Goal: Task Accomplishment & Management: Manage account settings

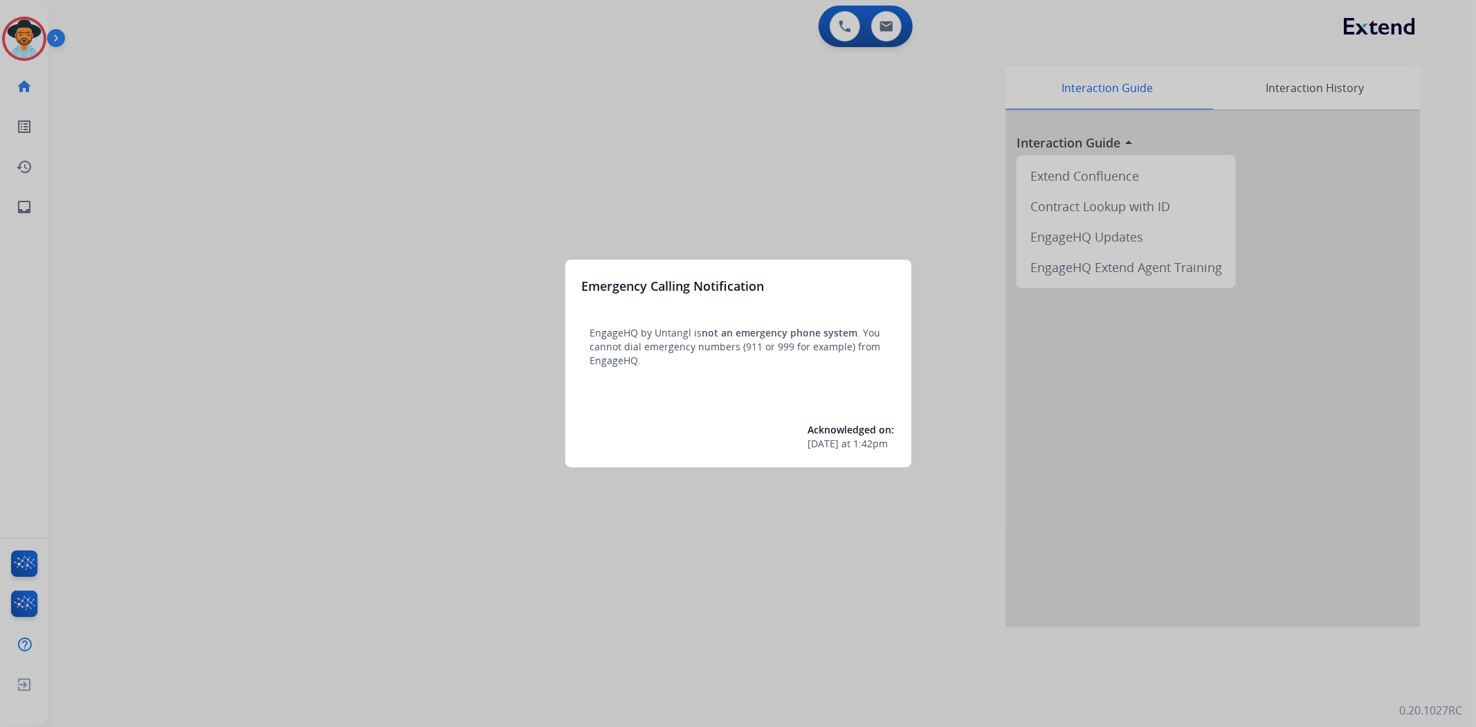
click at [328, 314] on div at bounding box center [738, 363] width 1476 height 727
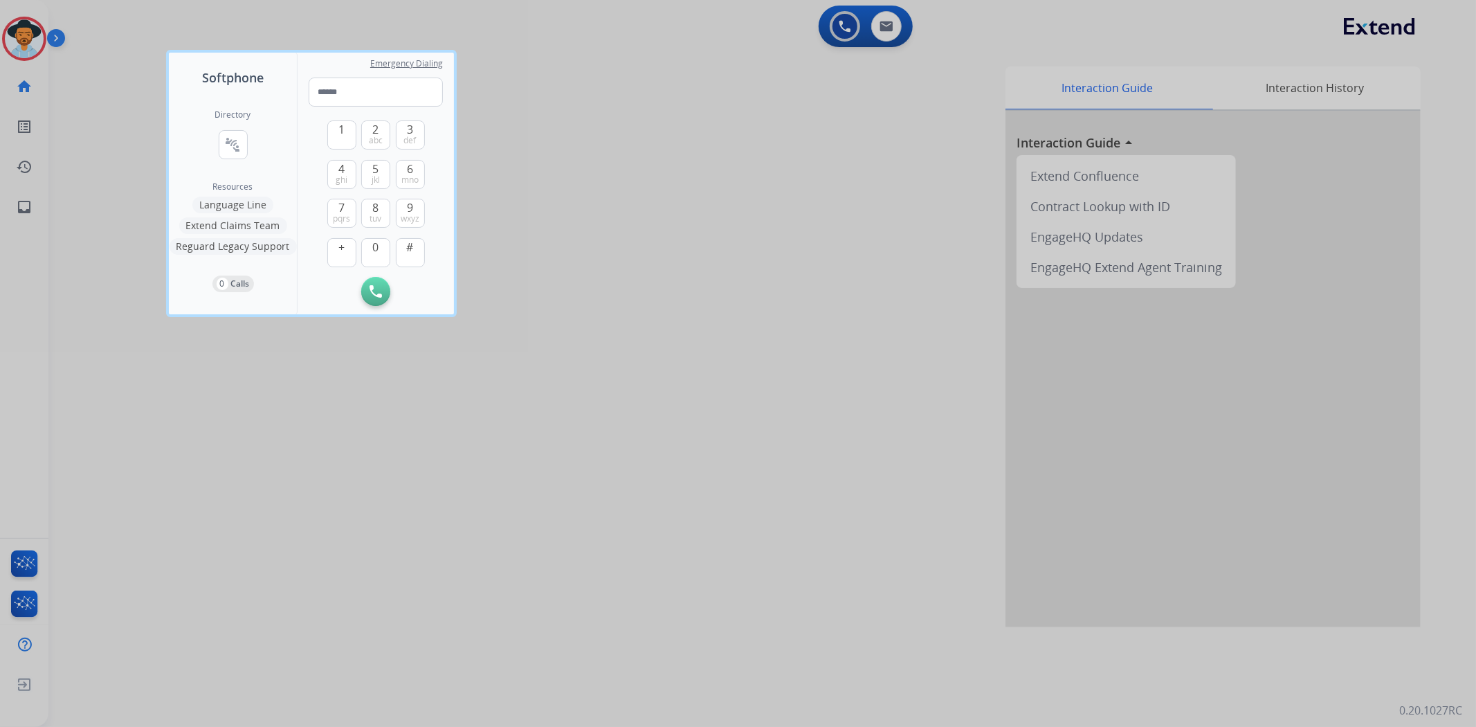
click at [513, 314] on div at bounding box center [738, 363] width 1476 height 727
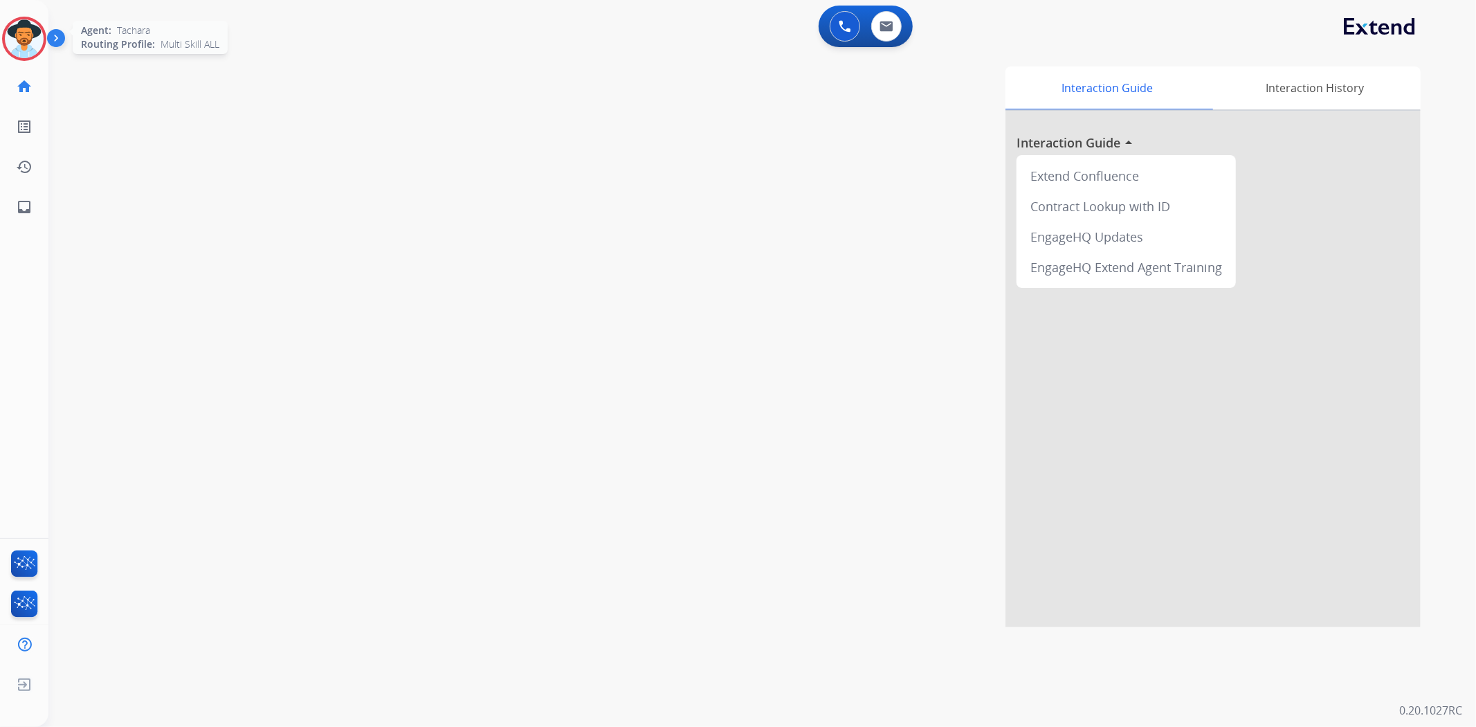
drag, startPoint x: 328, startPoint y: 314, endPoint x: 31, endPoint y: 42, distance: 402.7
click at [31, 42] on img at bounding box center [24, 38] width 39 height 39
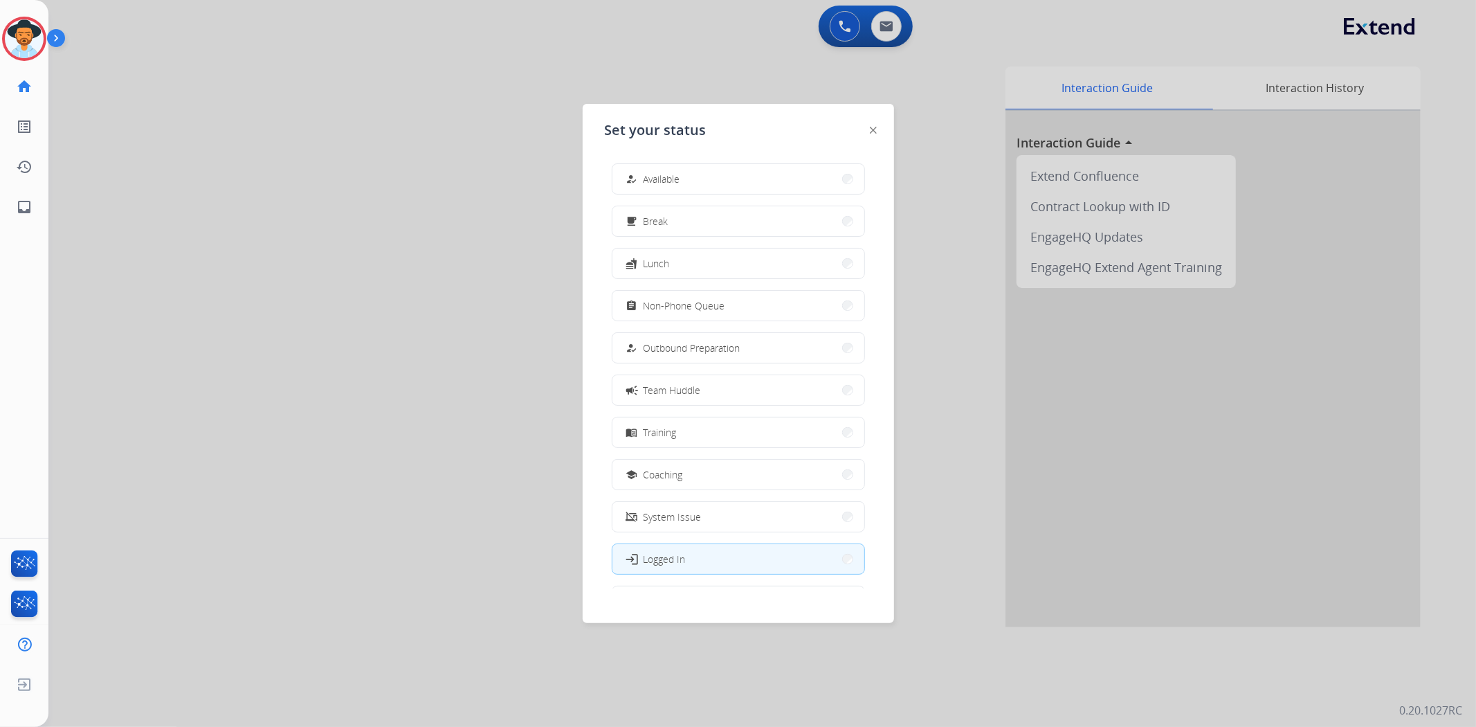
click at [684, 177] on button "how_to_reg Available" at bounding box center [739, 179] width 252 height 30
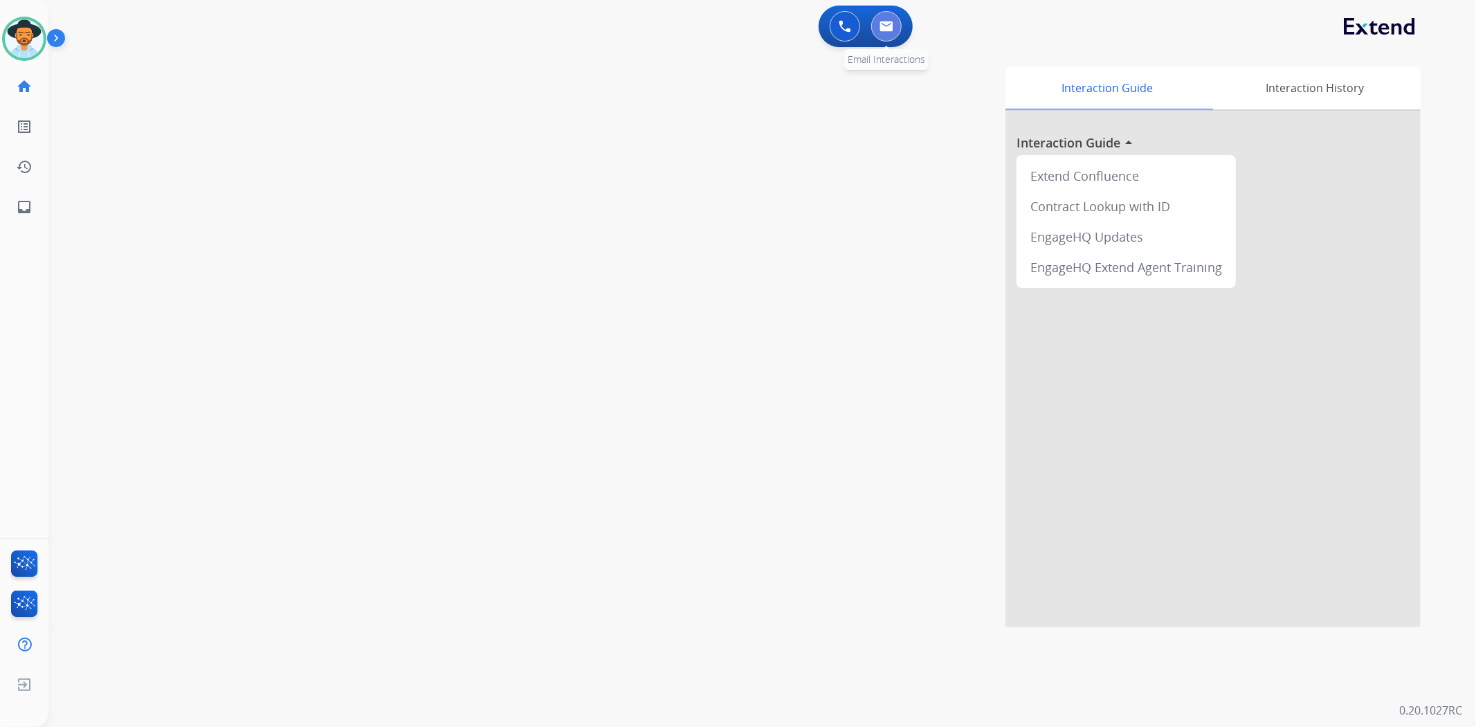
click at [881, 22] on img at bounding box center [887, 26] width 14 height 11
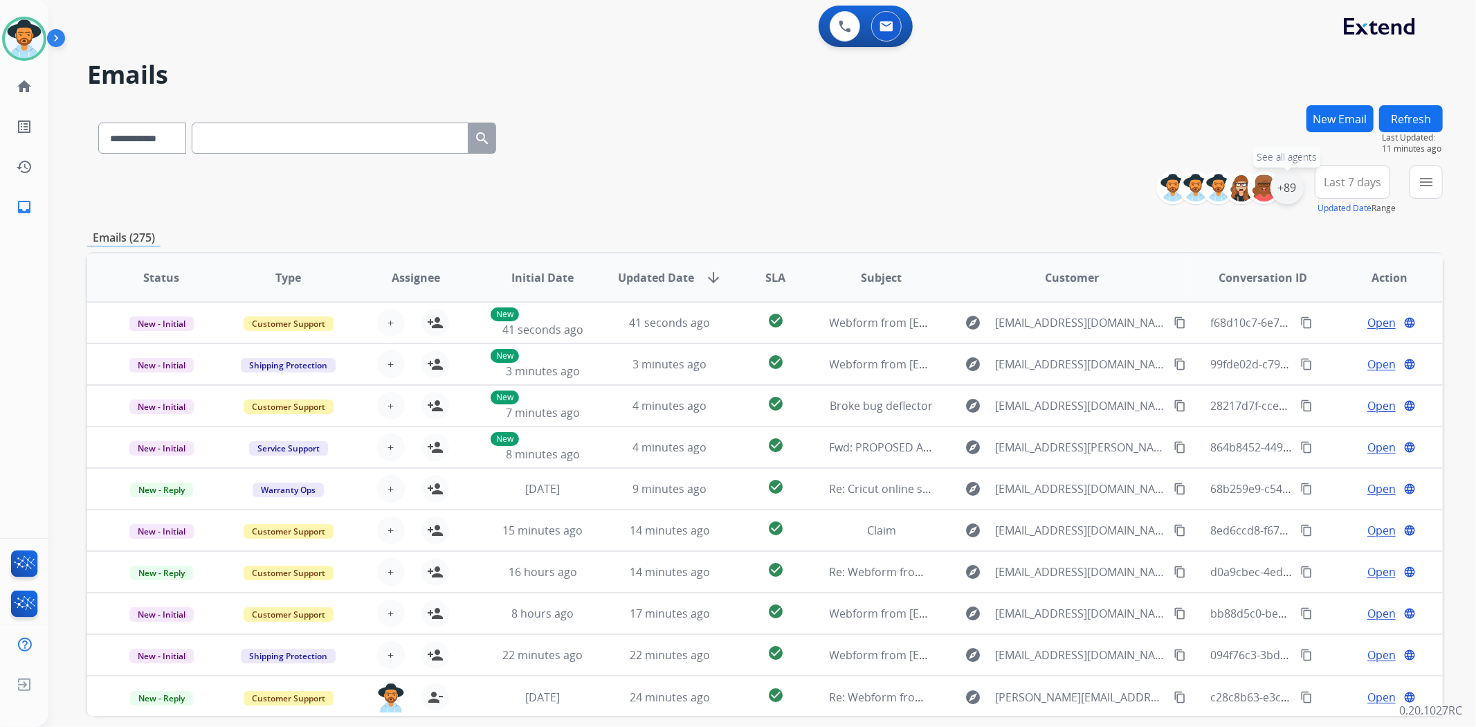
click at [1290, 196] on div "+89" at bounding box center [1287, 187] width 33 height 33
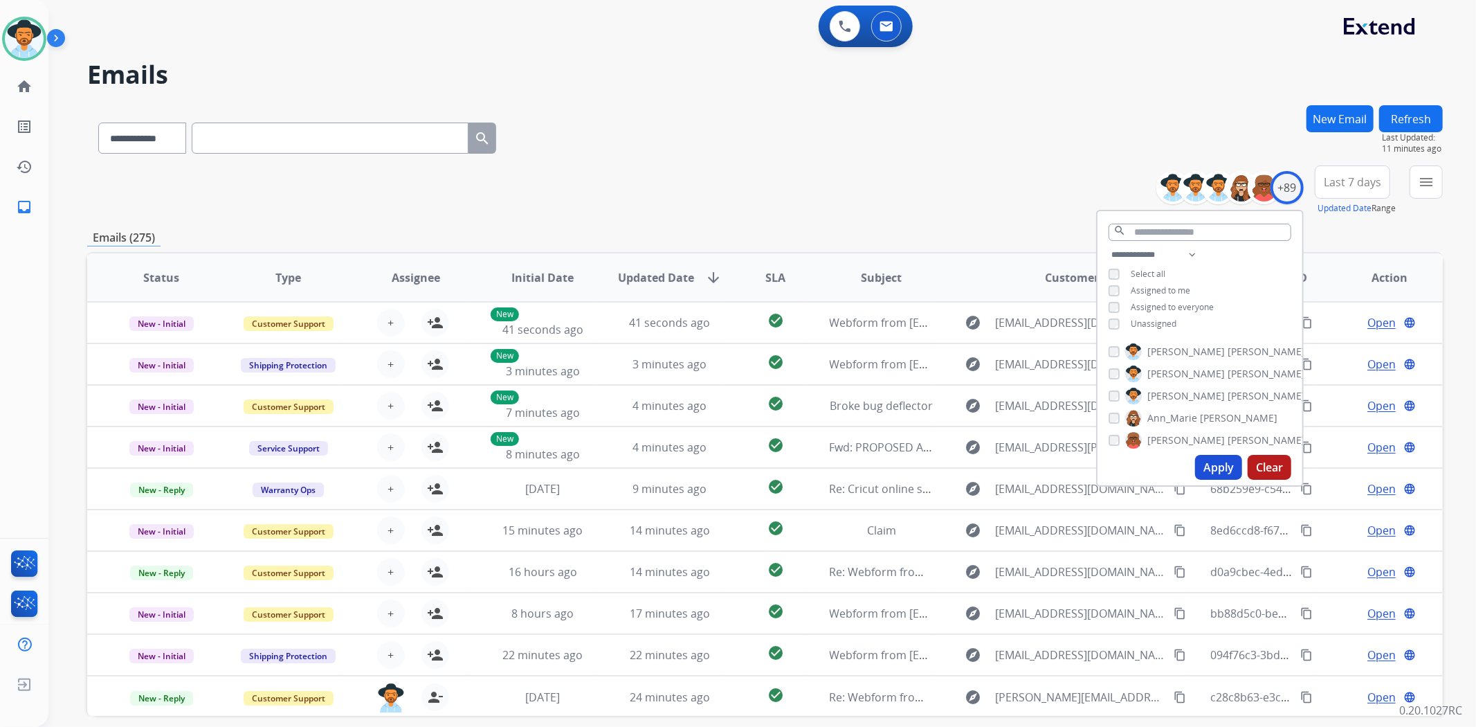
click at [1215, 464] on button "Apply" at bounding box center [1218, 467] width 47 height 25
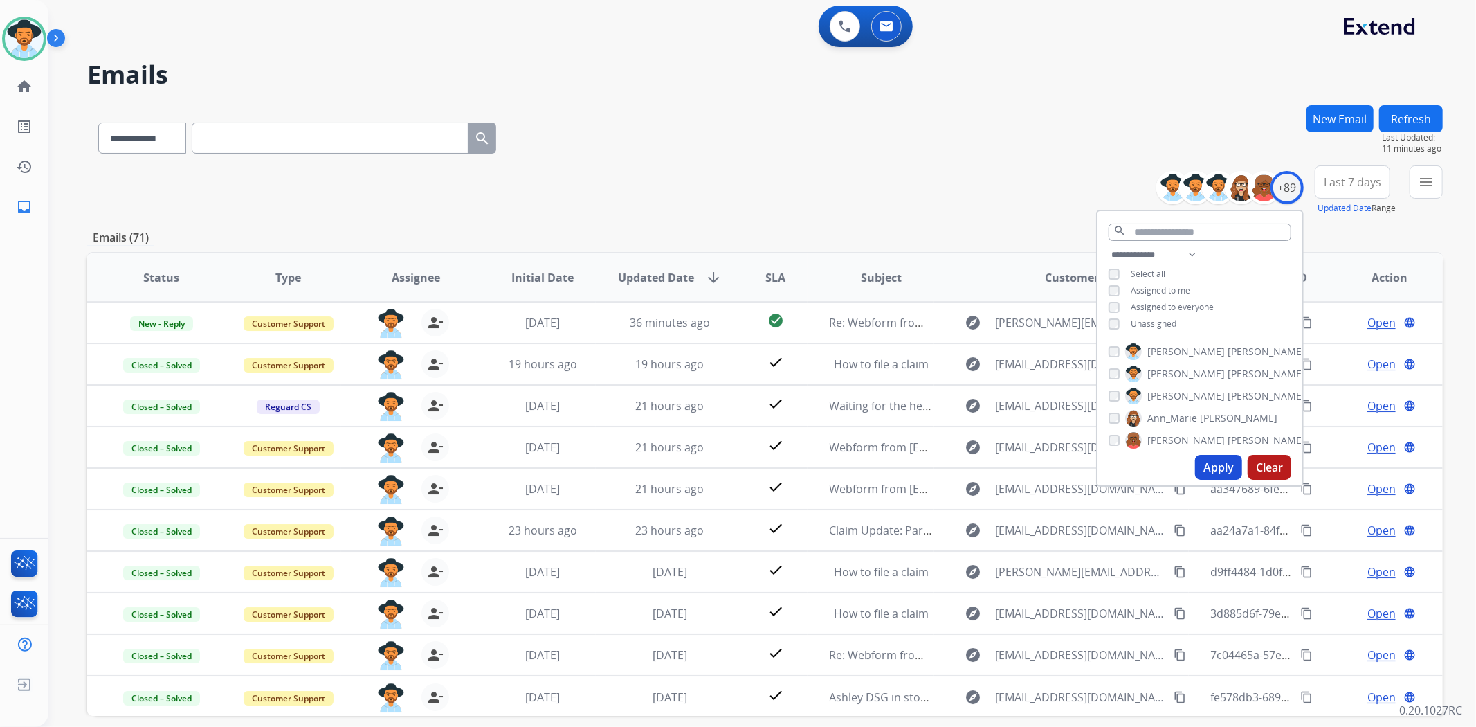
click at [944, 80] on h2 "Emails" at bounding box center [765, 75] width 1356 height 28
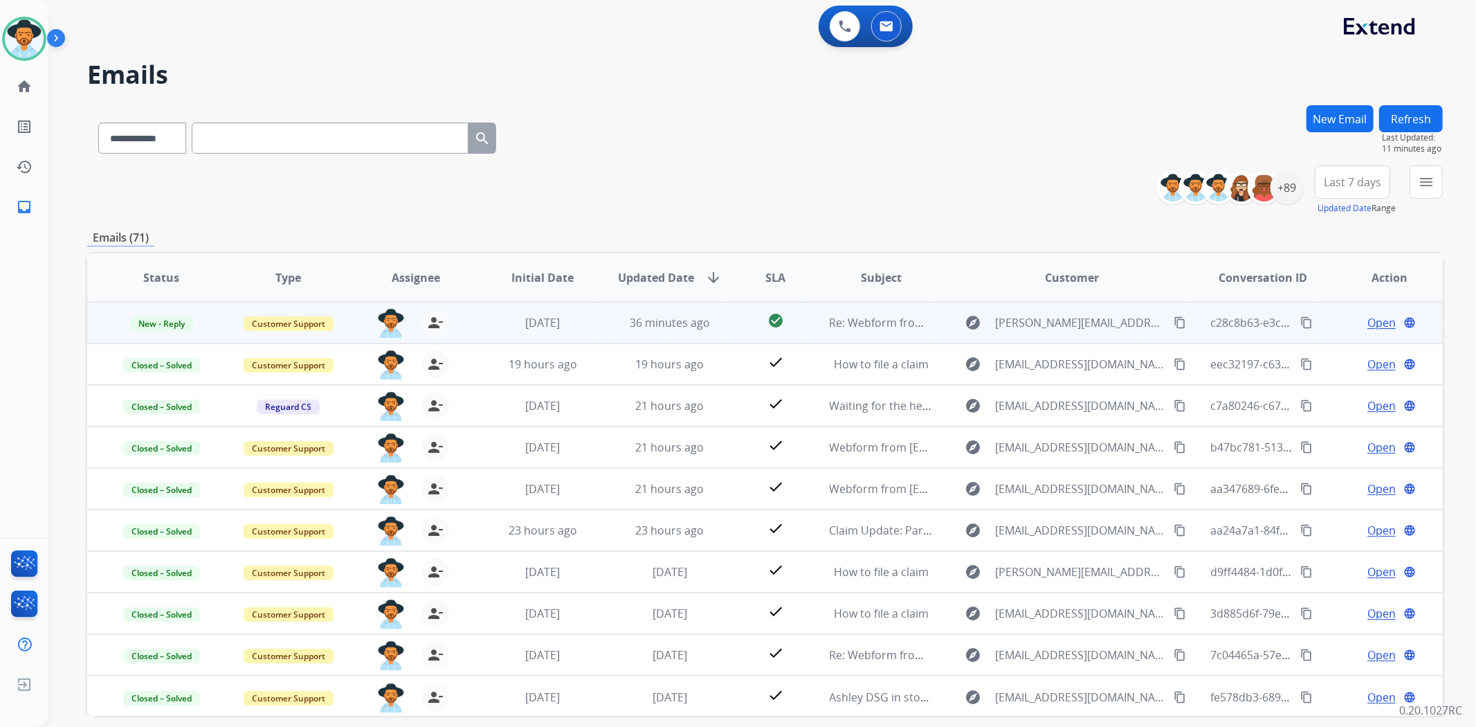
click at [1368, 319] on span "Open" at bounding box center [1382, 322] width 28 height 17
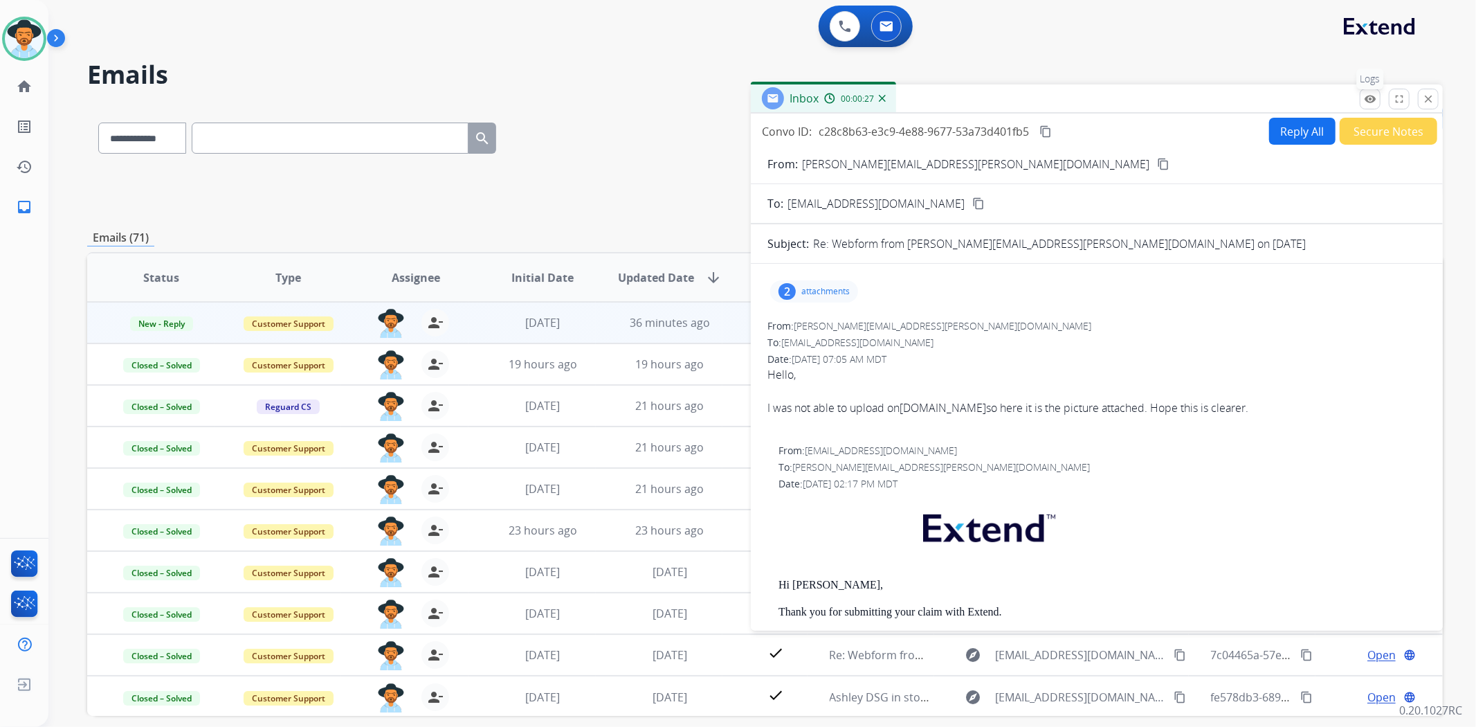
click at [1369, 102] on mat-icon "remove_red_eye" at bounding box center [1370, 99] width 12 height 12
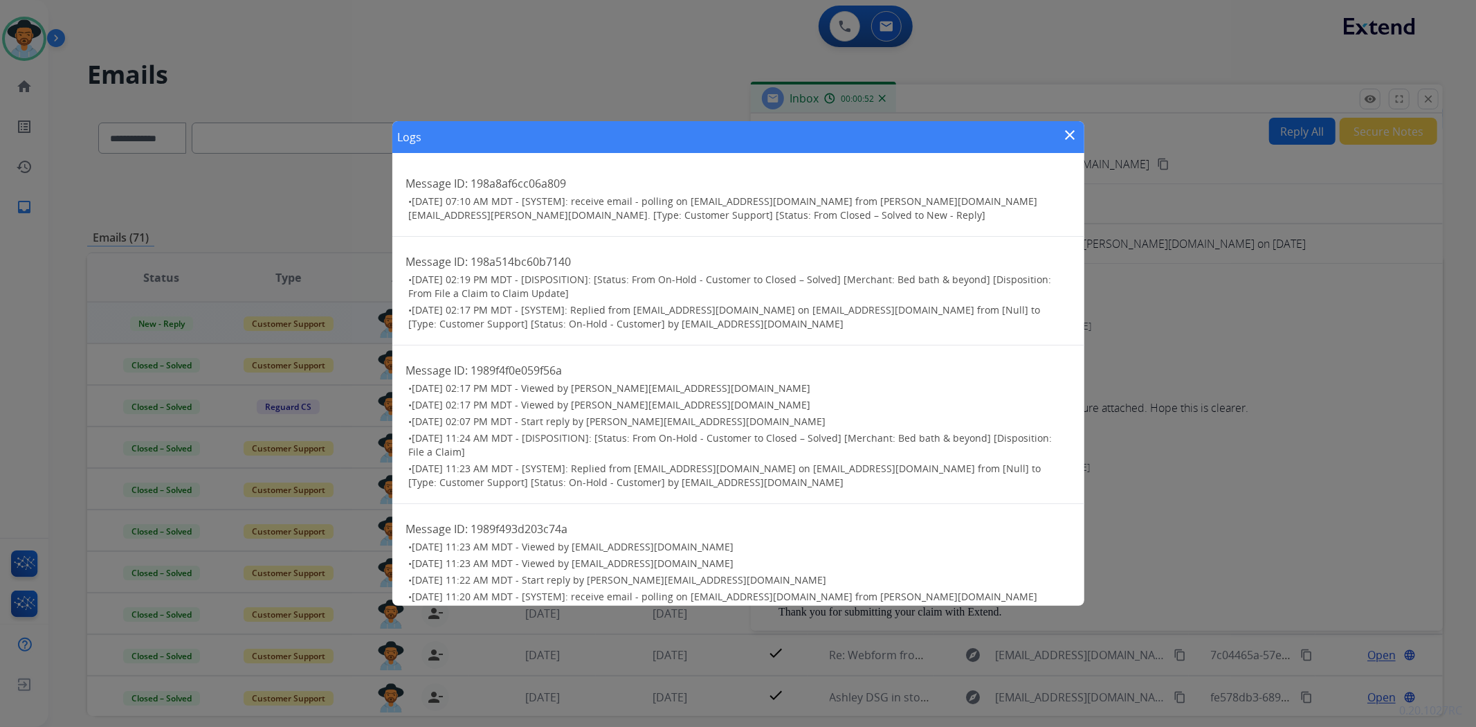
click at [1077, 127] on mat-icon "close" at bounding box center [1070, 135] width 17 height 17
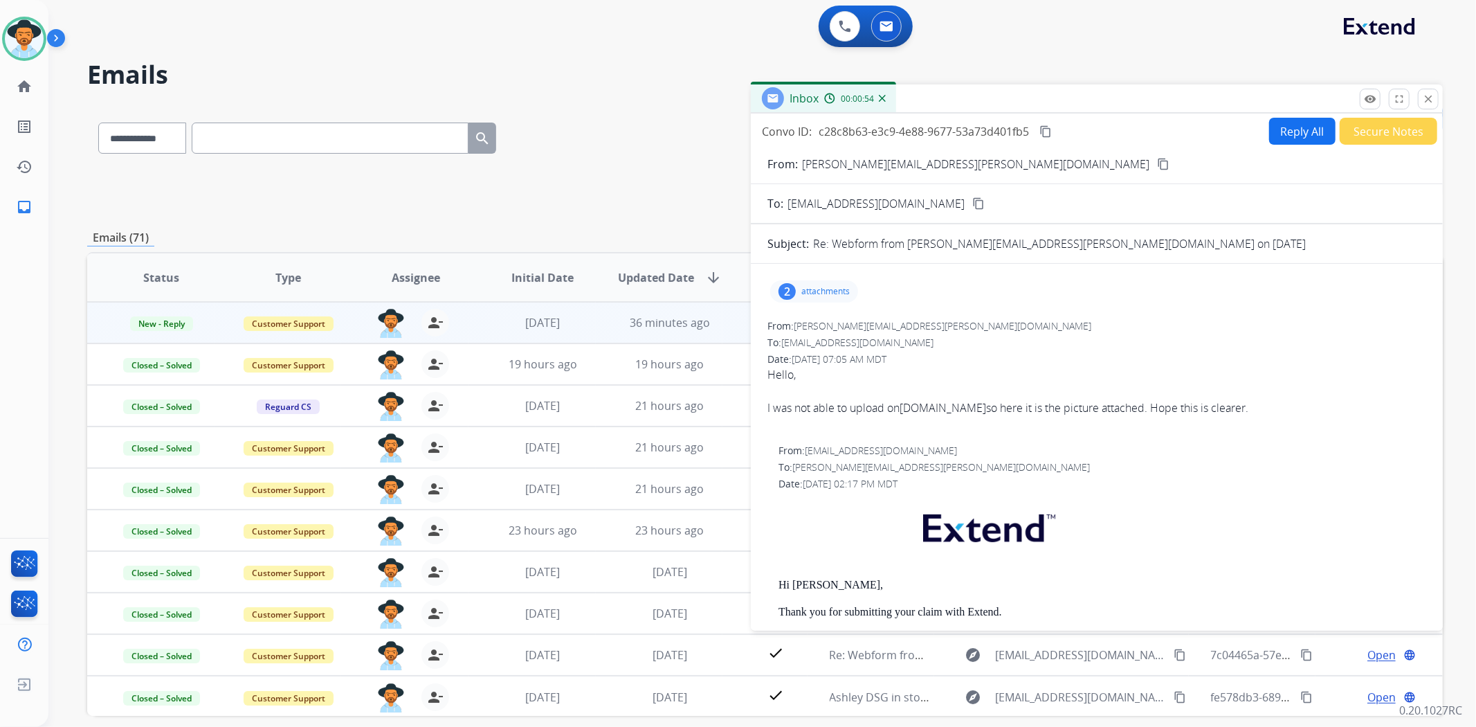
click at [1157, 163] on mat-icon "content_copy" at bounding box center [1163, 164] width 12 height 12
click at [1364, 129] on button "Secure Notes" at bounding box center [1389, 131] width 98 height 27
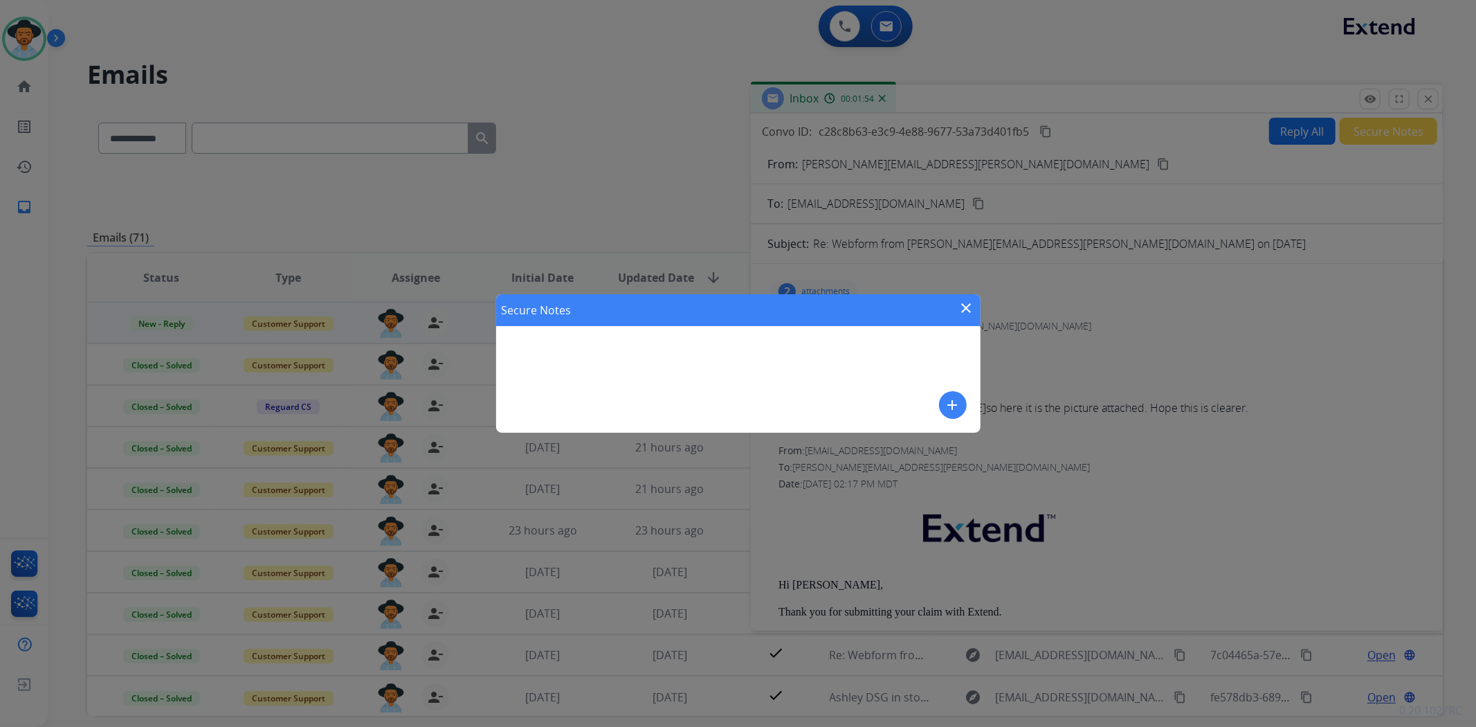
drag, startPoint x: 943, startPoint y: 389, endPoint x: 697, endPoint y: 397, distance: 245.8
click at [944, 390] on div "Secure Notes close add" at bounding box center [738, 363] width 484 height 138
click at [694, 396] on div "Secure Notes close add" at bounding box center [738, 363] width 484 height 138
click at [957, 405] on mat-icon "add" at bounding box center [953, 405] width 17 height 17
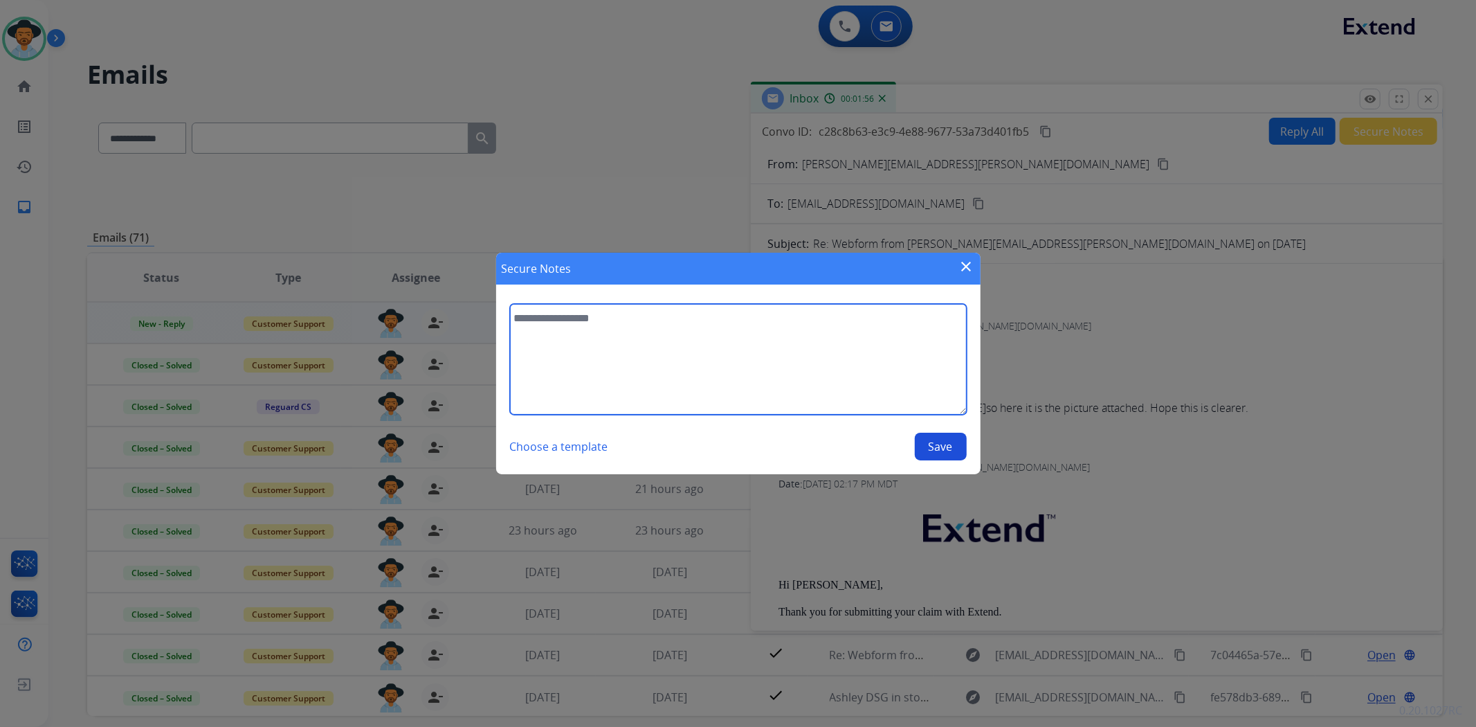
click at [725, 389] on textarea at bounding box center [738, 359] width 457 height 111
type textarea "**********"
drag, startPoint x: 535, startPoint y: 320, endPoint x: 479, endPoint y: 318, distance: 56.1
click at [479, 318] on div "**********" at bounding box center [738, 363] width 1476 height 727
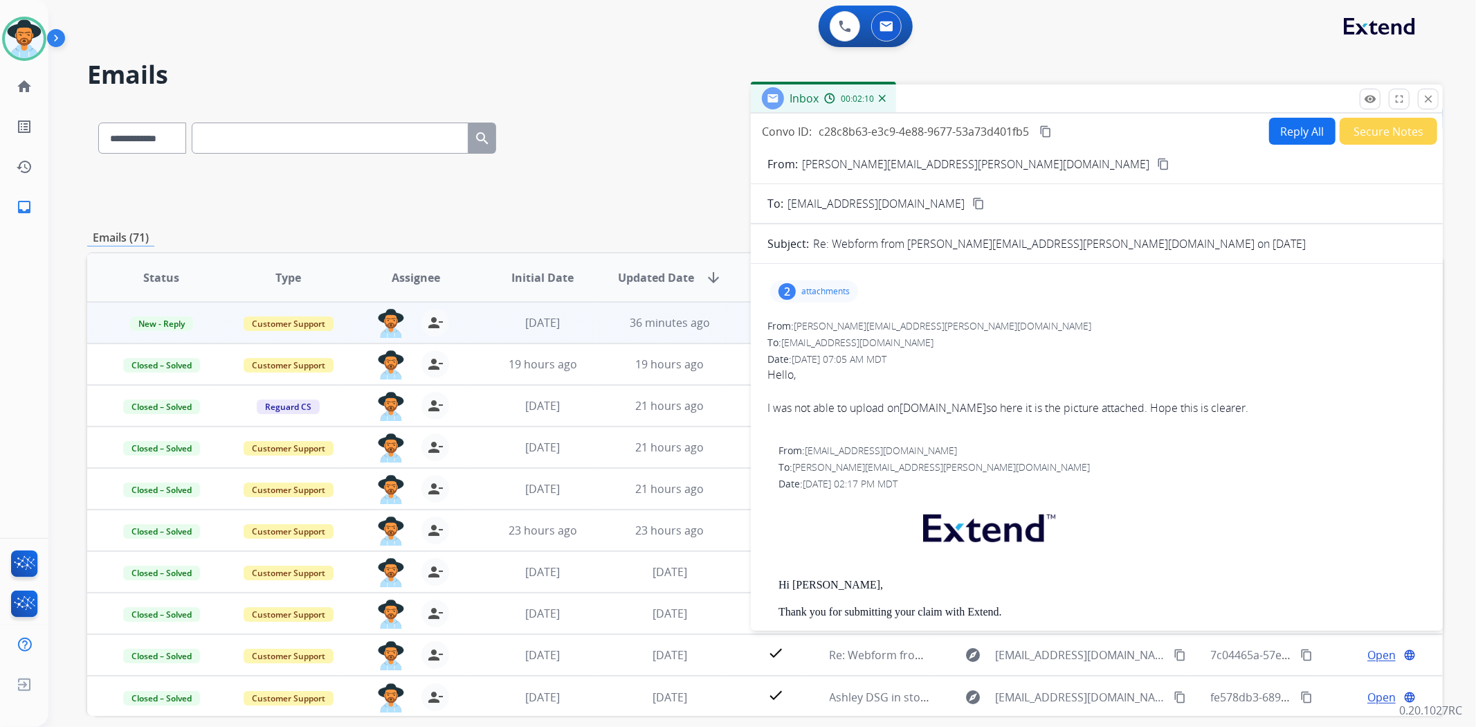
click at [813, 287] on p "attachments" at bounding box center [825, 291] width 48 height 11
drag, startPoint x: 1229, startPoint y: 330, endPoint x: 1362, endPoint y: 163, distance: 213.7
click at [1229, 330] on div "From: leo.apollaro@gmail.com" at bounding box center [1097, 326] width 659 height 14
click at [1376, 123] on button "Secure Notes" at bounding box center [1389, 131] width 98 height 27
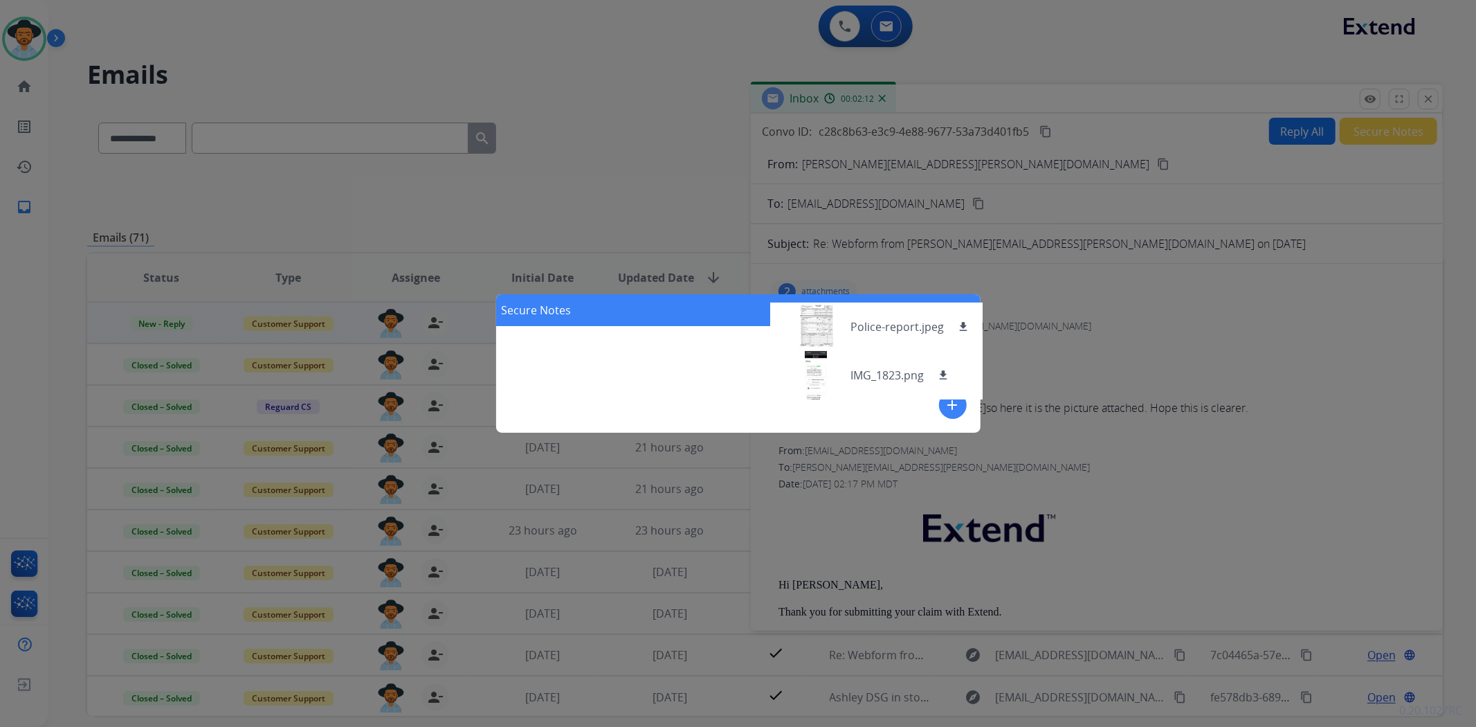
click at [1088, 479] on div "Secure Notes close add" at bounding box center [738, 363] width 1476 height 727
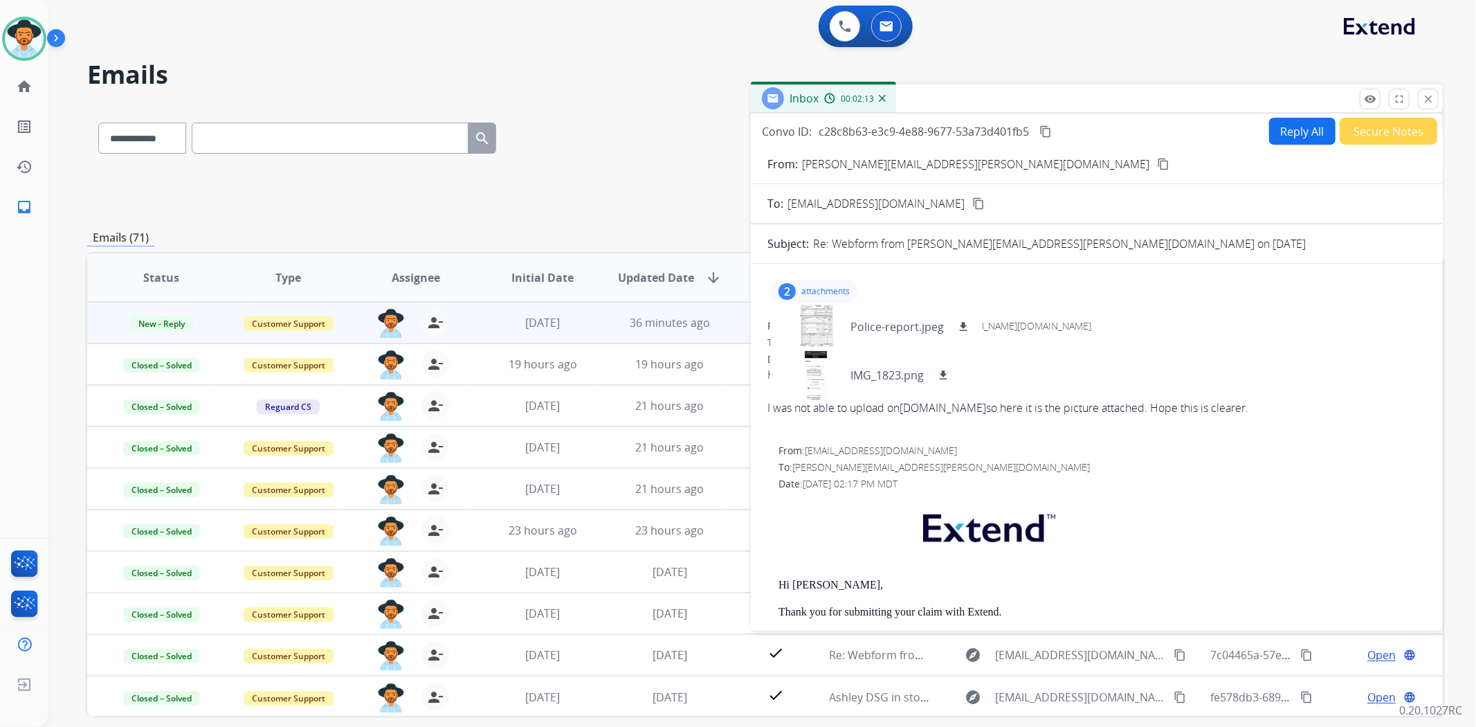
click at [1382, 133] on button "Secure Notes" at bounding box center [1389, 131] width 98 height 27
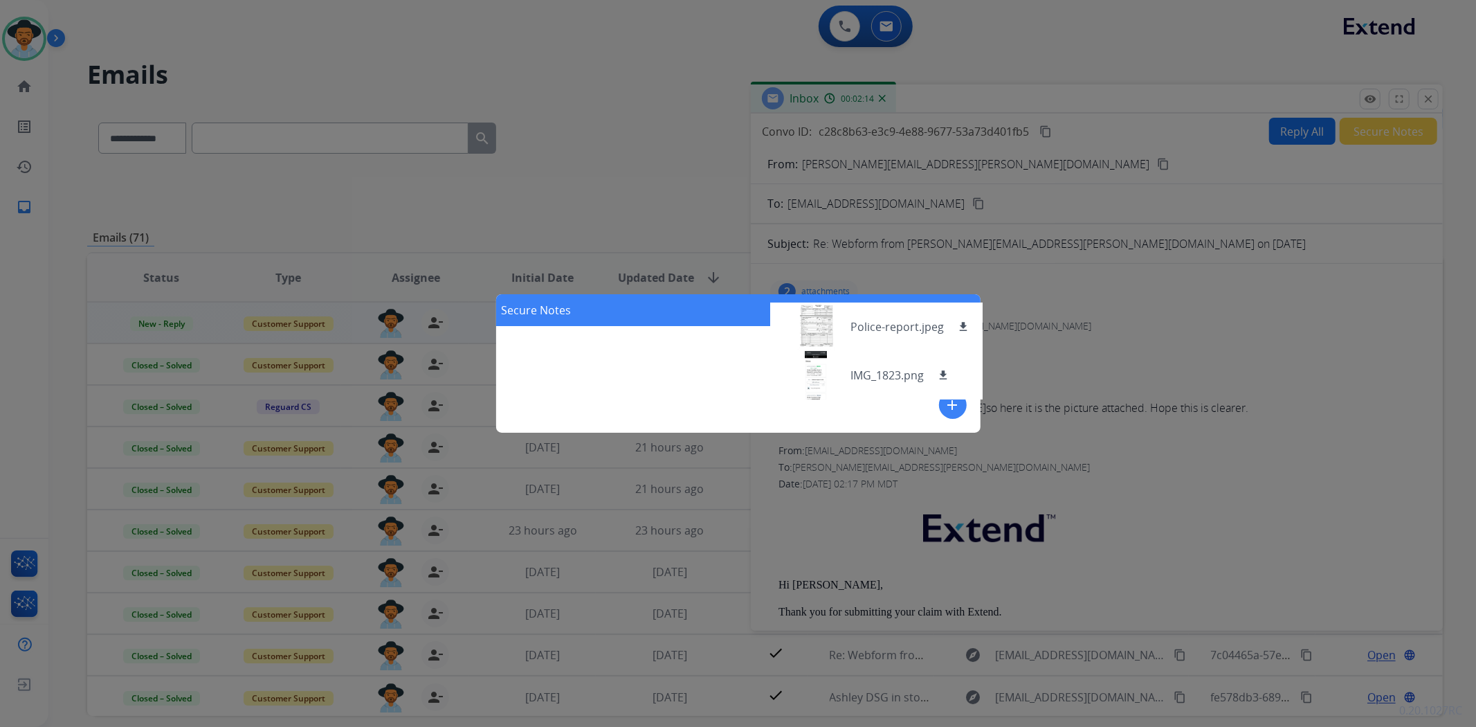
click at [1085, 406] on div "Secure Notes close add" at bounding box center [738, 363] width 1476 height 727
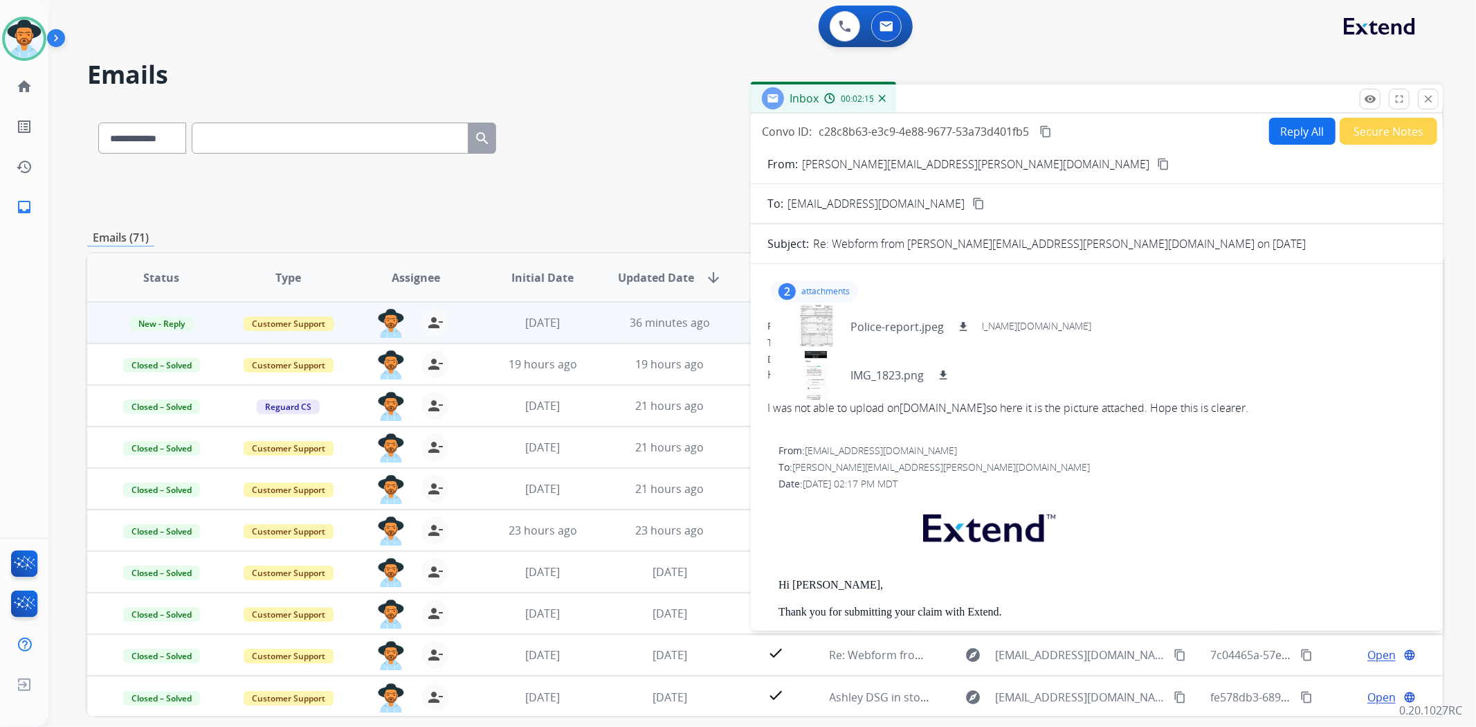
click at [811, 280] on div "2 attachments Police-report.jpeg download IMG_1823.png download" at bounding box center [814, 291] width 88 height 22
click at [1399, 129] on button "Secure Notes" at bounding box center [1389, 131] width 98 height 27
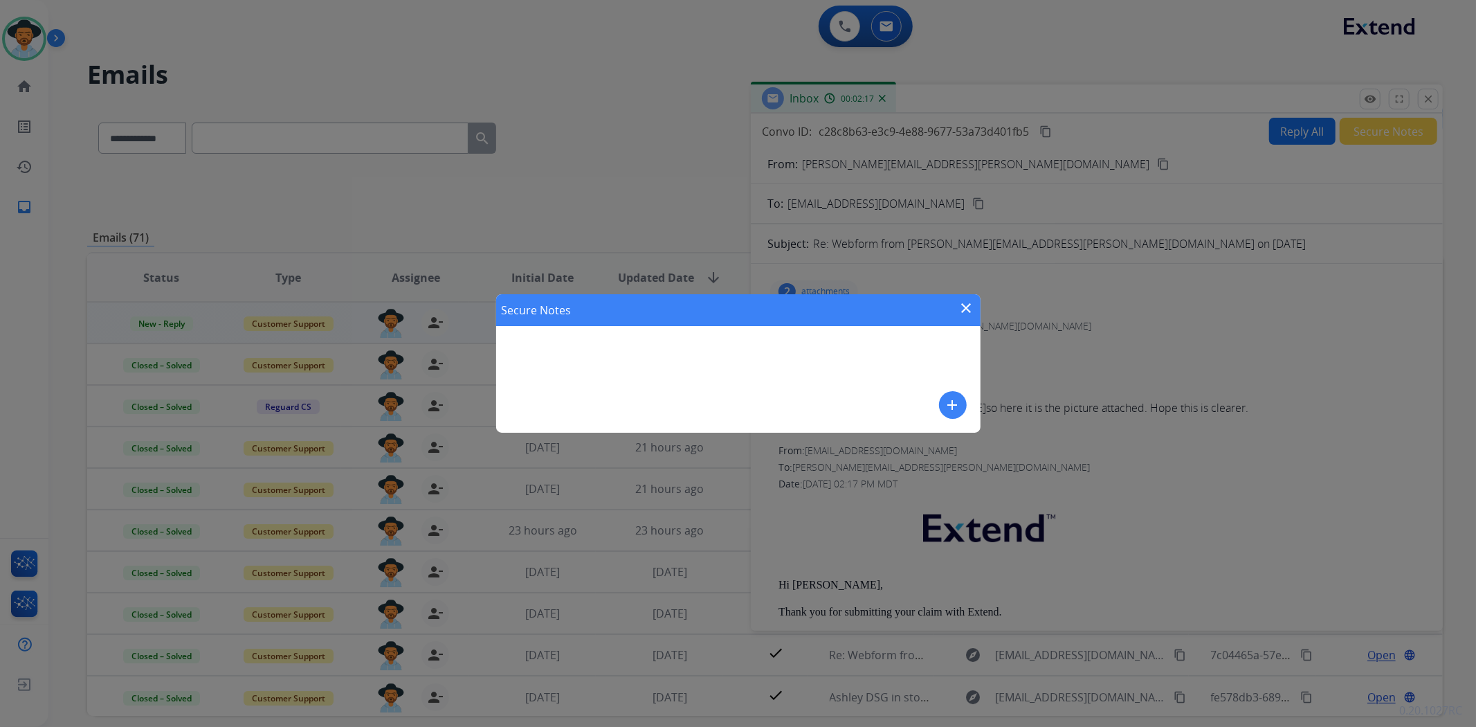
click at [950, 400] on mat-icon "add" at bounding box center [953, 405] width 17 height 17
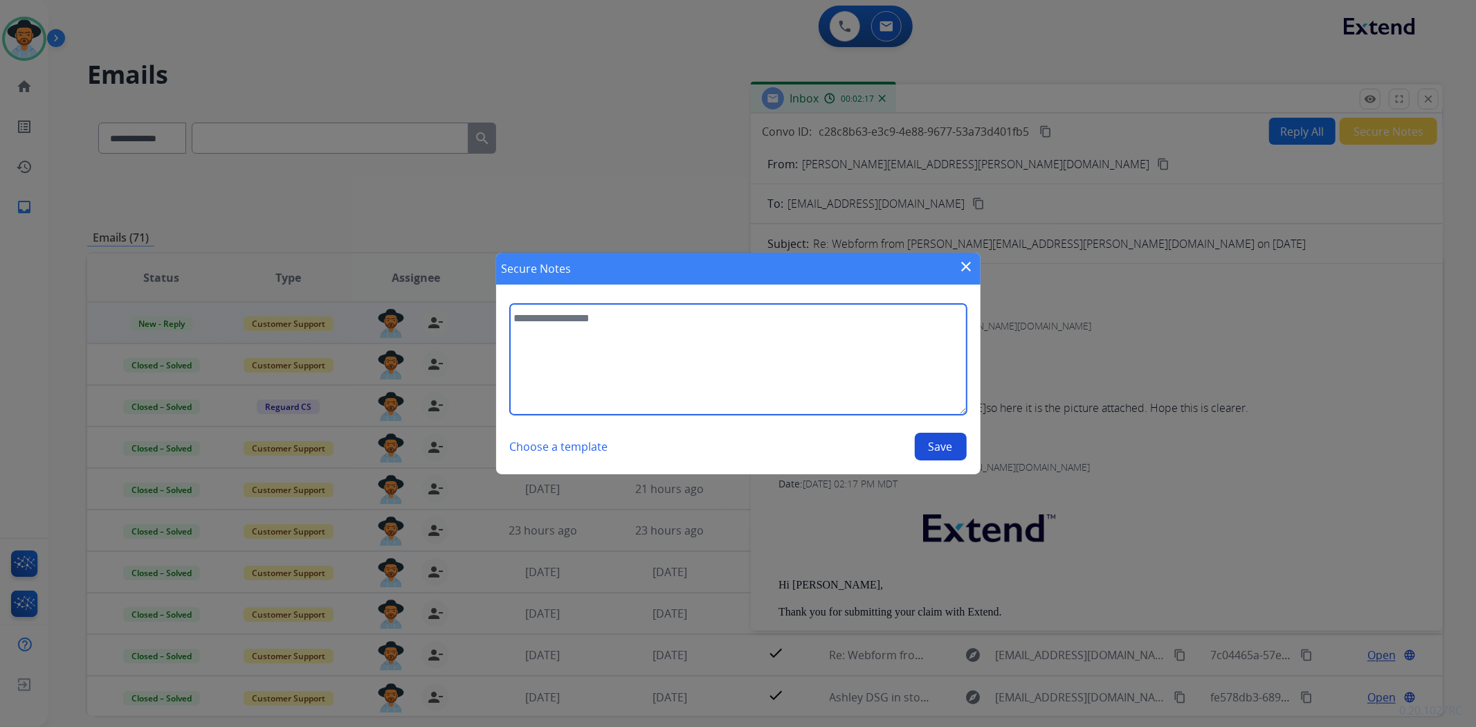
click at [798, 374] on textarea at bounding box center [738, 359] width 457 height 111
type textarea "**********"
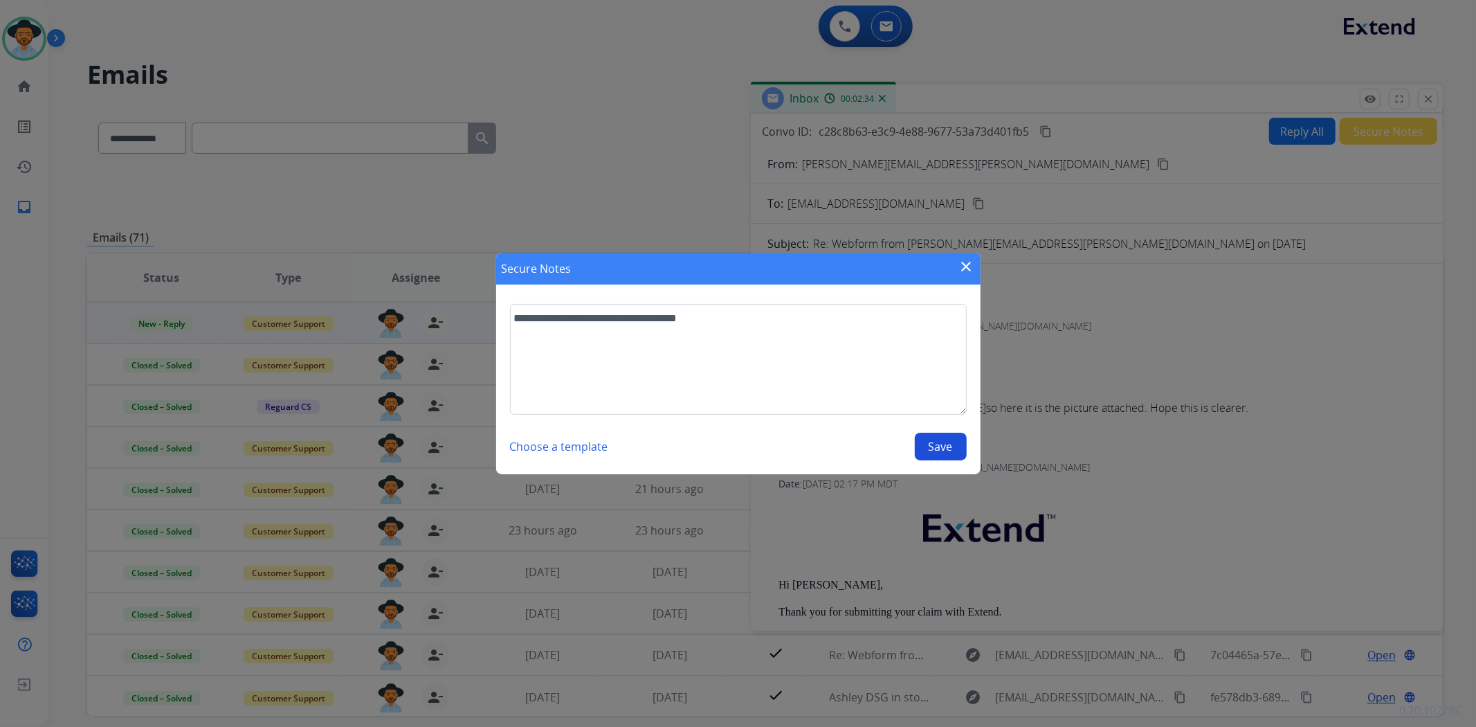
click at [923, 446] on button "Save" at bounding box center [941, 447] width 52 height 28
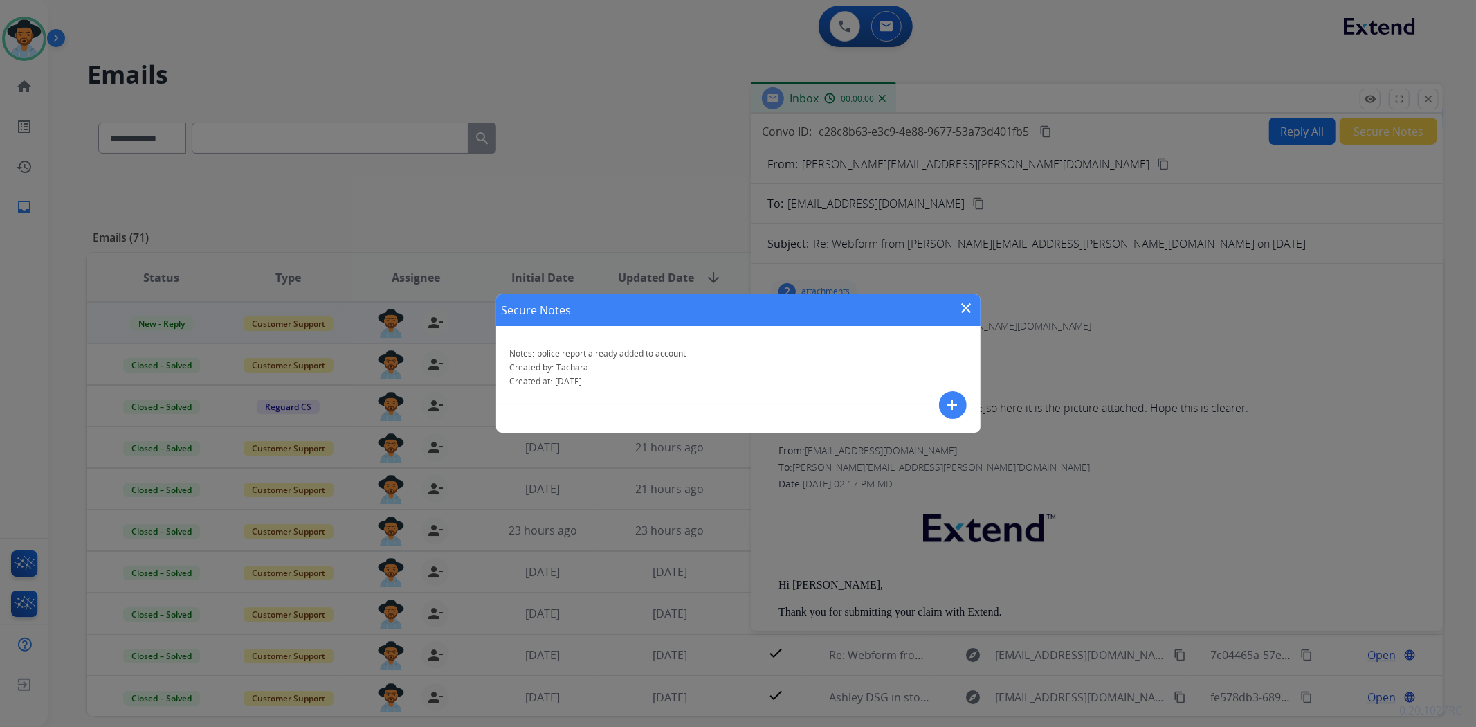
click at [966, 303] on mat-icon "close" at bounding box center [967, 308] width 17 height 17
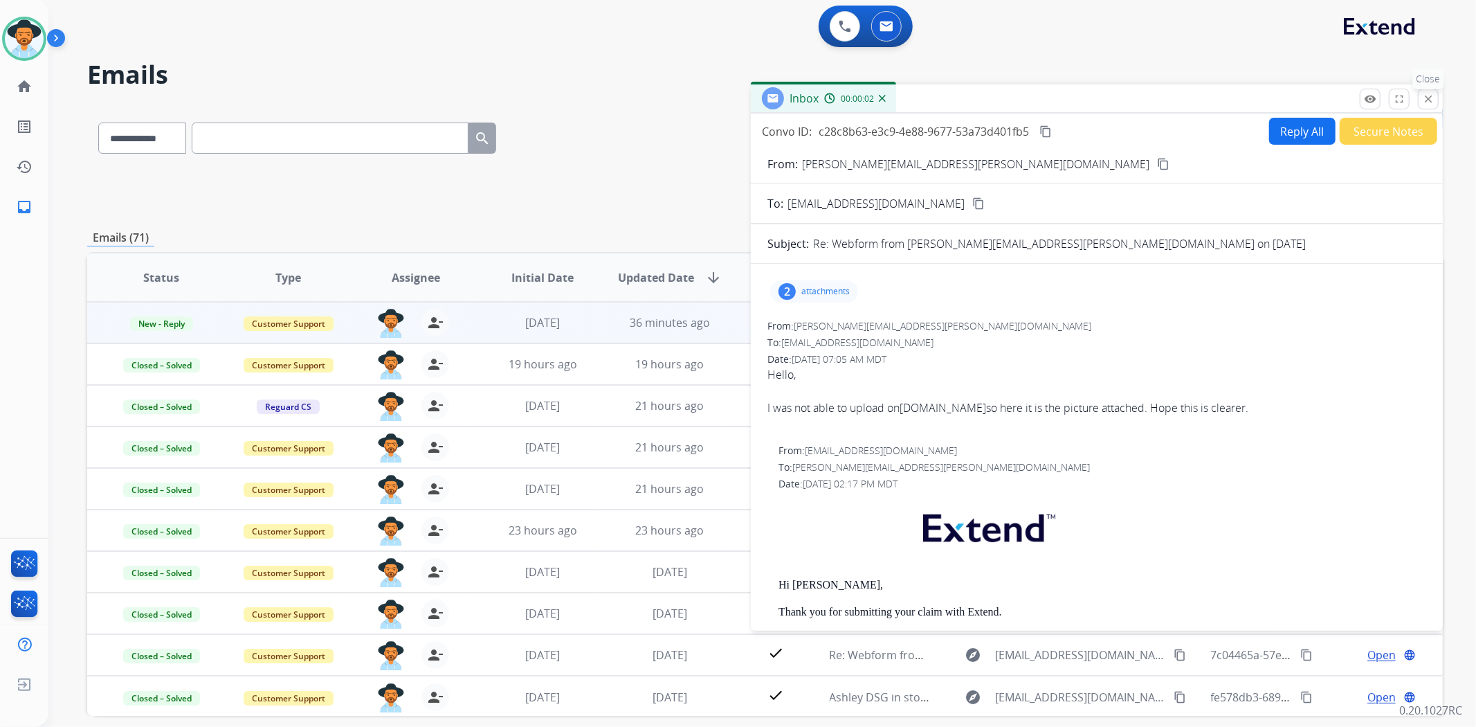
click at [1433, 100] on mat-icon "close" at bounding box center [1428, 99] width 12 height 12
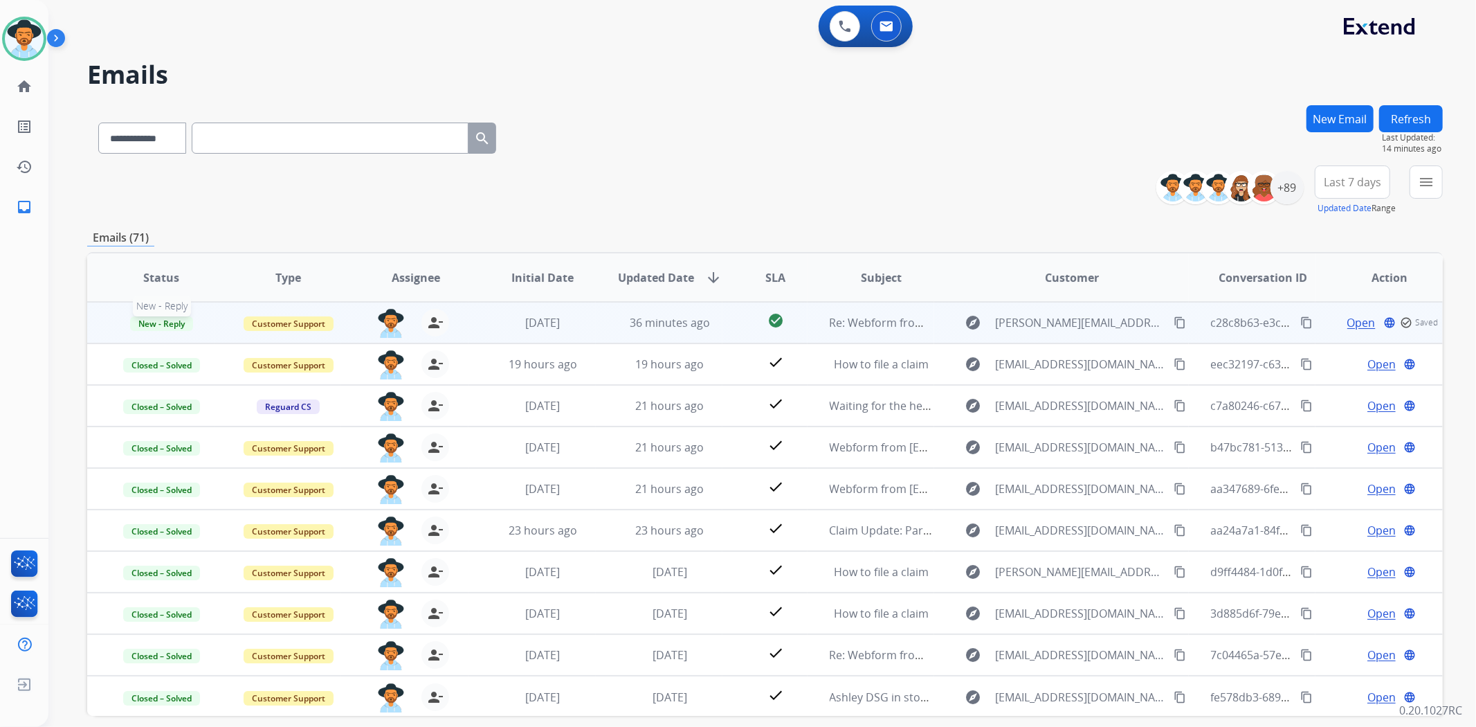
click at [173, 324] on span "New - Reply" at bounding box center [161, 323] width 63 height 15
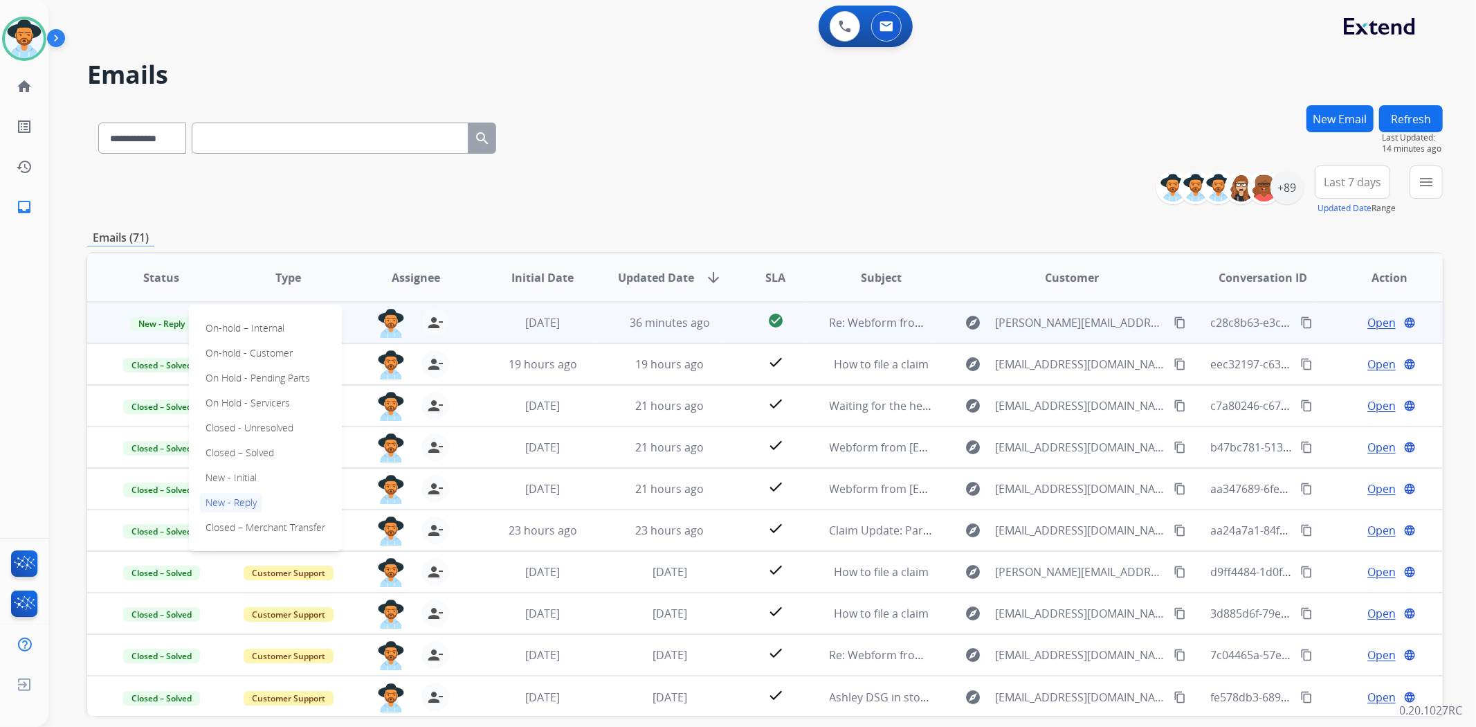
click at [280, 453] on div "On-hold – Internal On-hold - Customer On Hold - Pending Parts On Hold - Service…" at bounding box center [265, 428] width 153 height 246
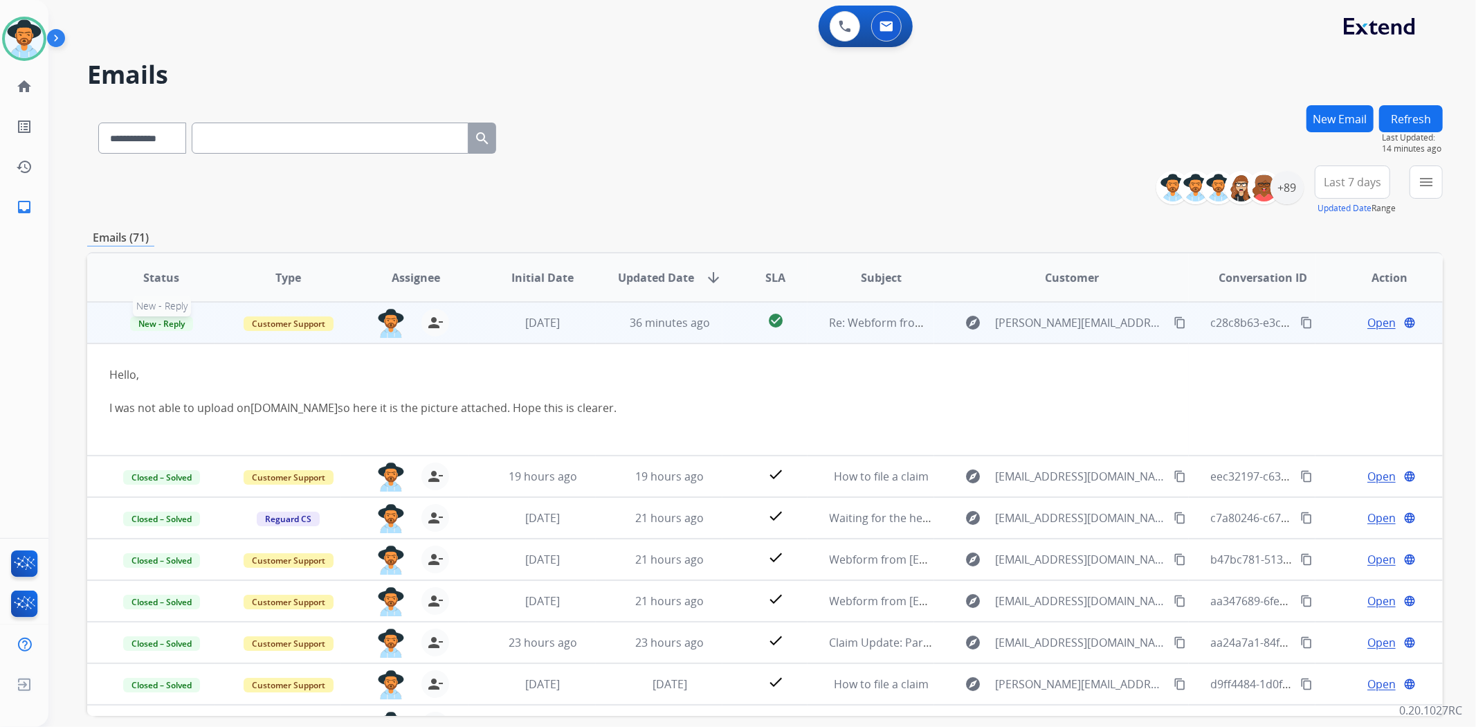
click at [156, 323] on span "New - Reply" at bounding box center [161, 323] width 63 height 15
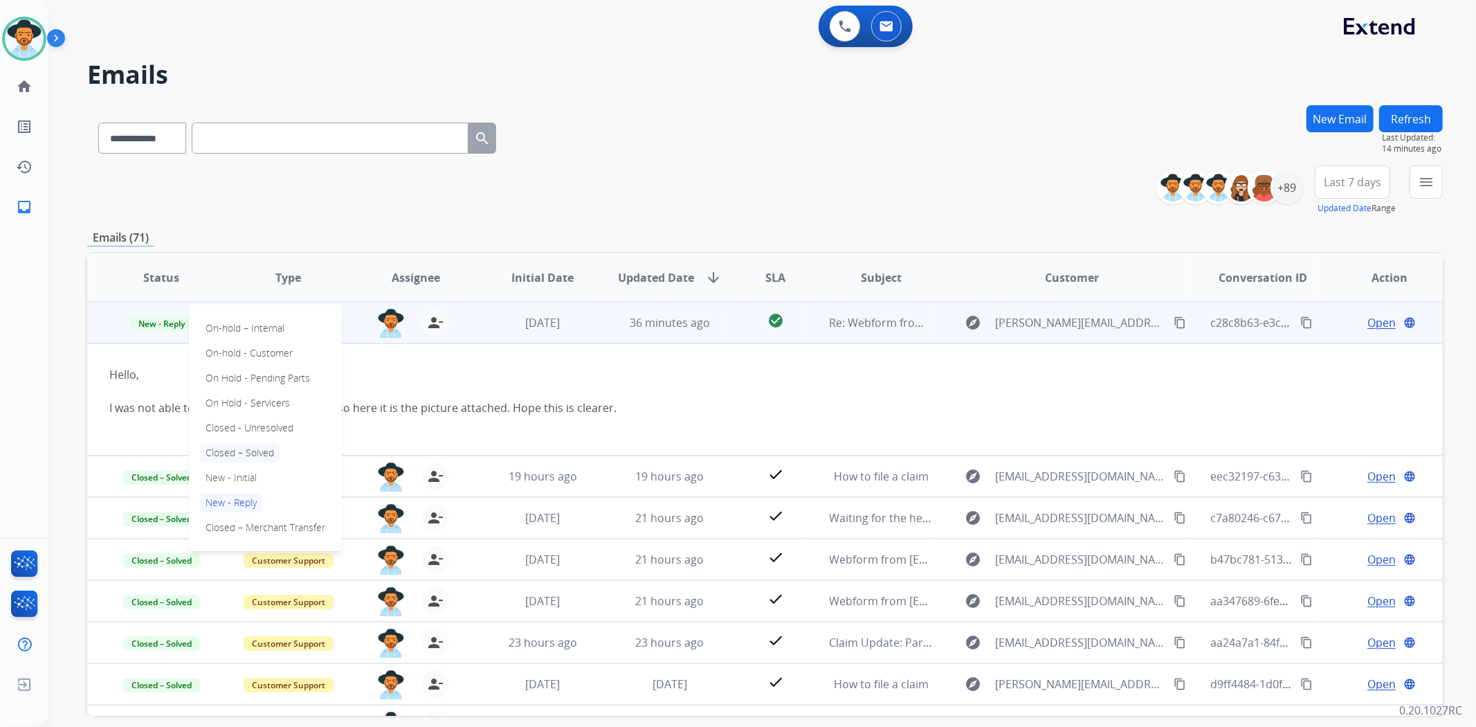
click at [253, 448] on p "Closed – Solved" at bounding box center [240, 452] width 80 height 19
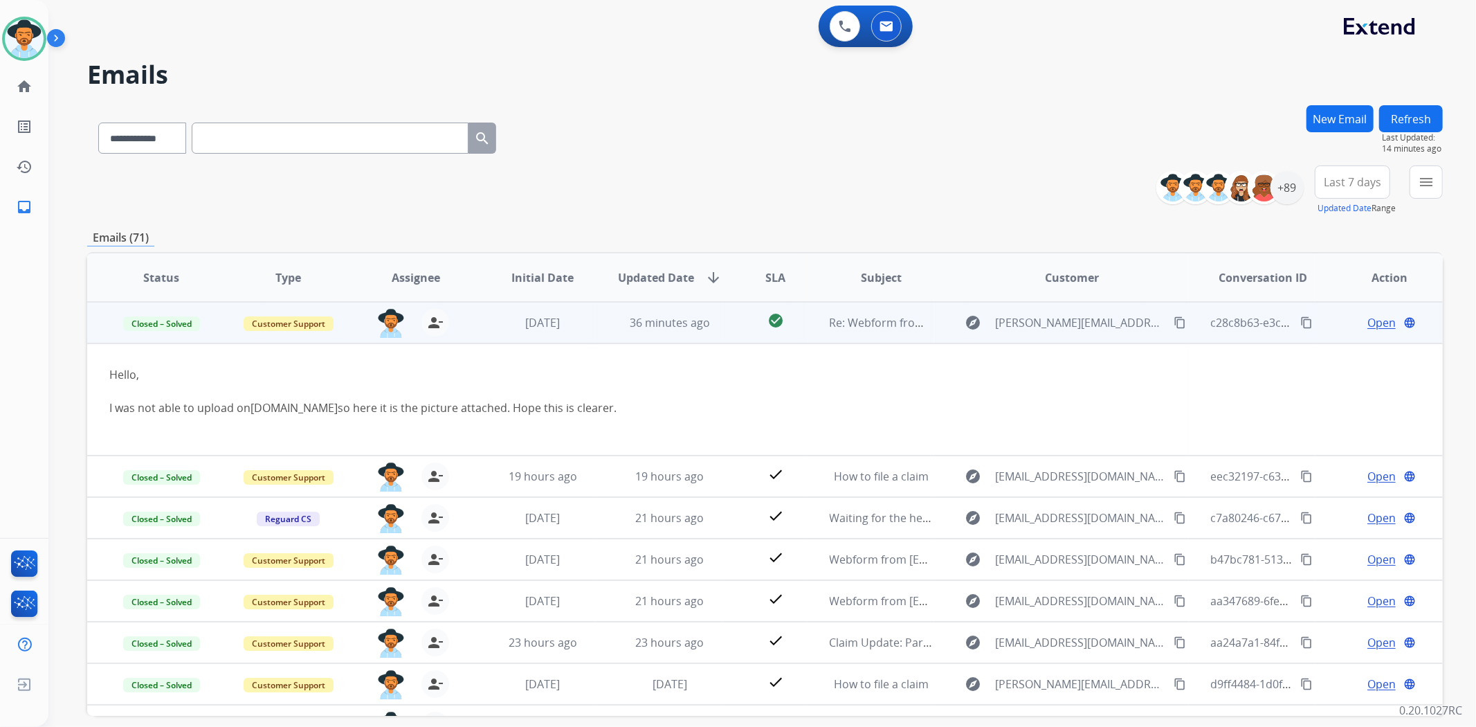
click at [716, 215] on div "**********" at bounding box center [765, 446] width 1356 height 682
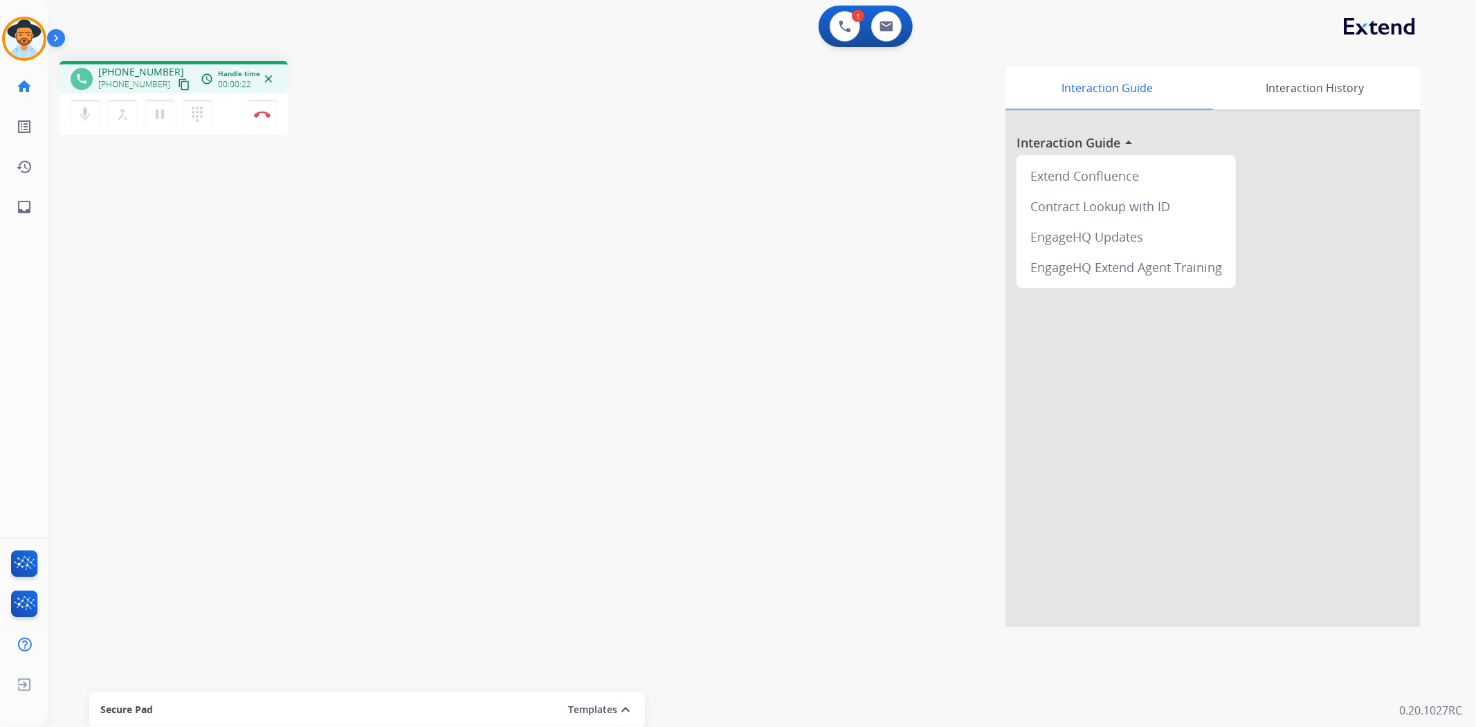
click at [178, 84] on mat-icon "content_copy" at bounding box center [184, 84] width 12 height 12
click at [257, 111] on img at bounding box center [262, 114] width 17 height 7
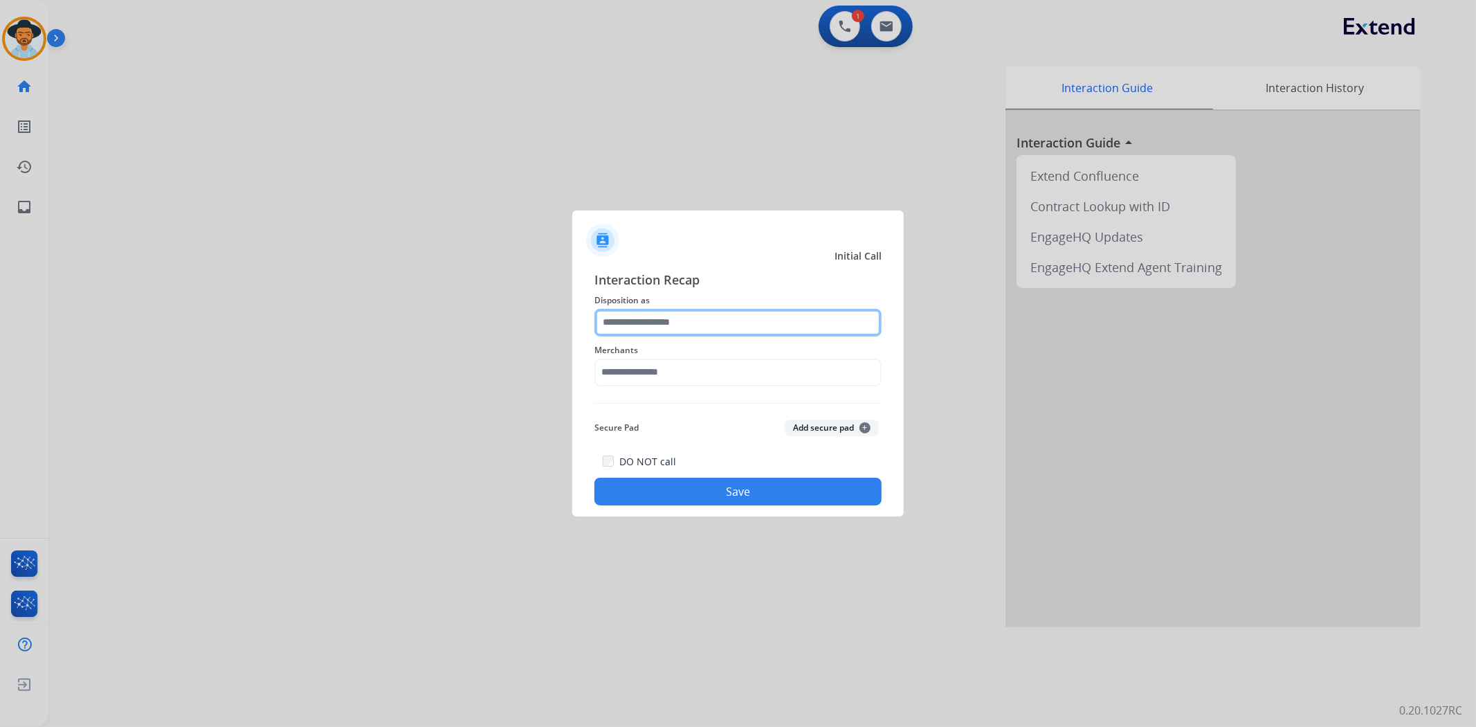
click at [637, 310] on input "text" at bounding box center [738, 323] width 287 height 28
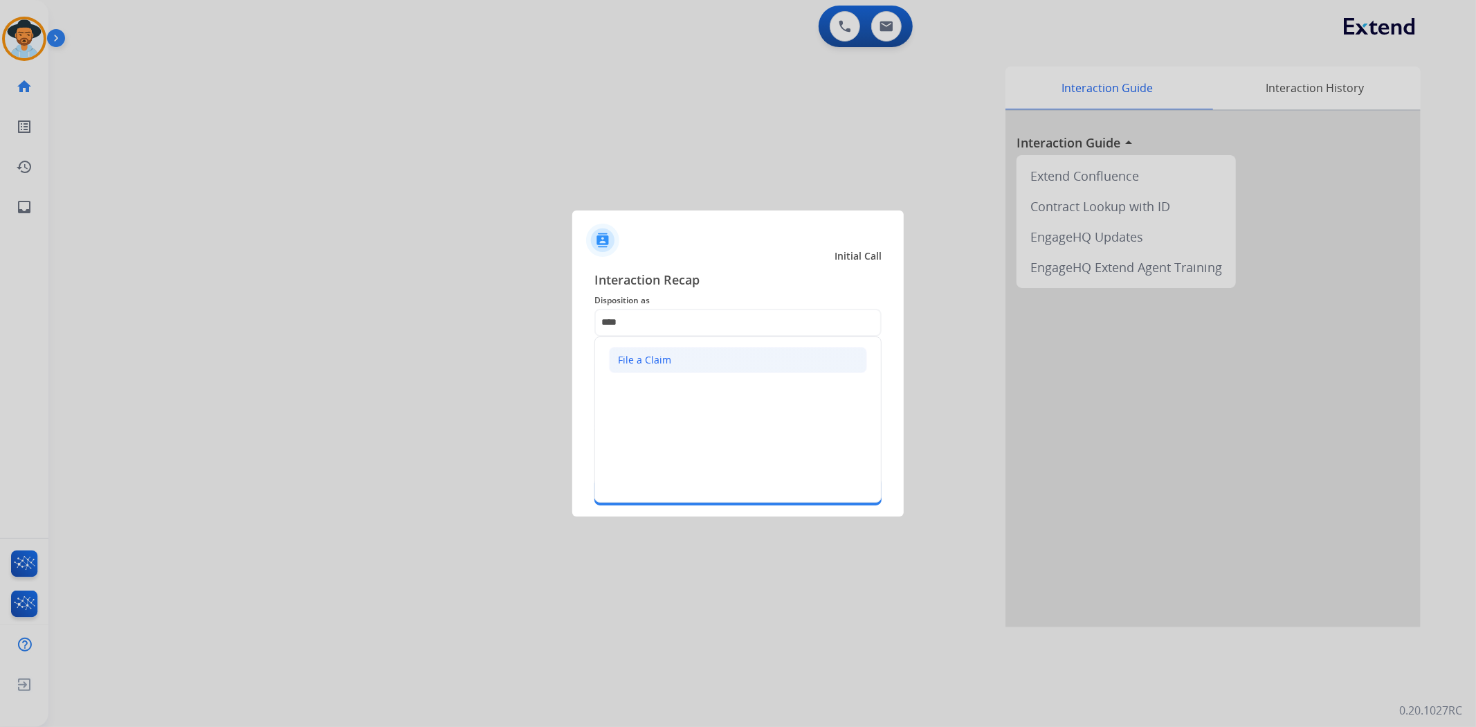
click at [662, 354] on div "File a Claim" at bounding box center [644, 360] width 53 height 14
type input "**********"
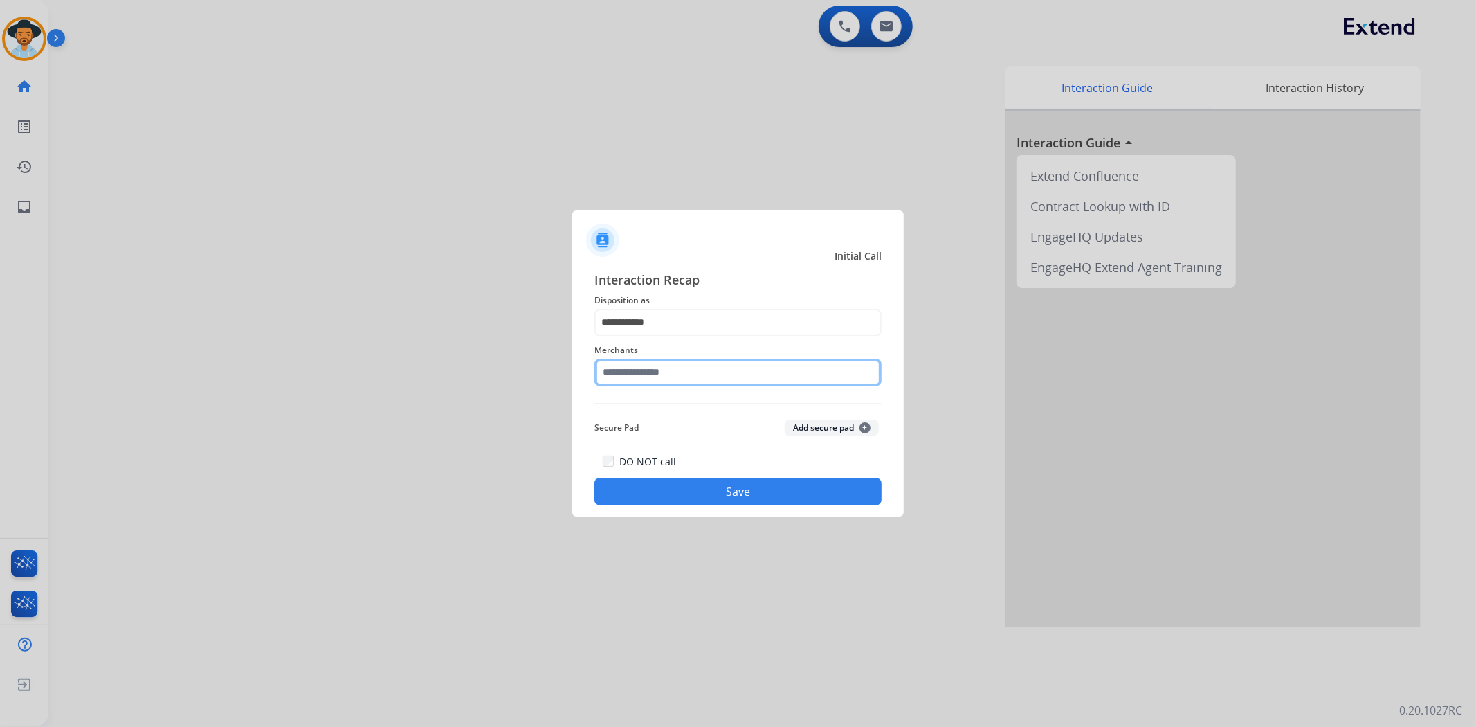
click at [671, 377] on input "text" at bounding box center [738, 373] width 287 height 28
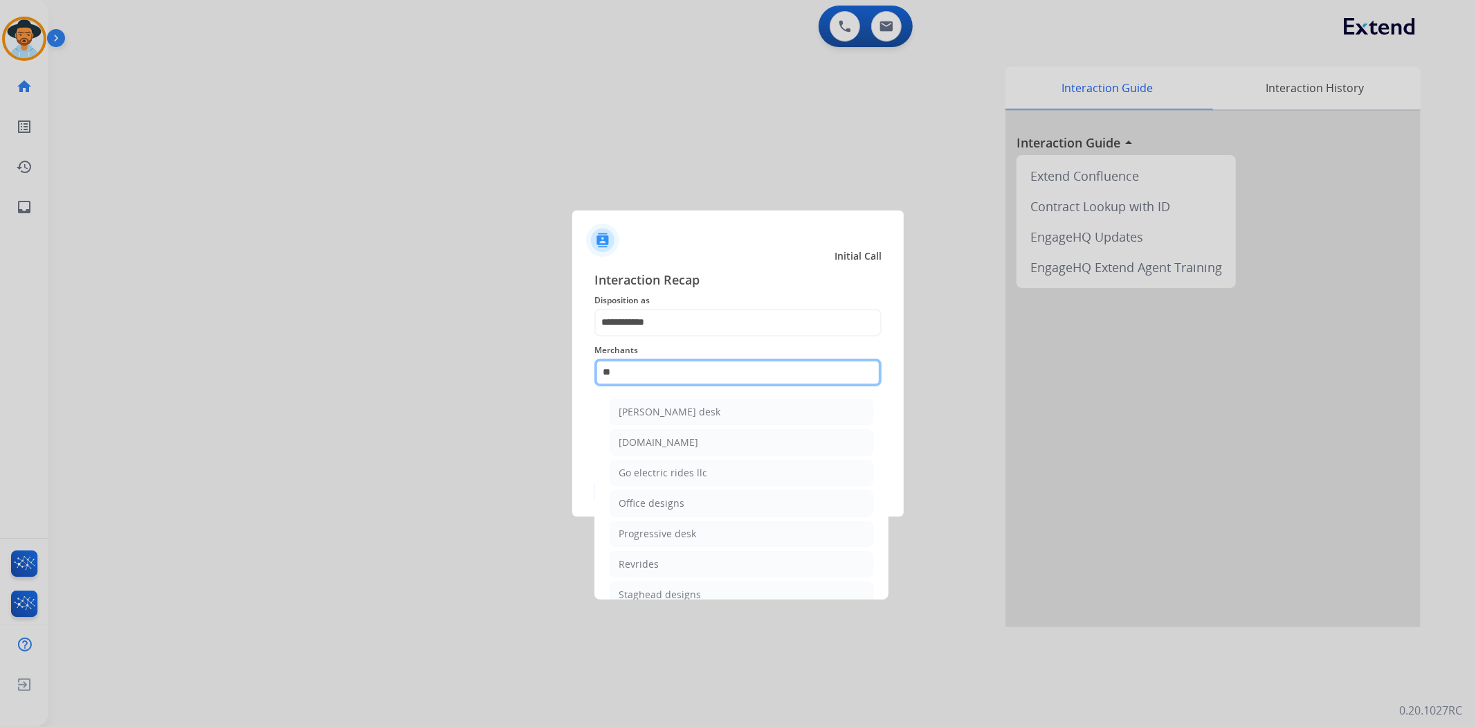
type input "*"
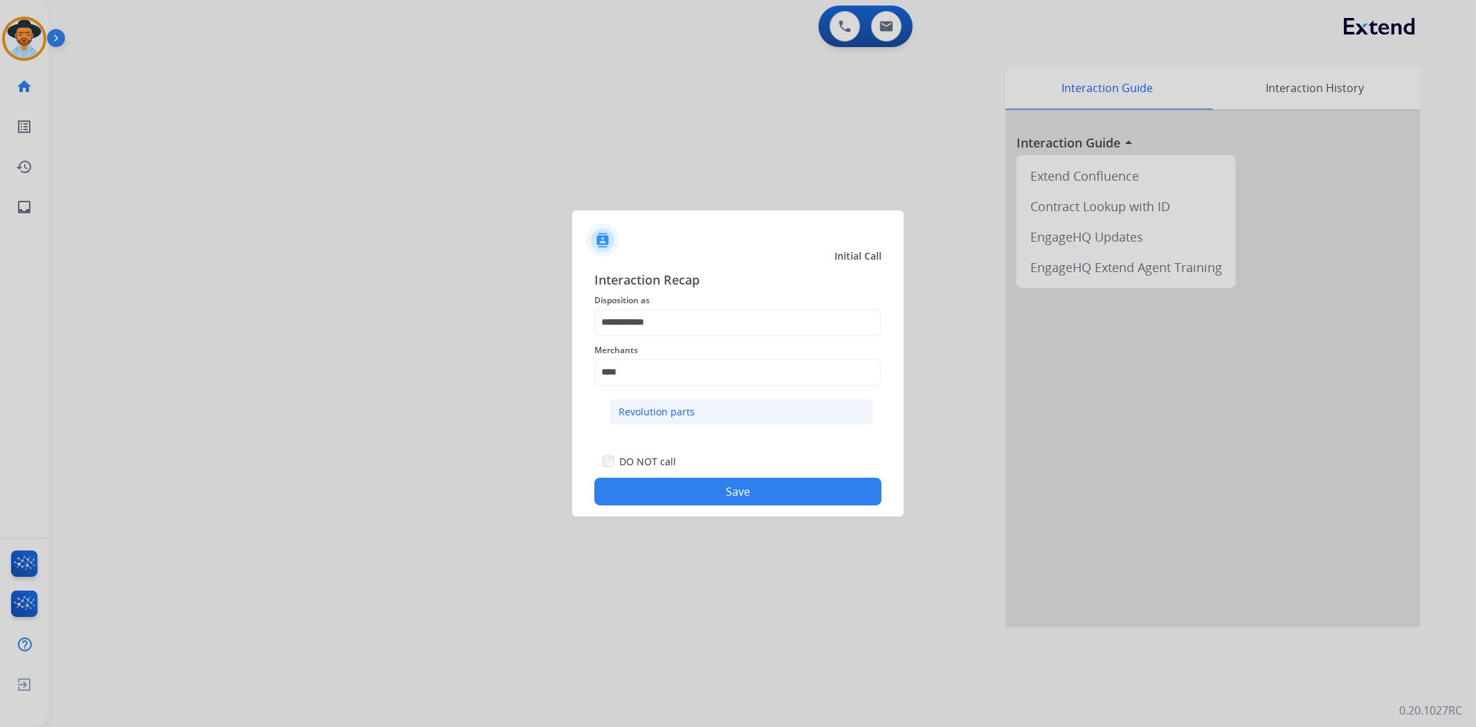
click at [678, 405] on div "Revolution parts" at bounding box center [657, 412] width 76 height 14
type input "**********"
click at [707, 498] on button "Save" at bounding box center [738, 492] width 287 height 28
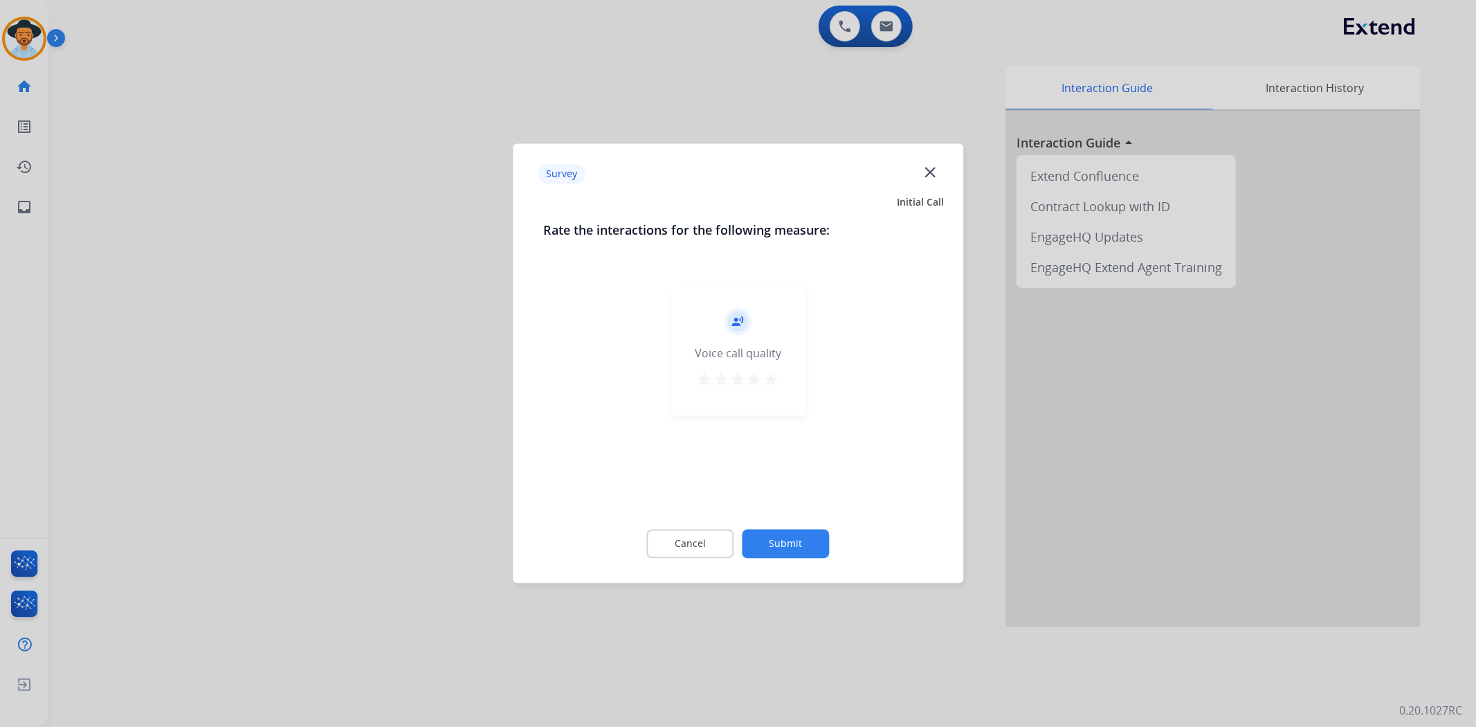
click at [771, 378] on mat-icon "star" at bounding box center [771, 380] width 17 height 17
click at [780, 543] on button "Submit" at bounding box center [786, 543] width 87 height 29
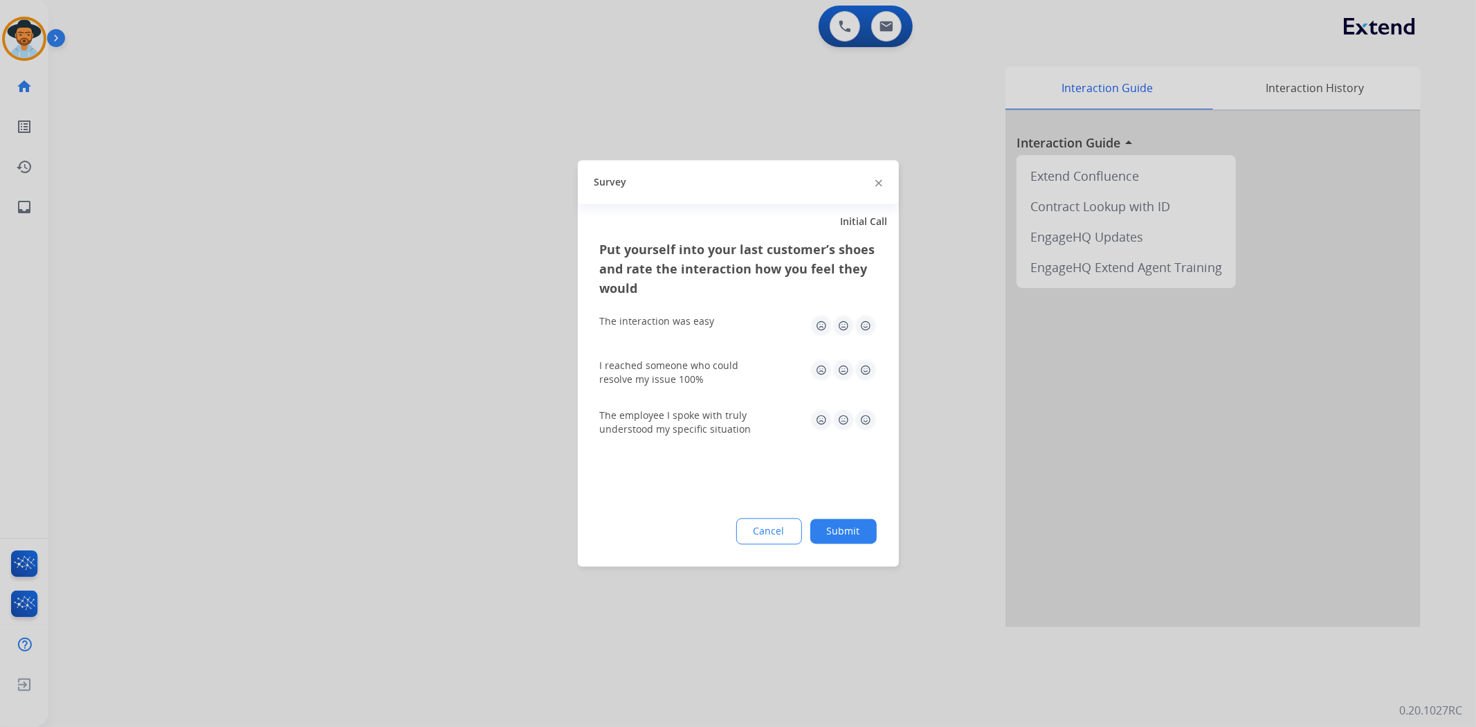
click at [848, 523] on button "Submit" at bounding box center [843, 531] width 66 height 25
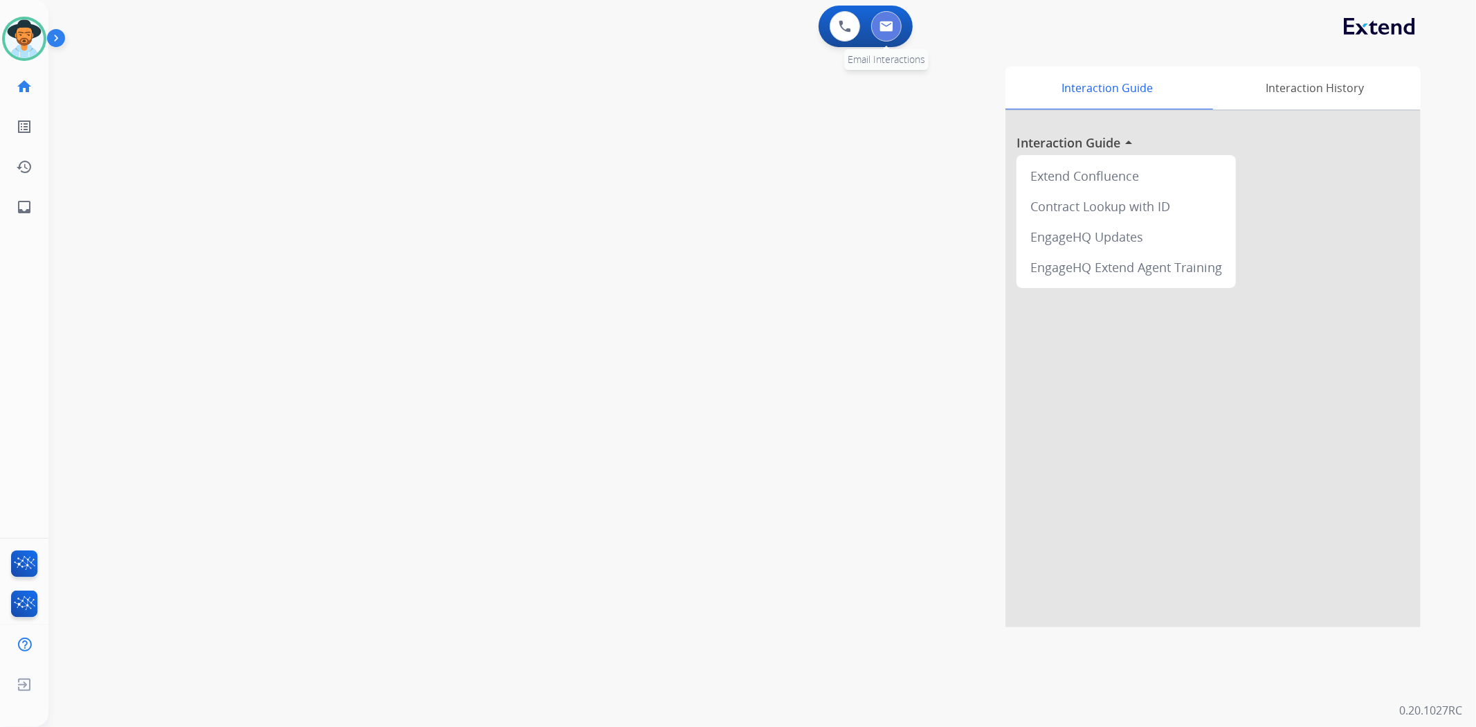
click at [880, 19] on button at bounding box center [886, 26] width 30 height 30
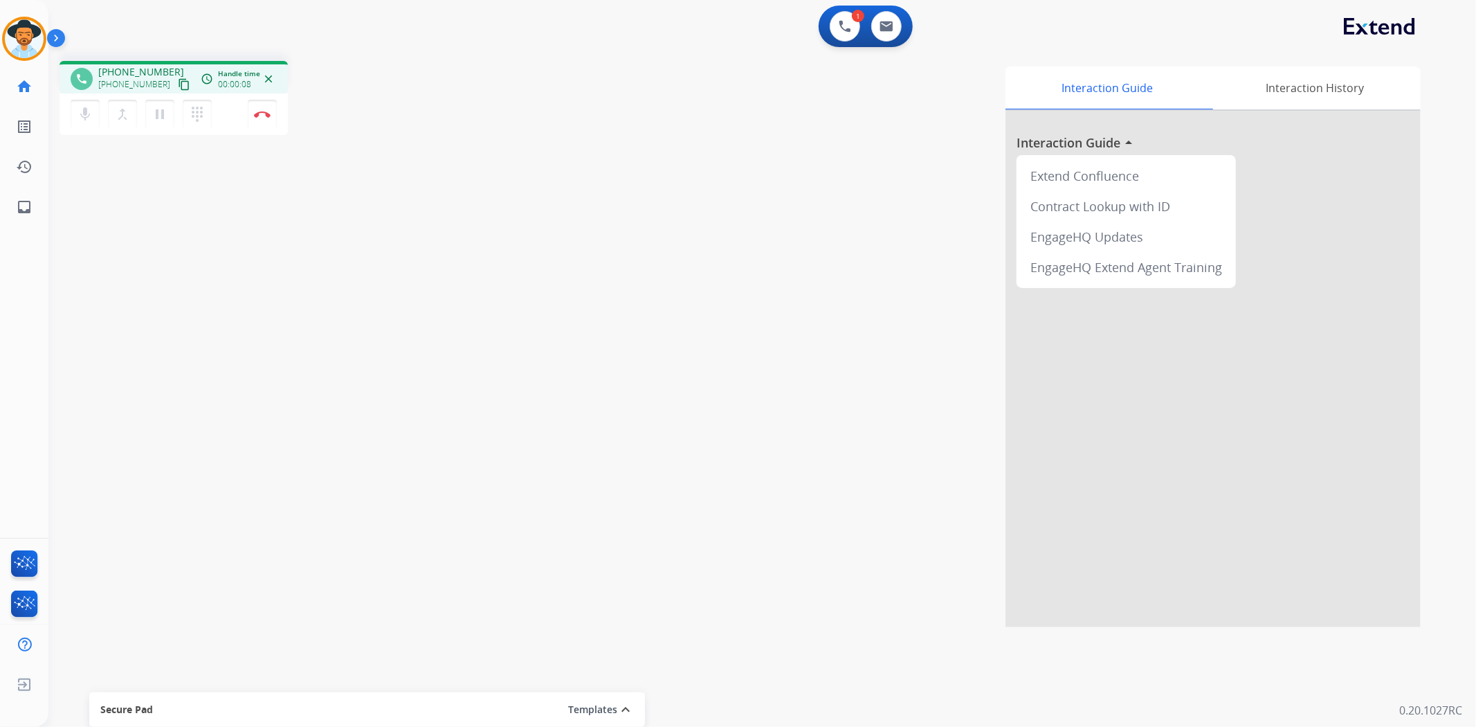
click at [178, 84] on mat-icon "content_copy" at bounding box center [184, 84] width 12 height 12
click at [156, 119] on mat-icon "pause" at bounding box center [160, 114] width 17 height 17
click at [164, 106] on mat-icon "play_arrow" at bounding box center [160, 114] width 17 height 17
click at [260, 111] on img at bounding box center [262, 114] width 17 height 7
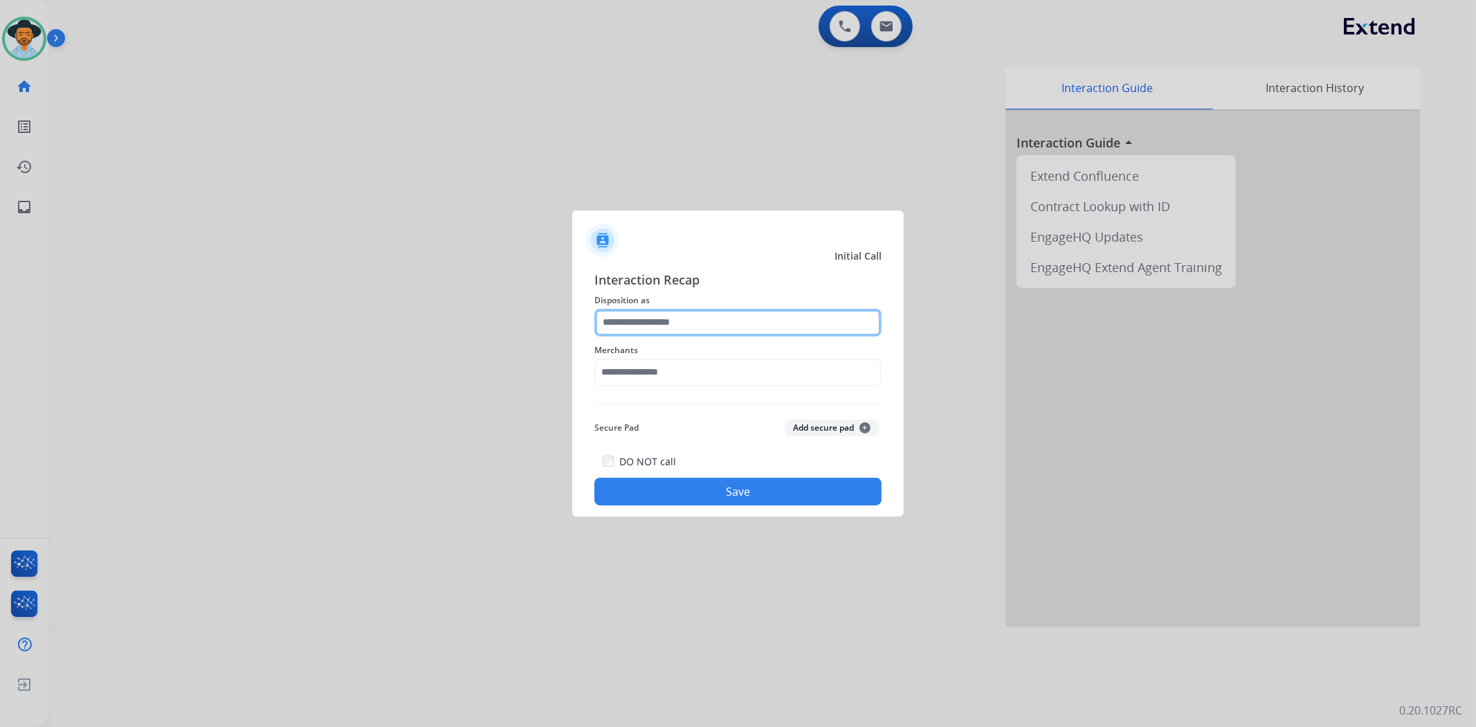
click at [658, 325] on input "text" at bounding box center [738, 323] width 287 height 28
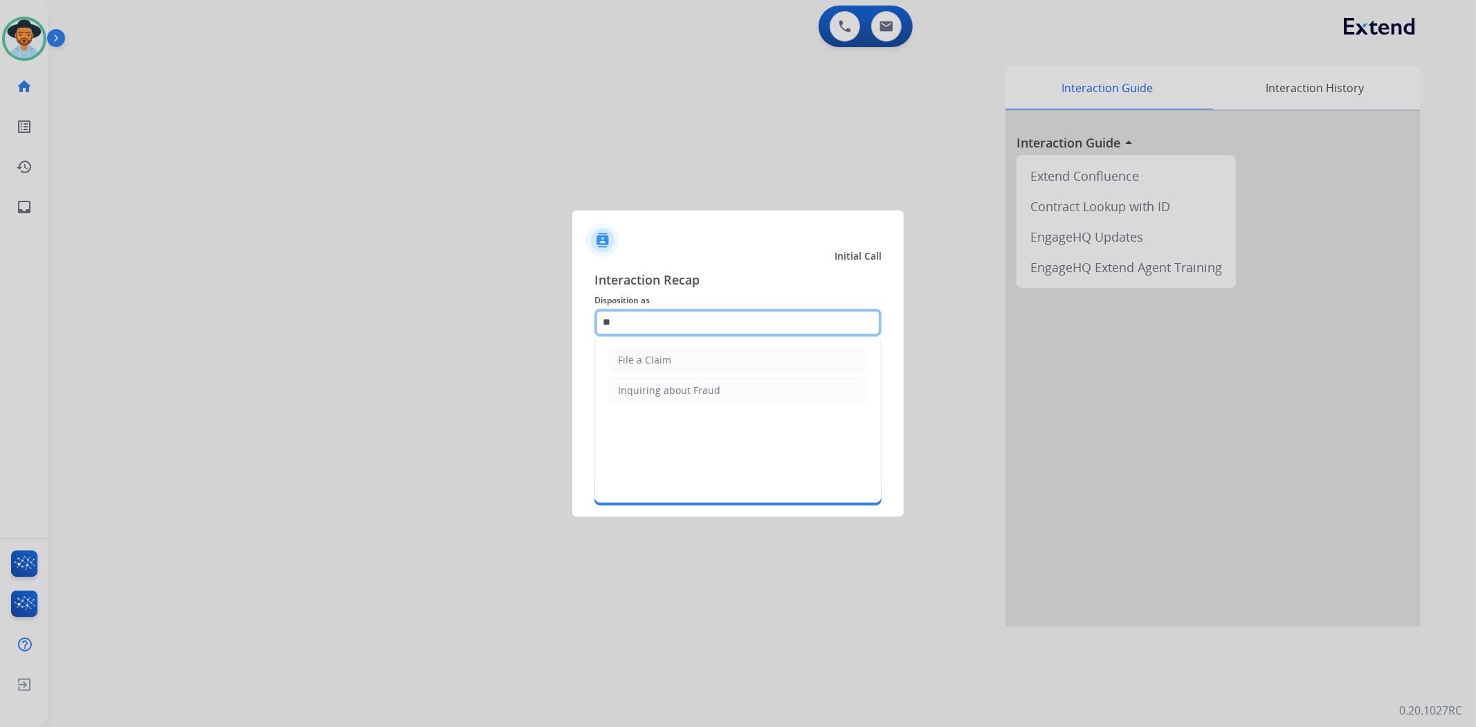
type input "*"
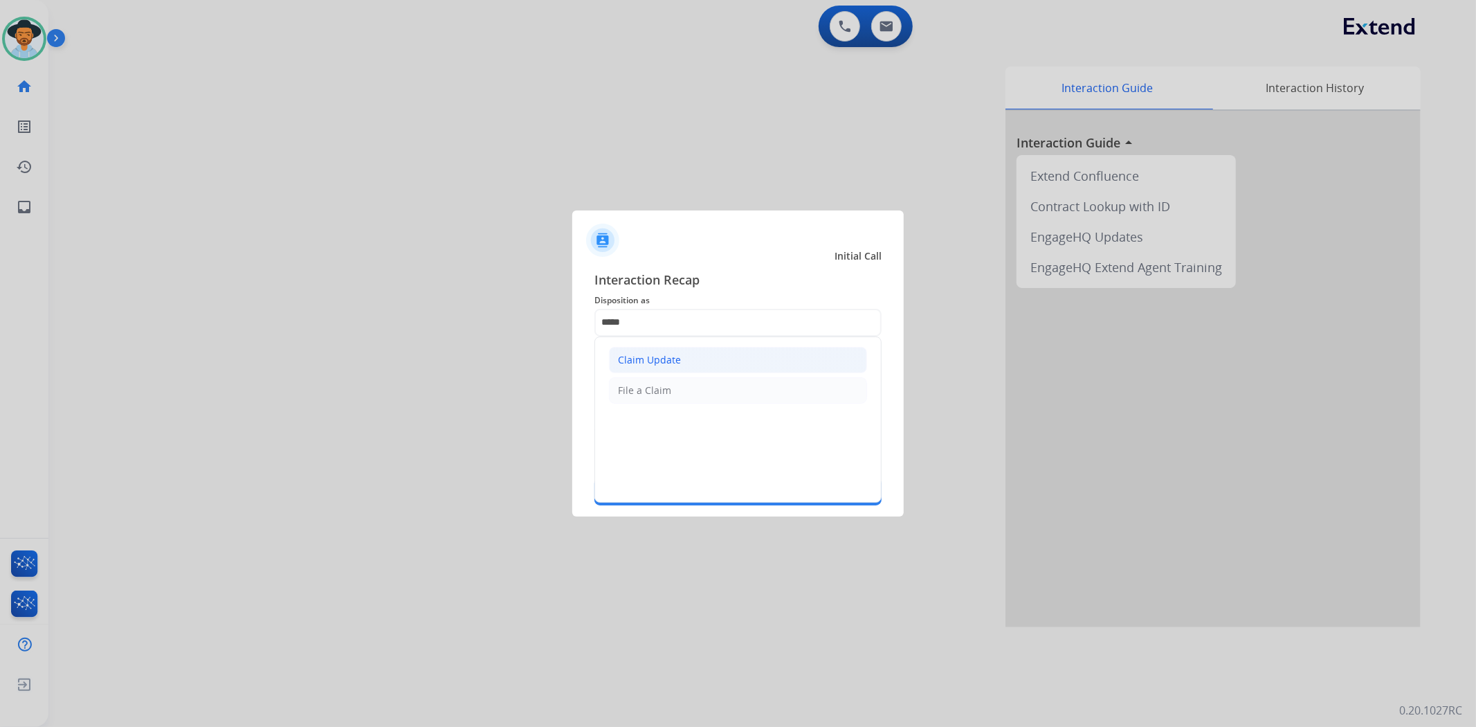
click at [729, 361] on li "Claim Update" at bounding box center [738, 360] width 258 height 26
type input "**********"
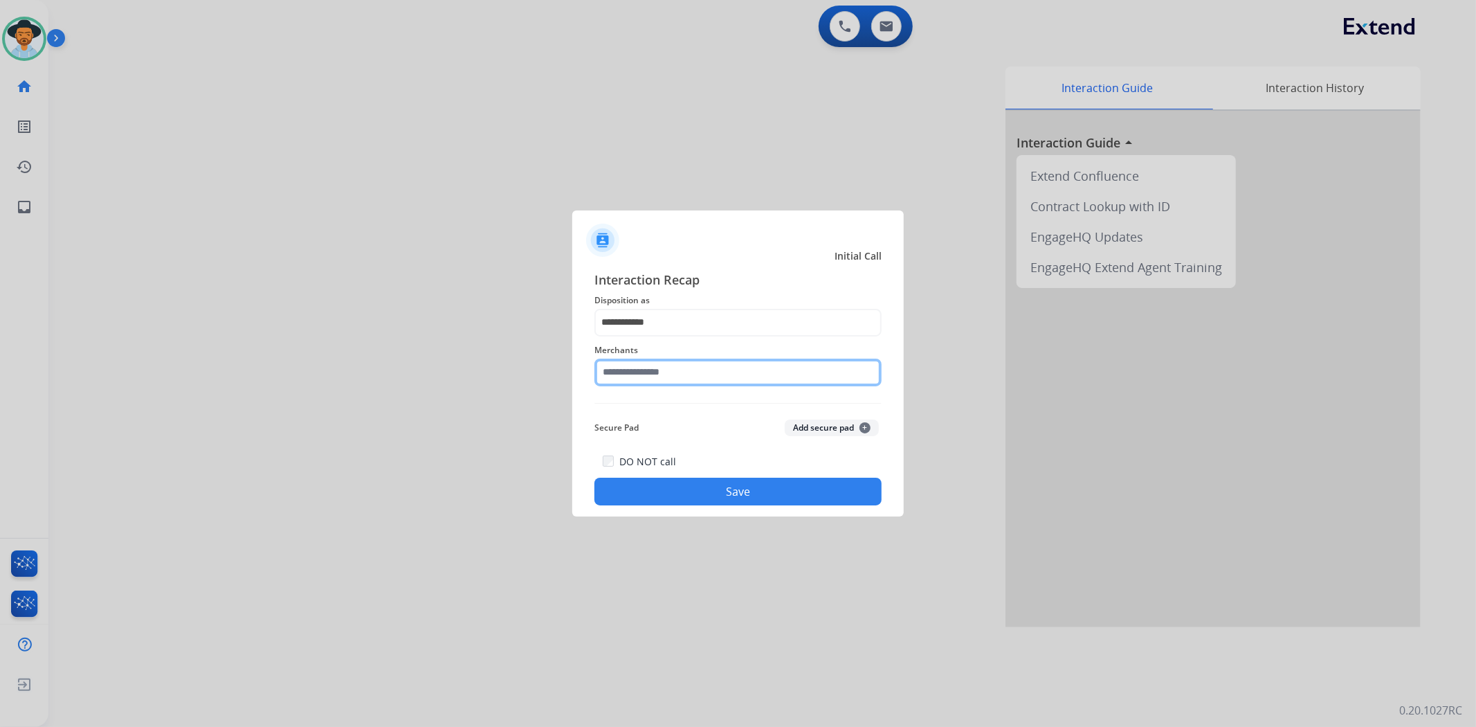
click at [696, 370] on input "text" at bounding box center [738, 373] width 287 height 28
type input "*"
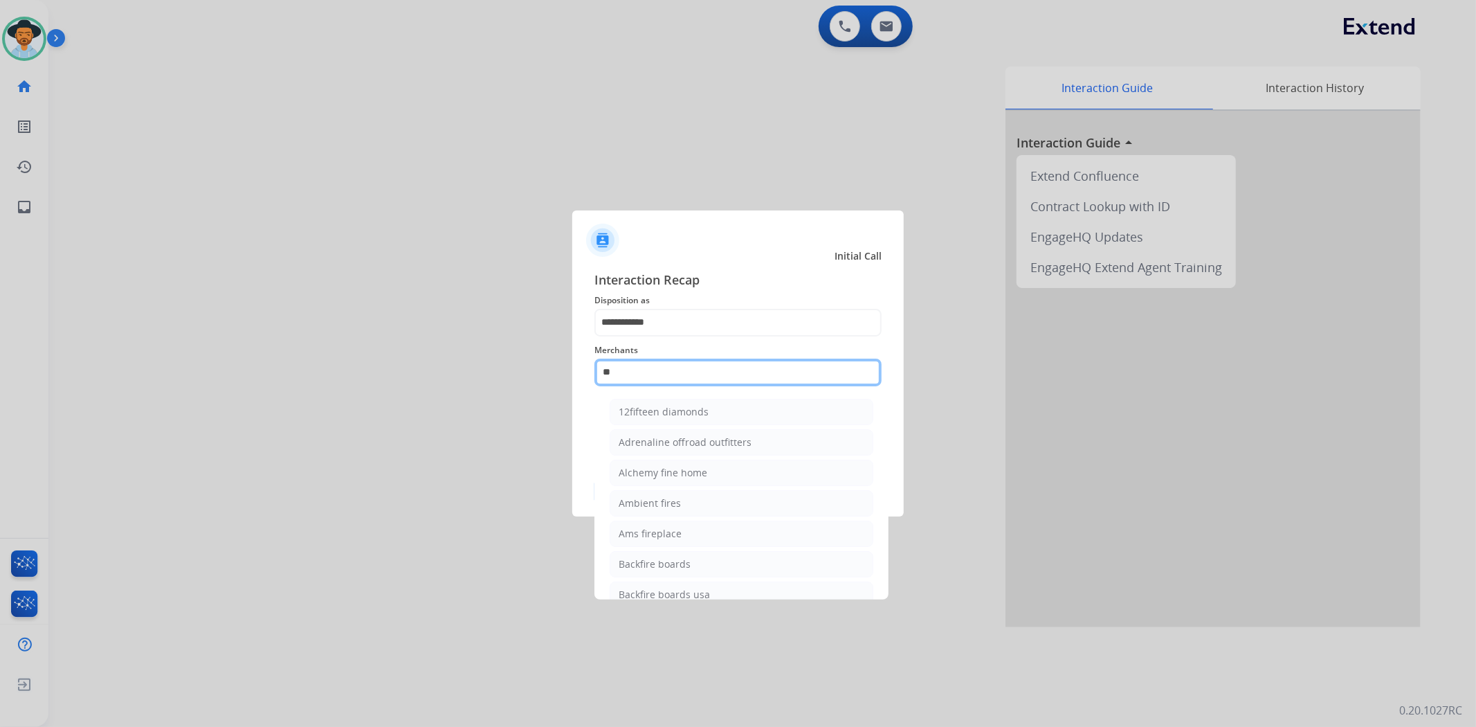
type input "*"
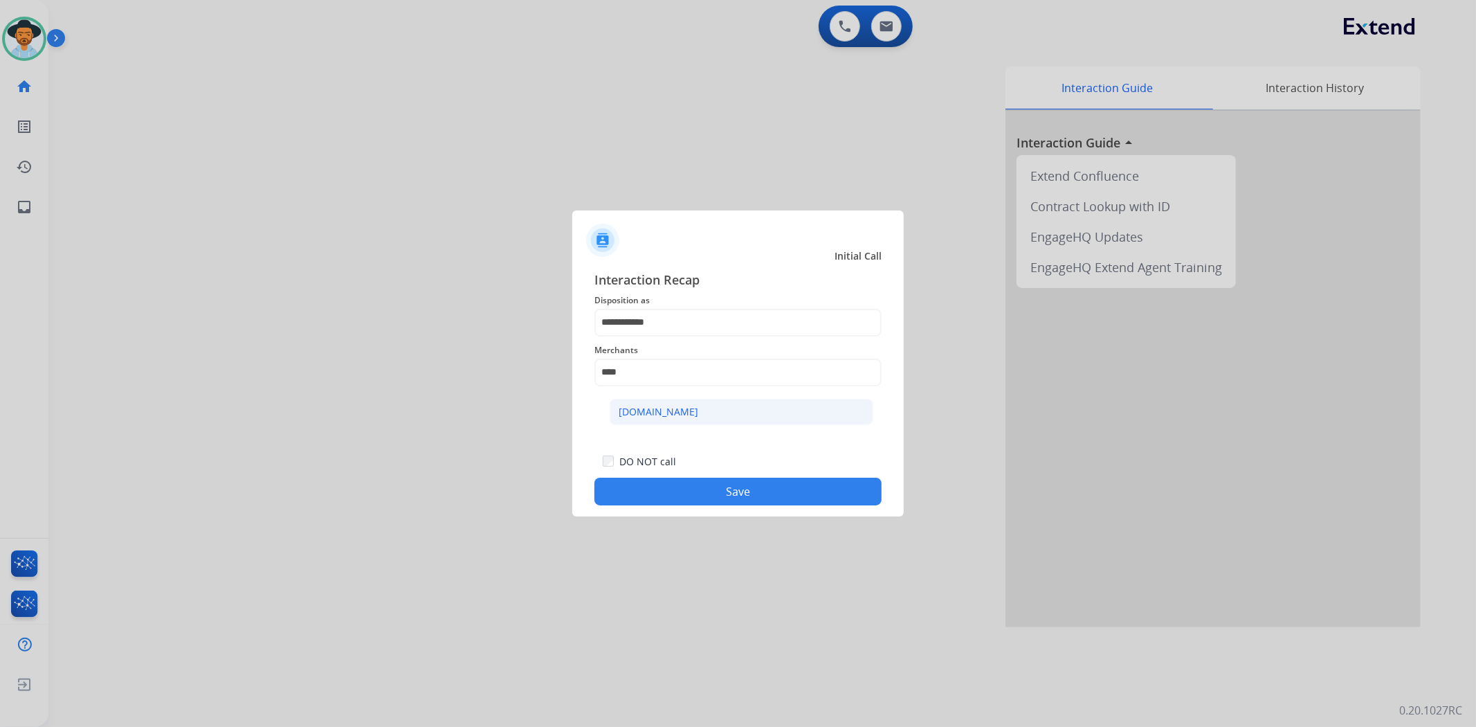
click at [661, 401] on li "Carparts.com" at bounding box center [742, 412] width 264 height 26
type input "**********"
click at [676, 499] on button "Save" at bounding box center [738, 492] width 287 height 28
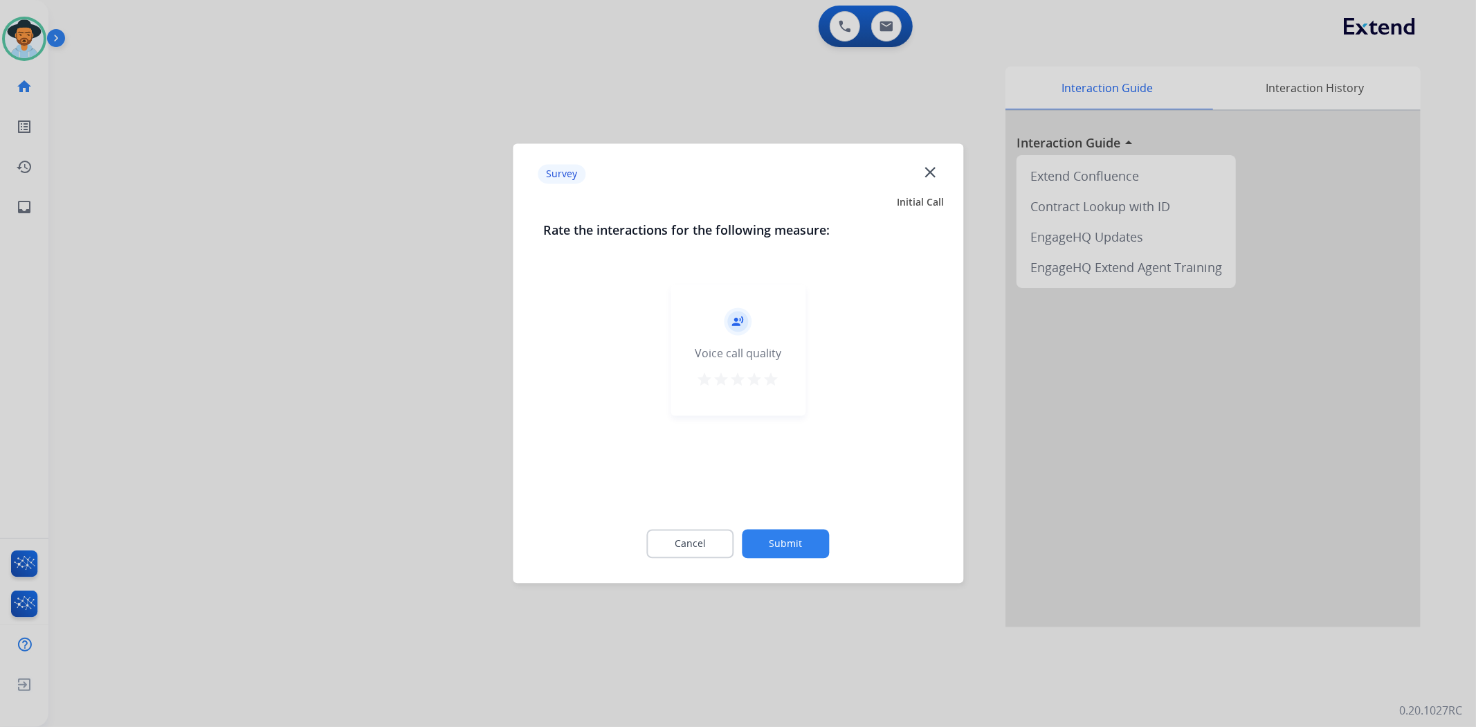
click at [766, 377] on mat-icon "star" at bounding box center [771, 380] width 17 height 17
click at [780, 556] on button "Submit" at bounding box center [786, 543] width 87 height 29
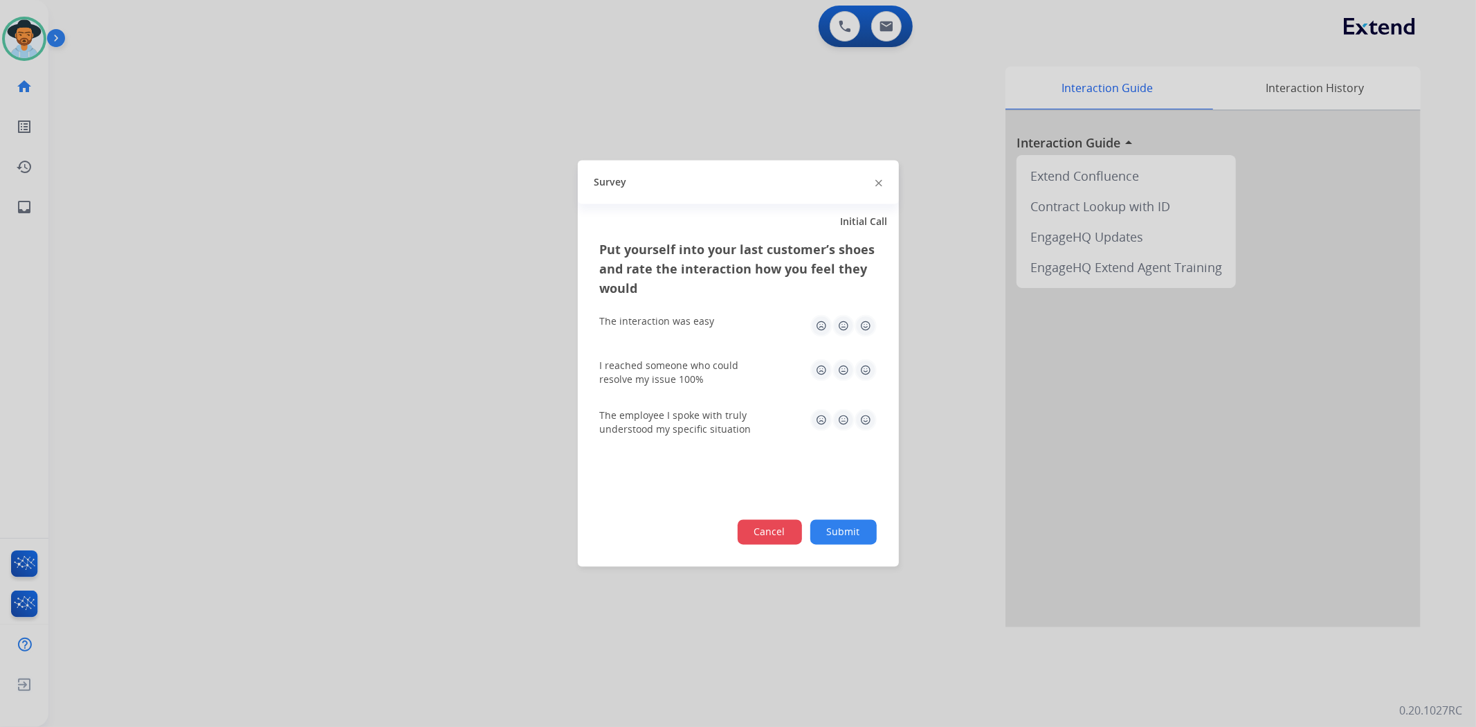
click at [752, 532] on button "Cancel" at bounding box center [770, 532] width 64 height 25
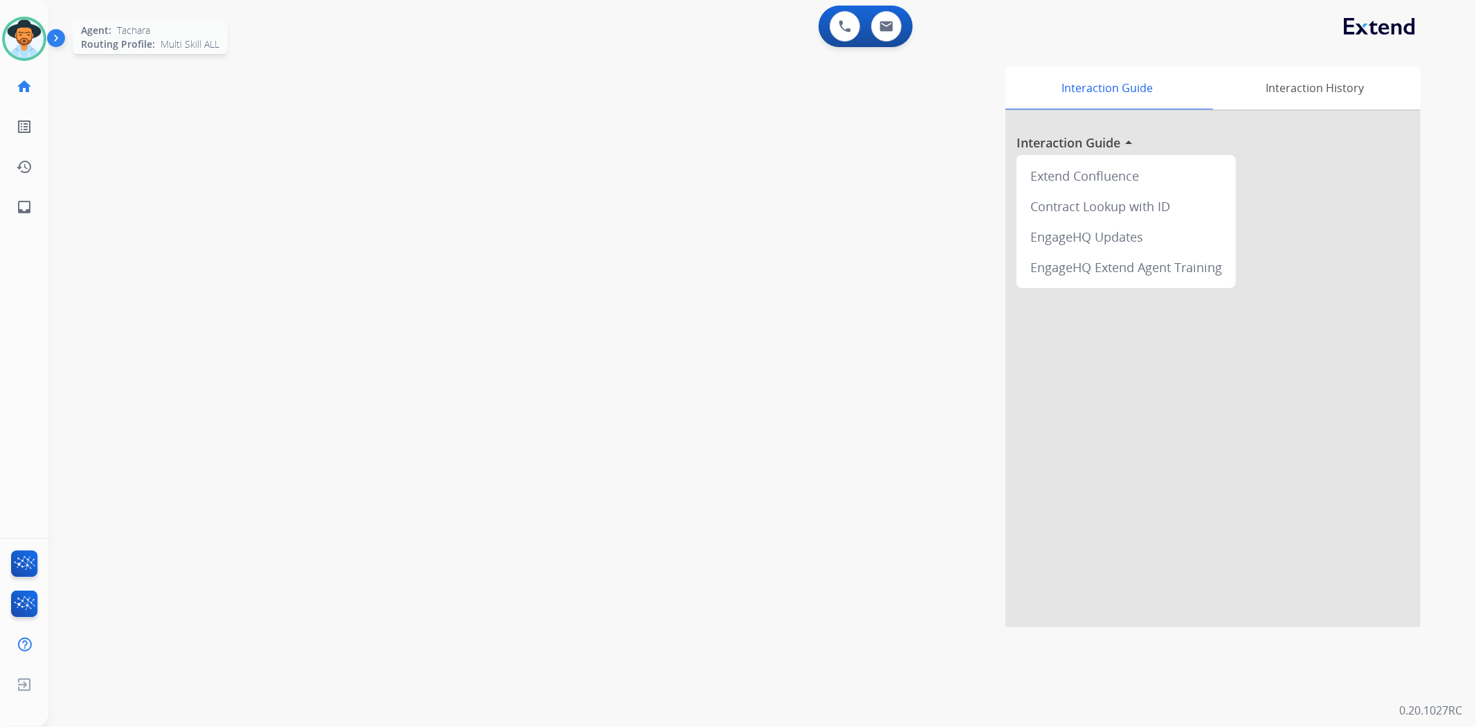
click at [21, 45] on img at bounding box center [24, 38] width 39 height 39
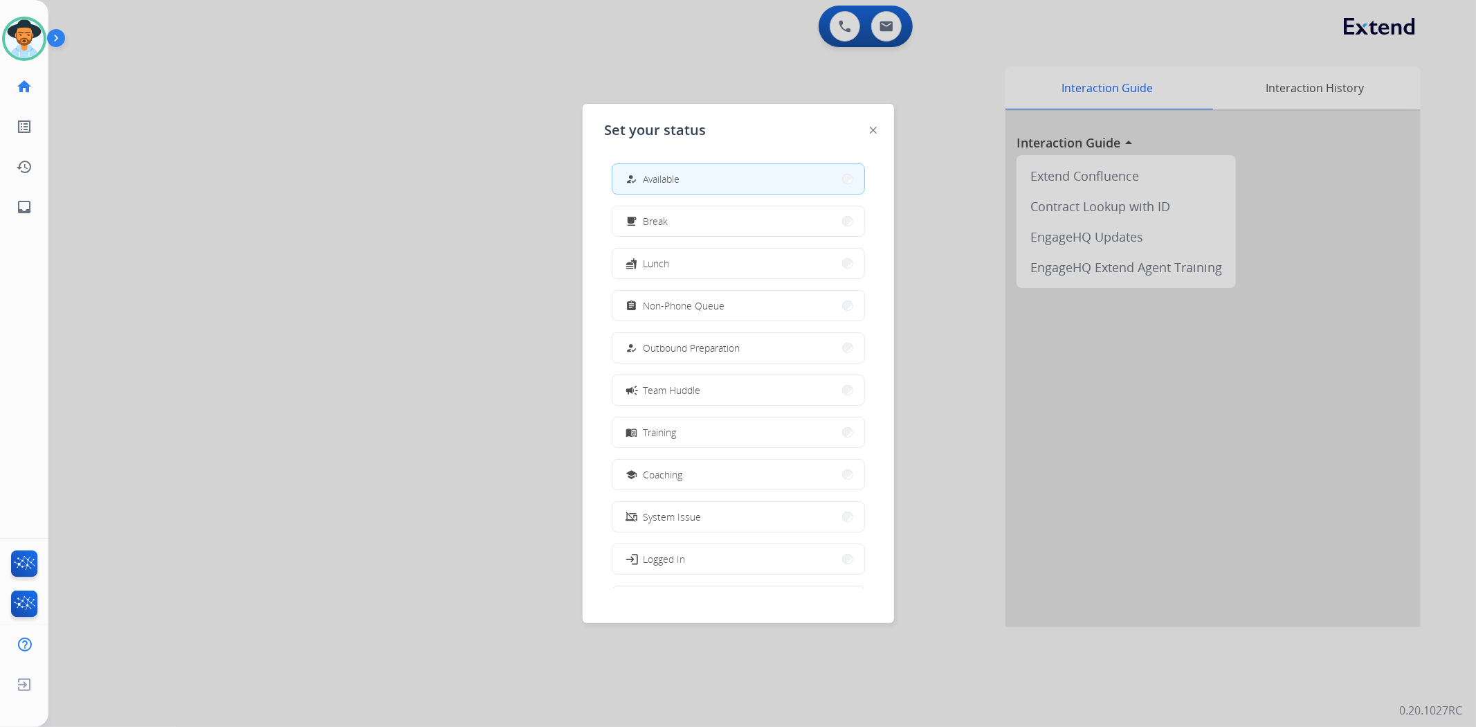
click at [525, 98] on div at bounding box center [738, 363] width 1476 height 727
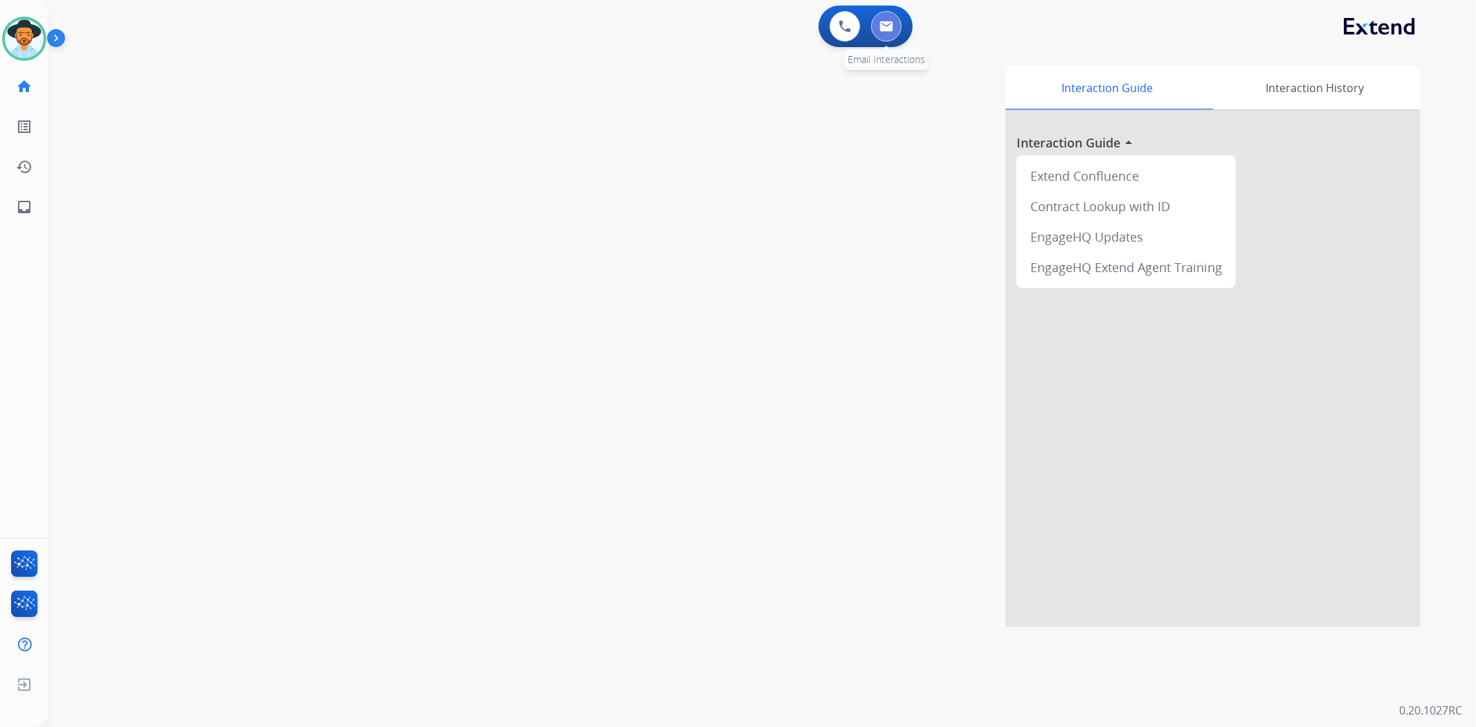
click at [889, 32] on button at bounding box center [886, 26] width 30 height 30
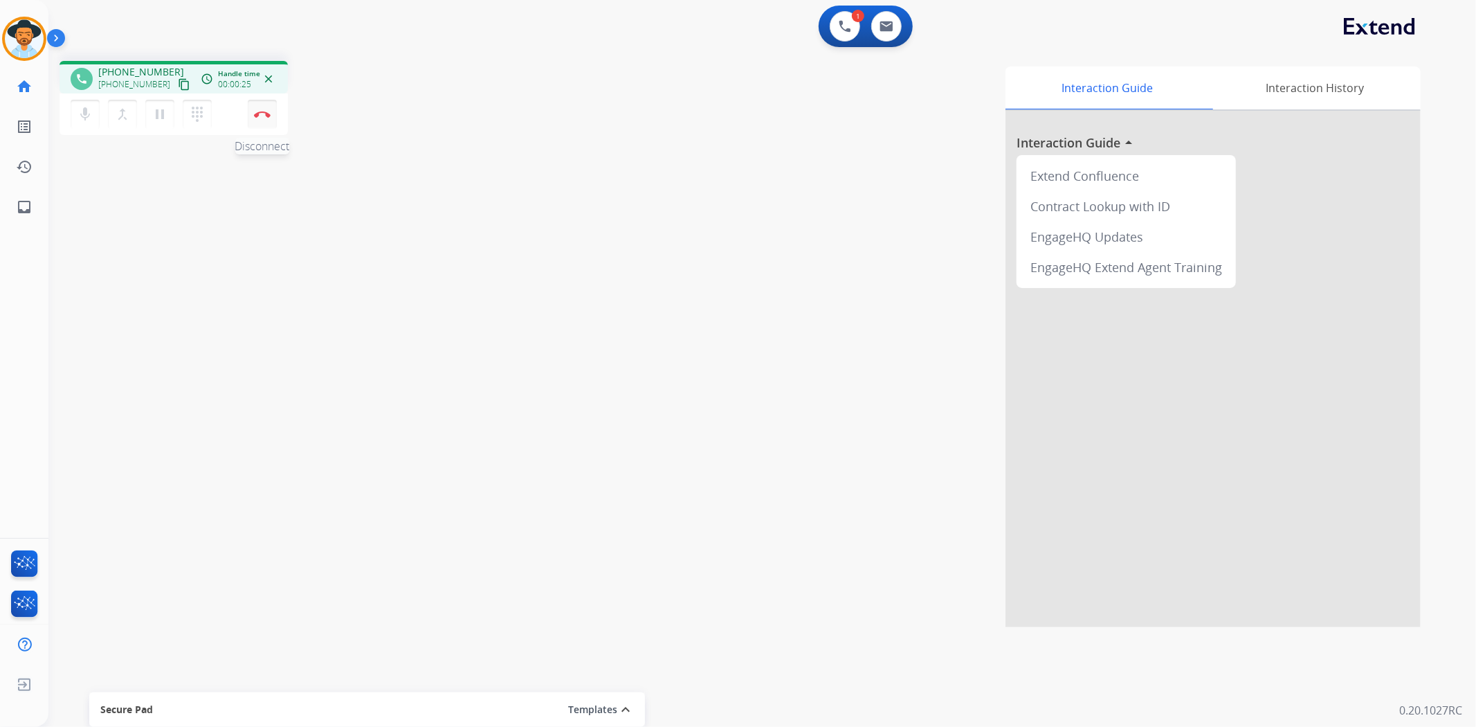
click at [255, 122] on button "Disconnect" at bounding box center [262, 114] width 29 height 29
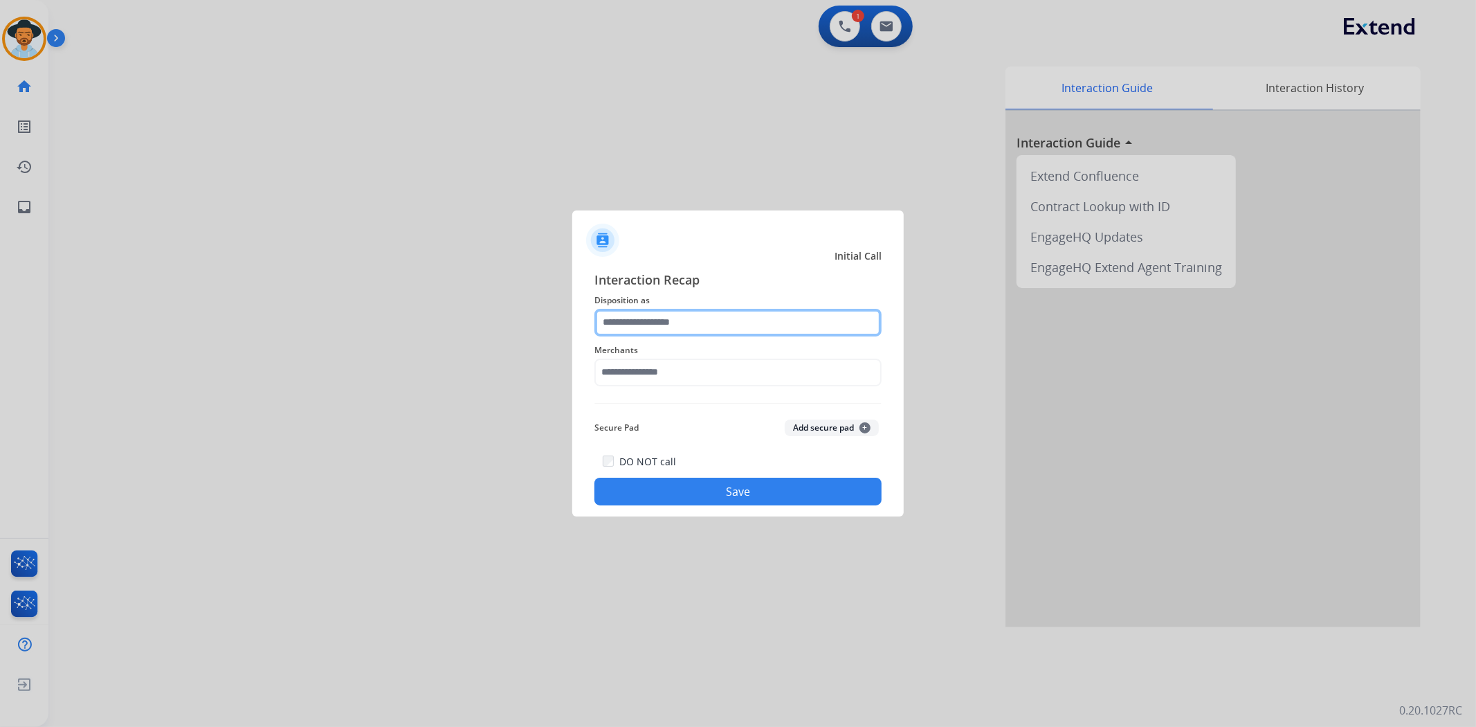
click at [682, 314] on input "text" at bounding box center [738, 323] width 287 height 28
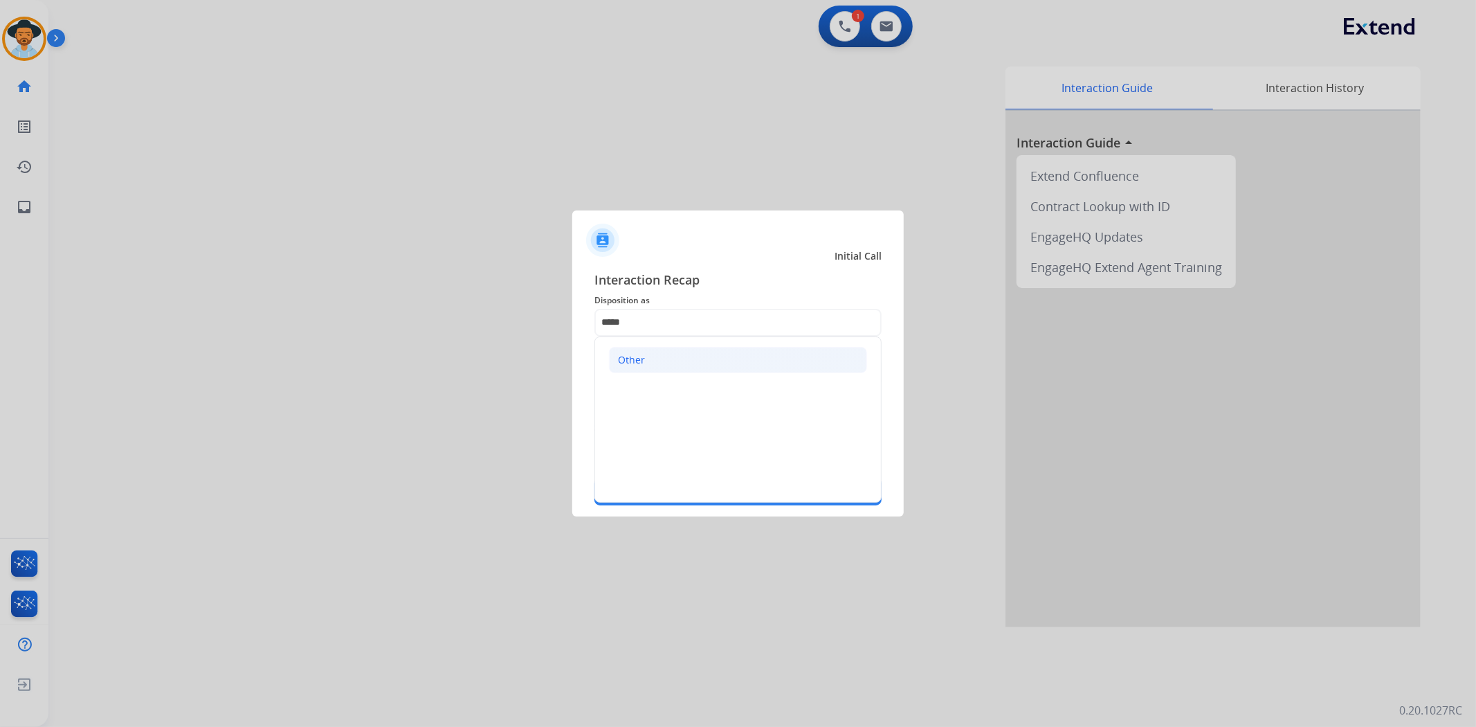
click at [682, 357] on li "Other" at bounding box center [738, 360] width 258 height 26
type input "*****"
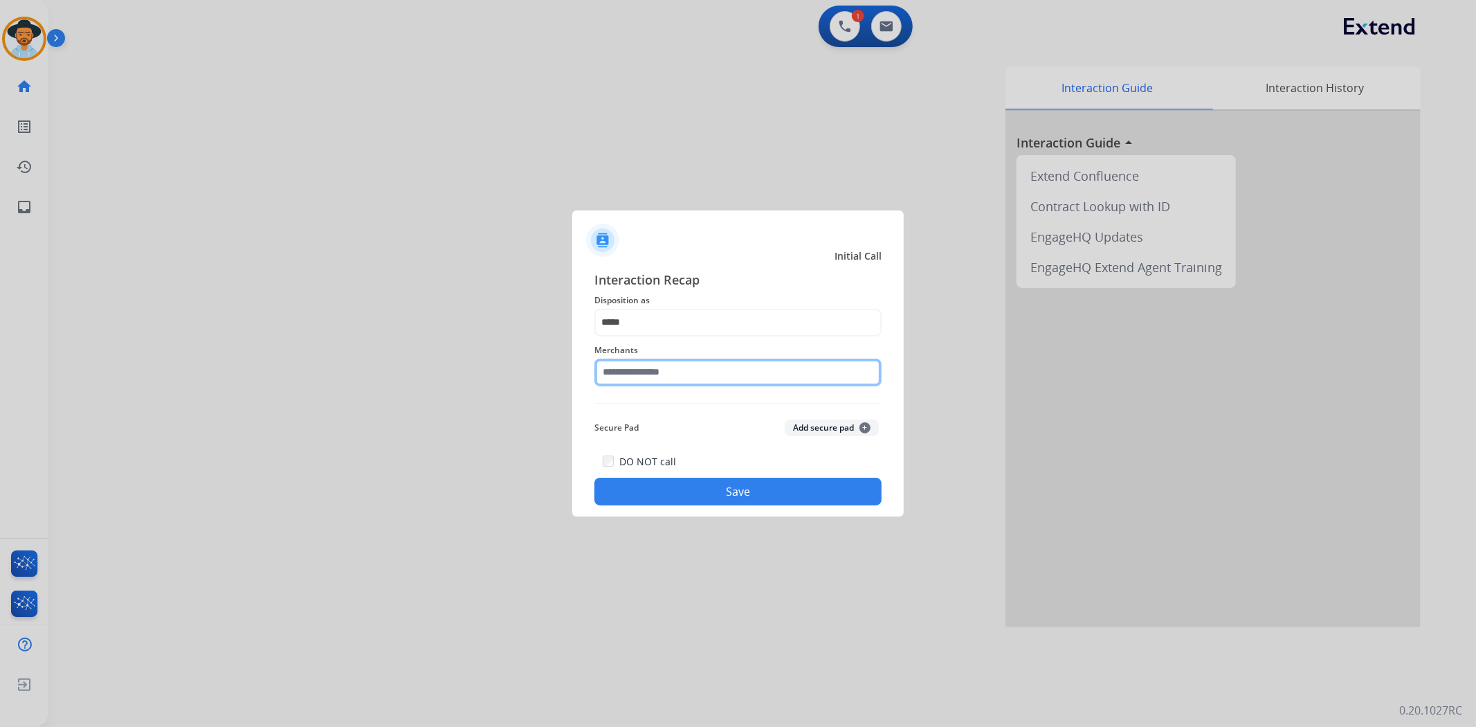
click at [664, 379] on input "text" at bounding box center [738, 373] width 287 height 28
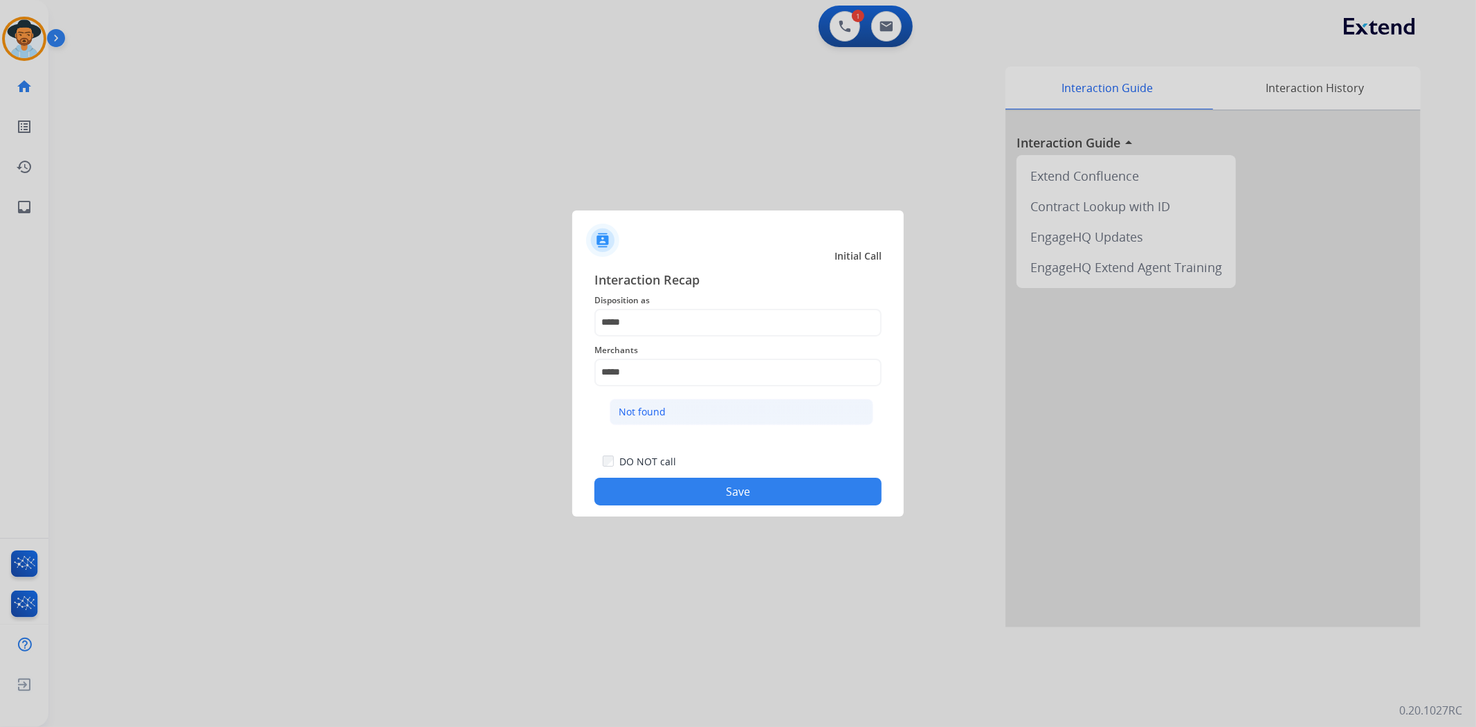
click at [665, 402] on li "Not found" at bounding box center [742, 412] width 264 height 26
type input "*********"
click at [754, 503] on button "Save" at bounding box center [738, 492] width 287 height 28
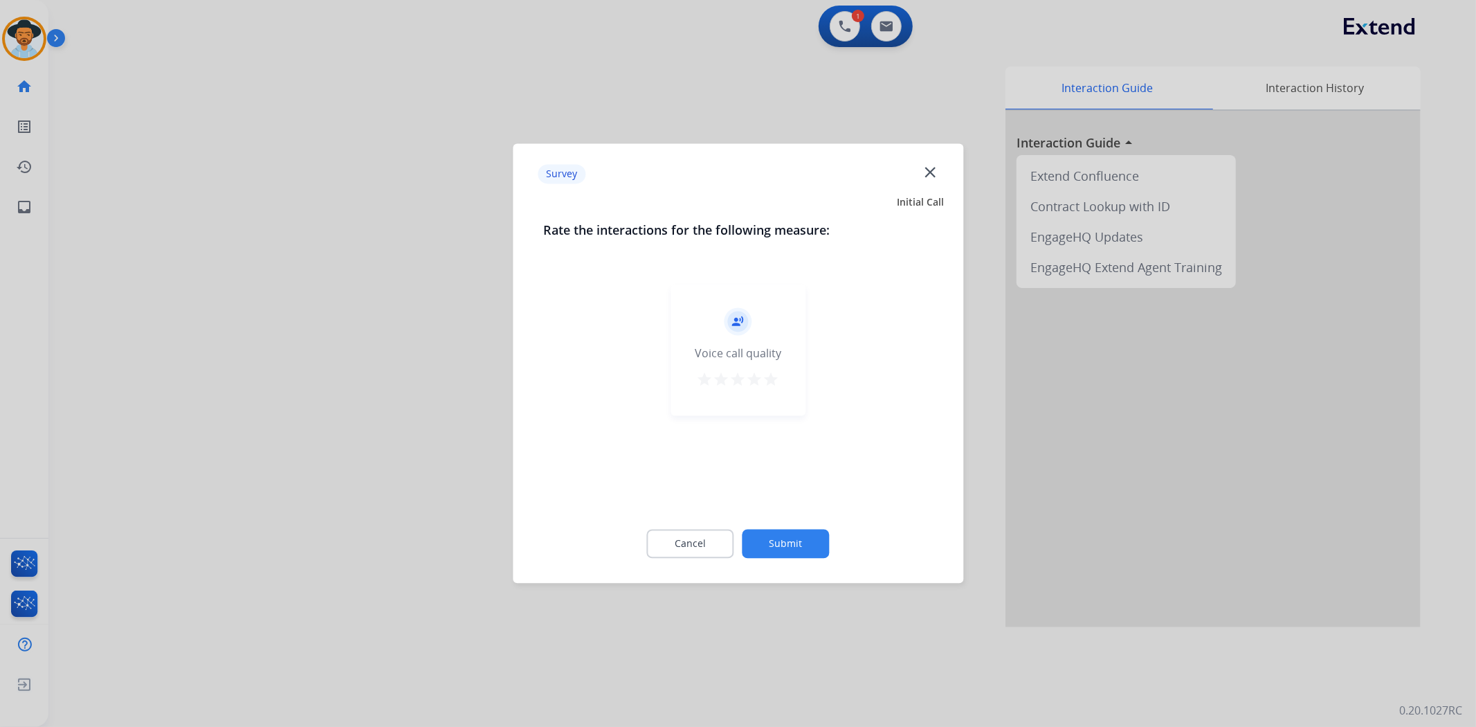
click at [772, 381] on mat-icon "star" at bounding box center [771, 380] width 17 height 17
click at [785, 536] on button "Submit" at bounding box center [786, 543] width 87 height 29
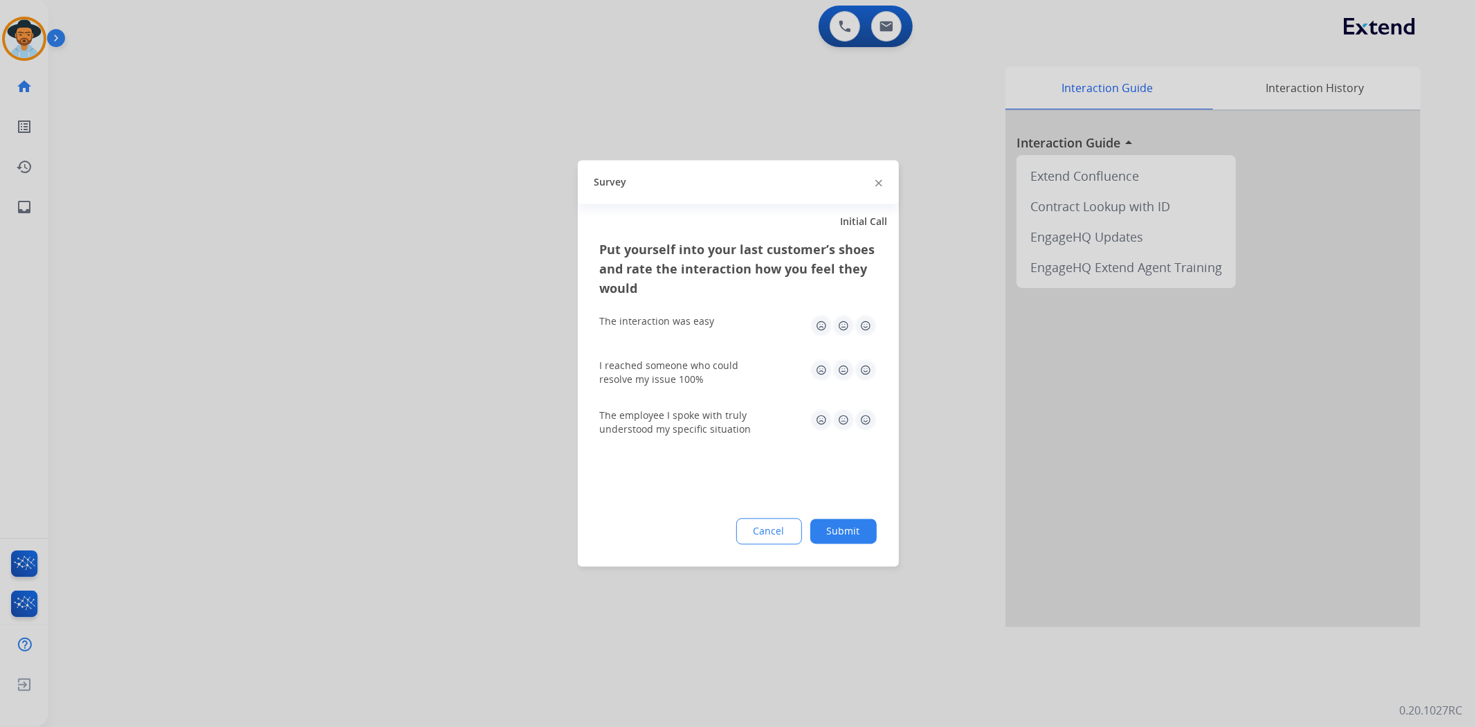
click at [849, 537] on button "Submit" at bounding box center [843, 531] width 66 height 25
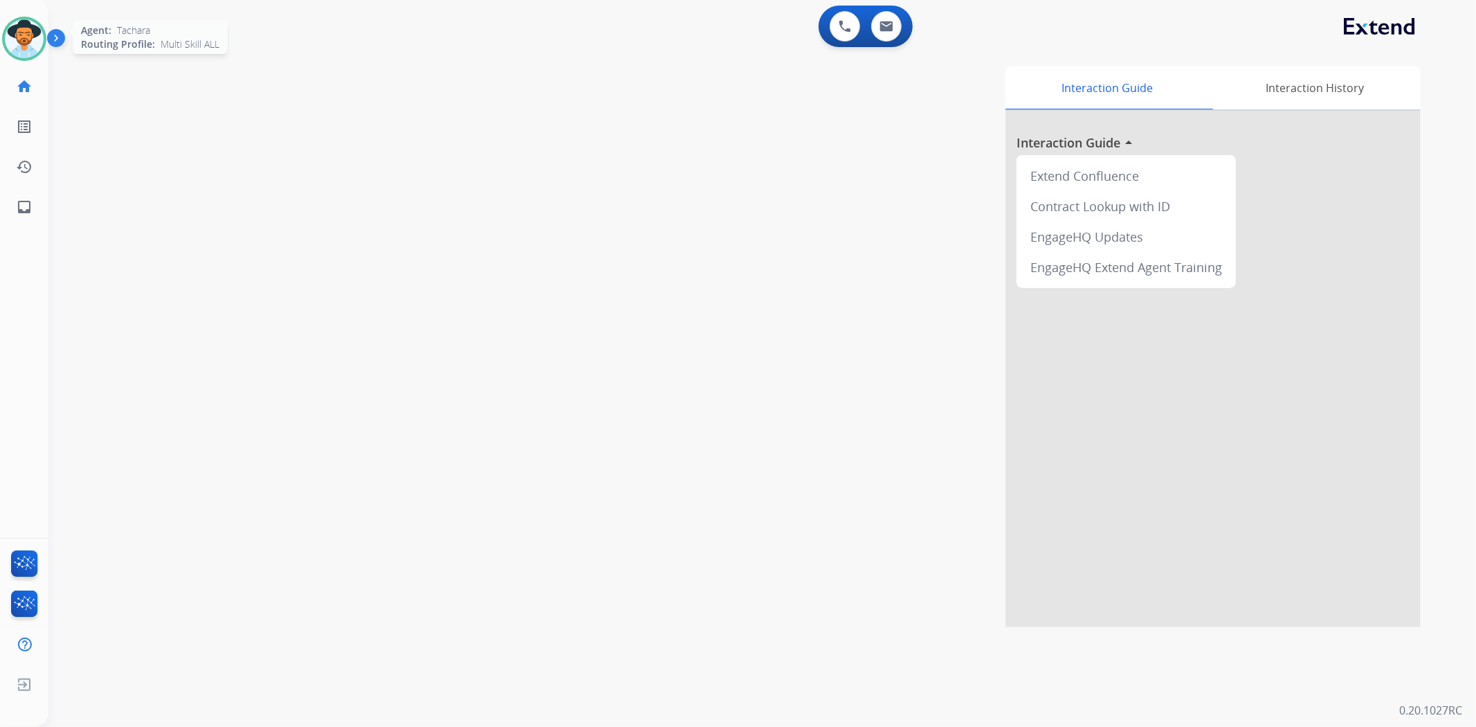
click at [17, 33] on img at bounding box center [24, 38] width 39 height 39
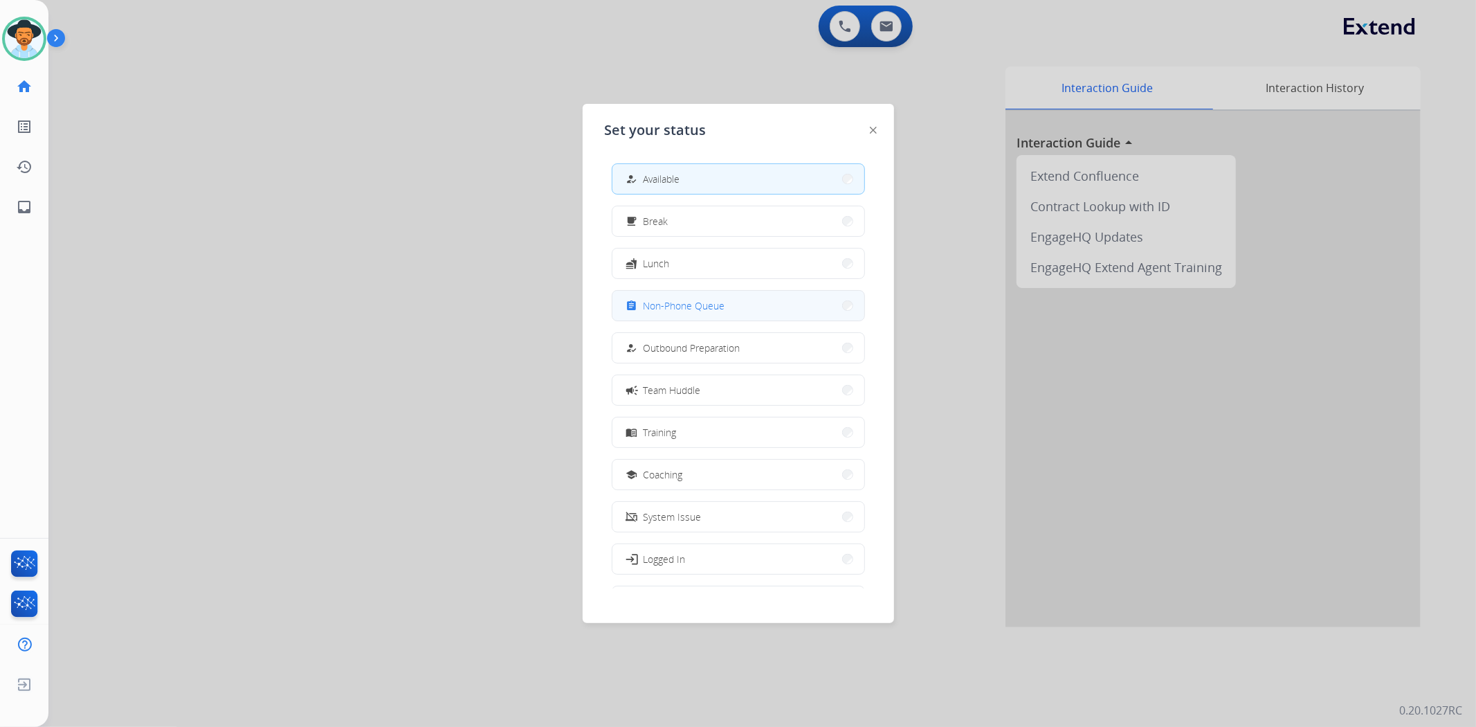
click at [742, 298] on button "assignment Non-Phone Queue" at bounding box center [739, 306] width 252 height 30
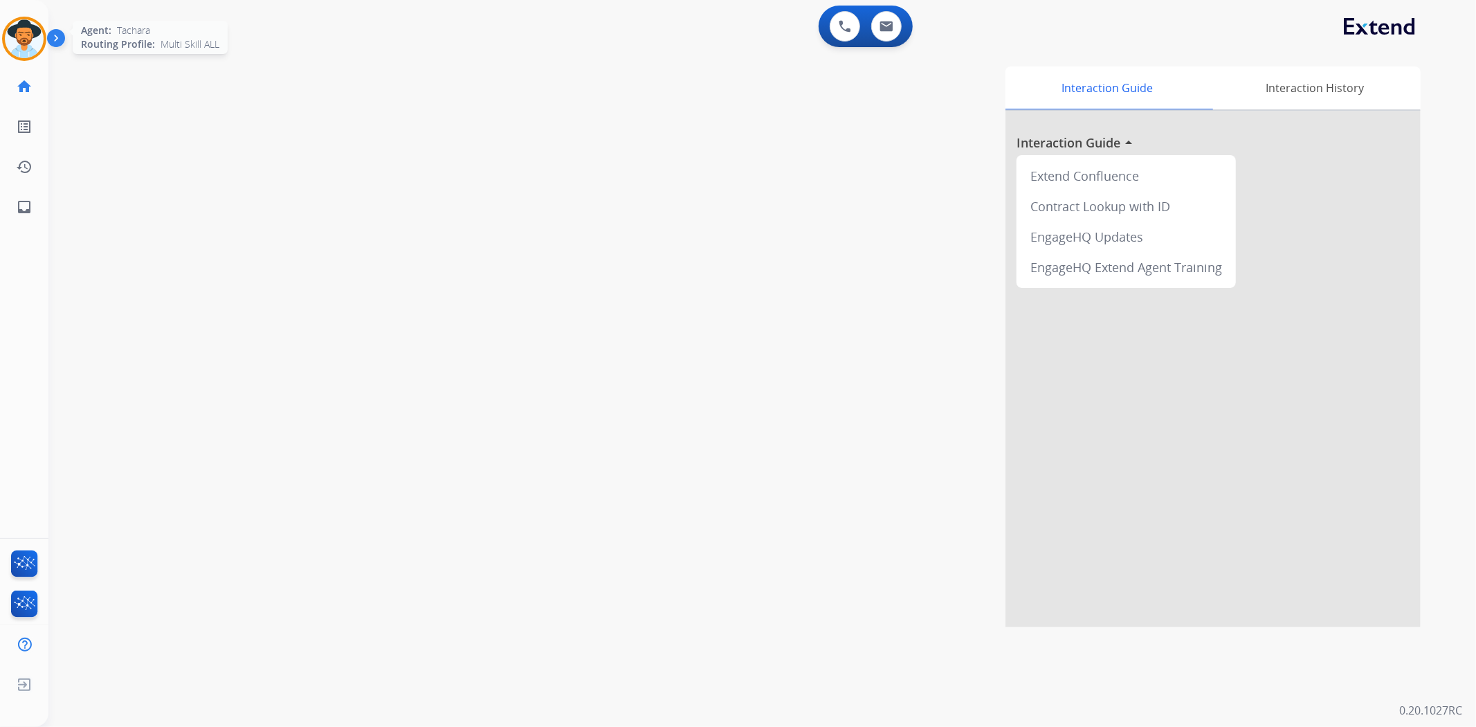
click at [19, 42] on img at bounding box center [24, 38] width 39 height 39
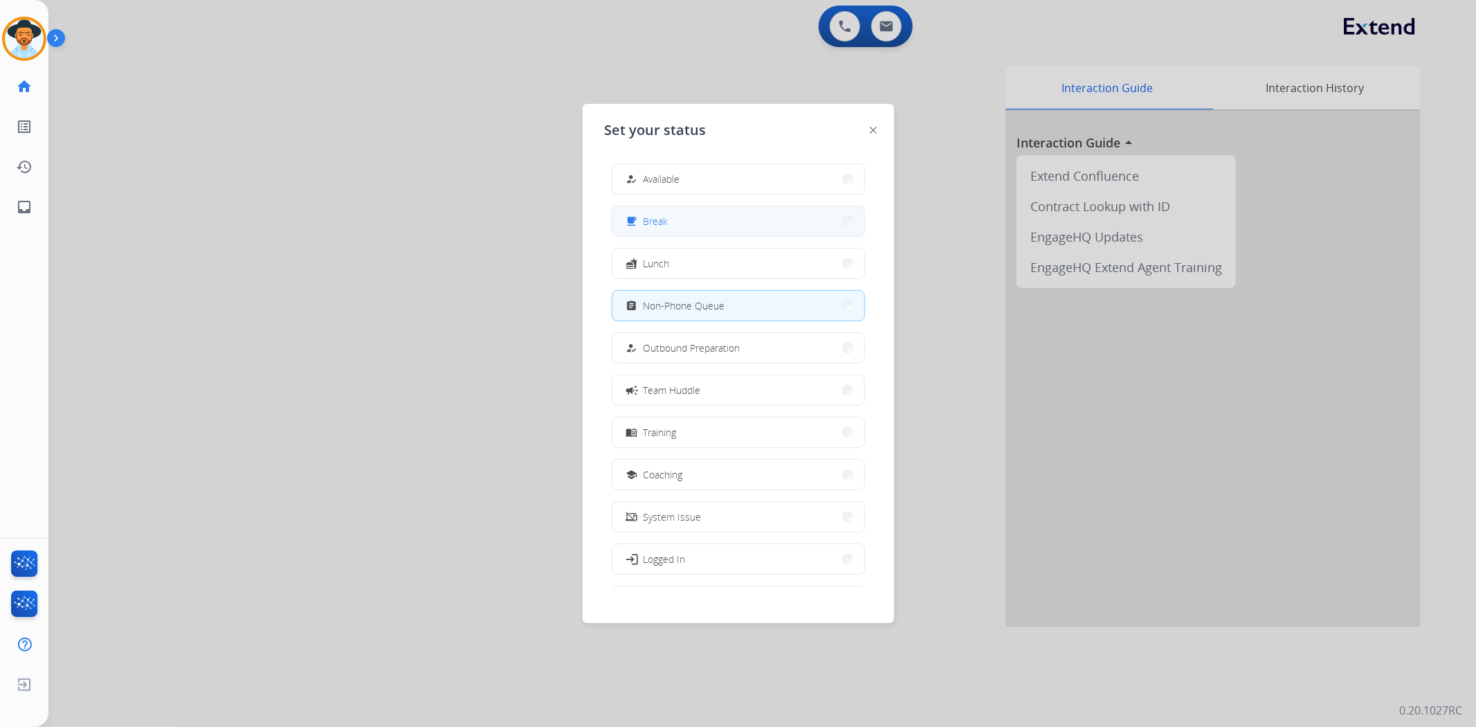
click at [720, 217] on button "free_breakfast Break" at bounding box center [739, 221] width 252 height 30
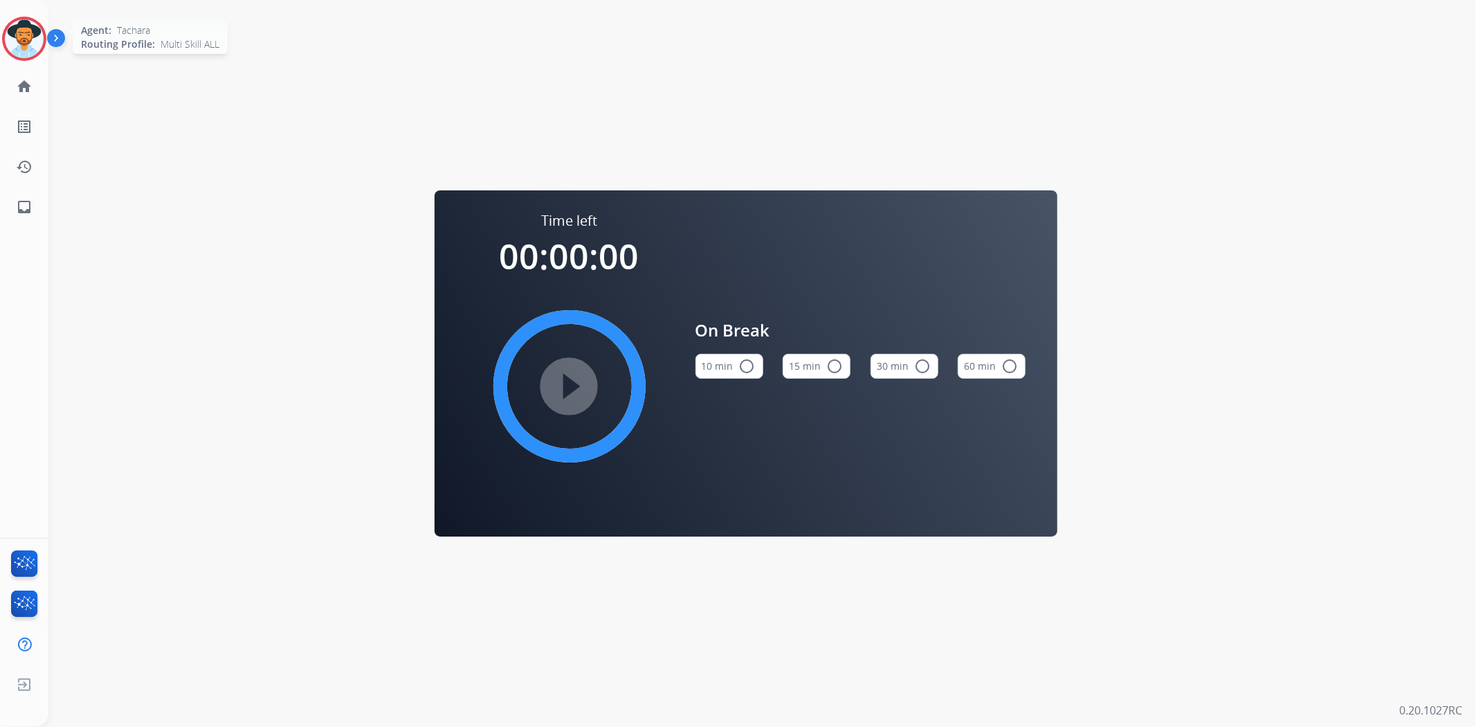
click at [28, 51] on img at bounding box center [24, 38] width 39 height 39
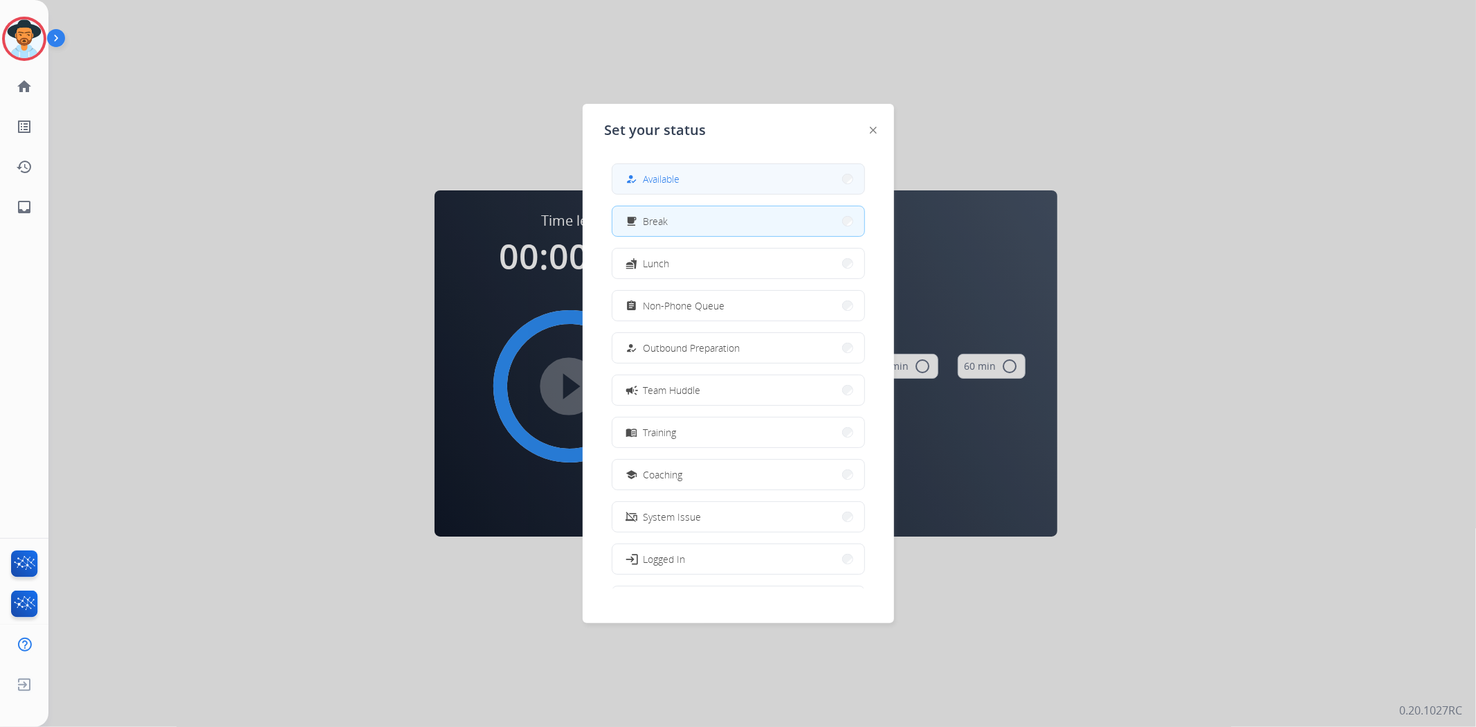
click at [682, 171] on button "how_to_reg Available" at bounding box center [739, 179] width 252 height 30
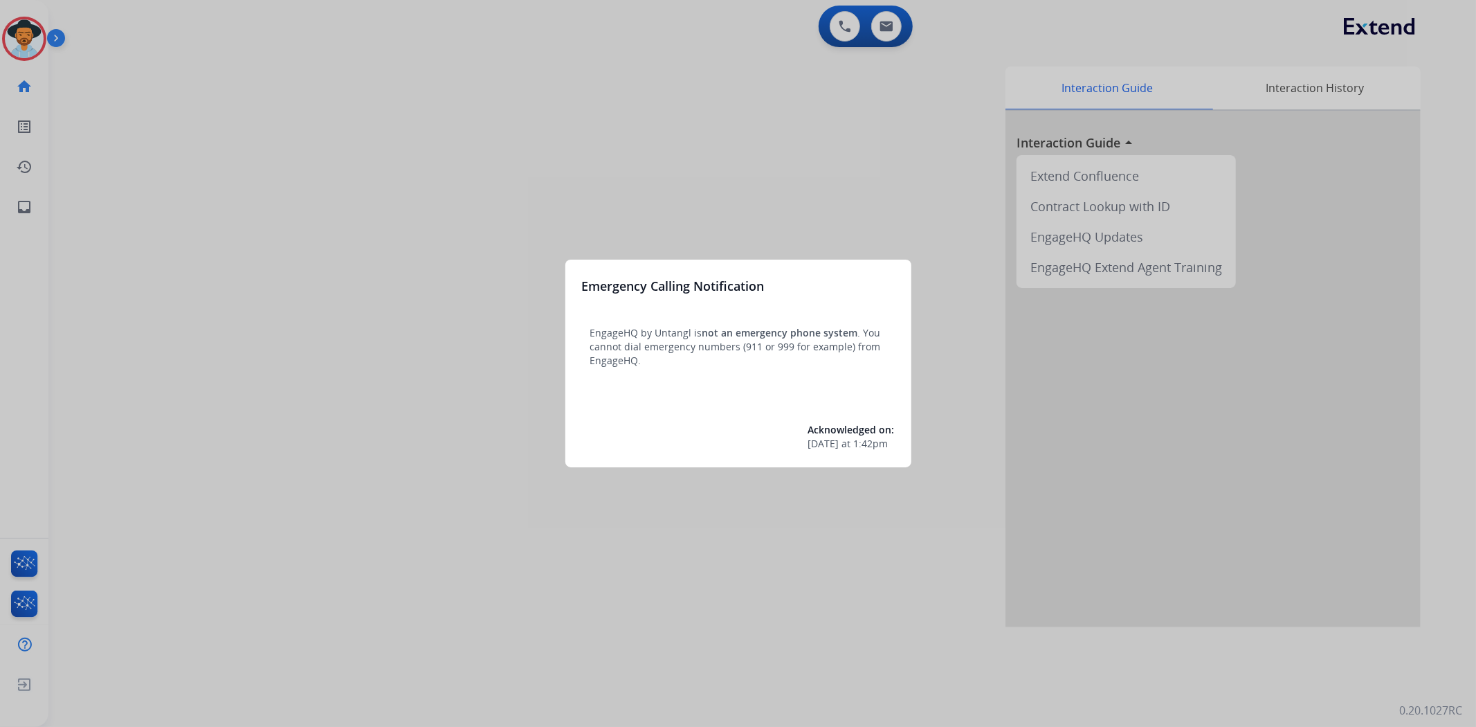
click at [22, 44] on div at bounding box center [738, 363] width 1476 height 727
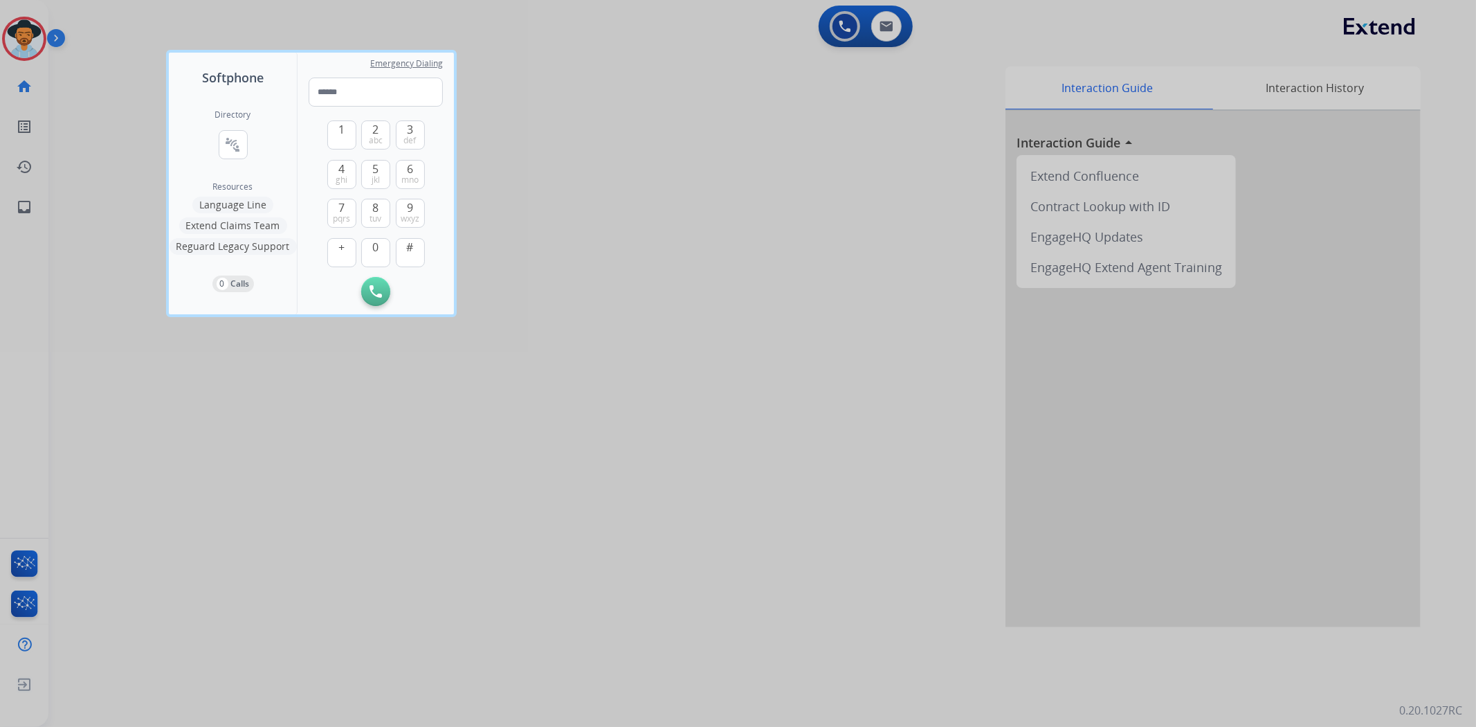
click at [26, 36] on div at bounding box center [738, 363] width 1476 height 727
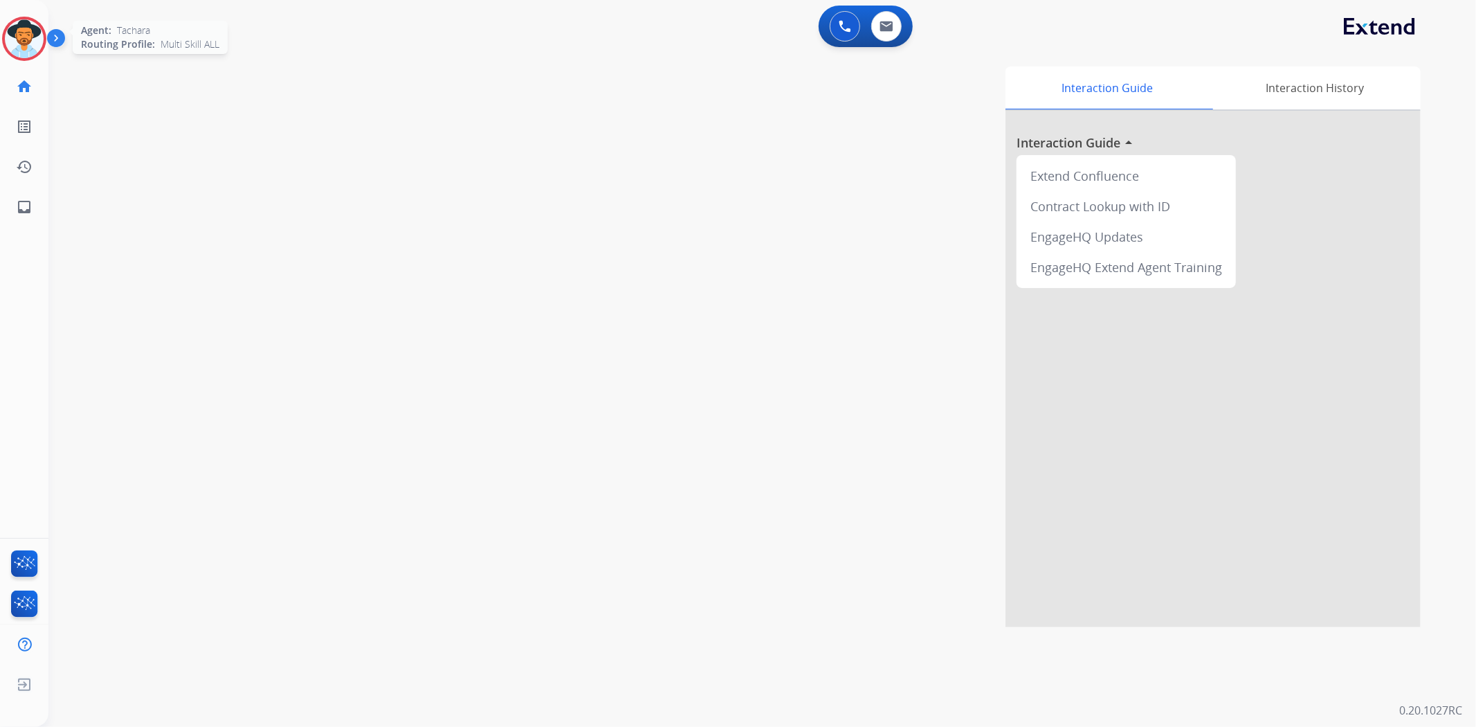
click at [37, 35] on img at bounding box center [24, 38] width 39 height 39
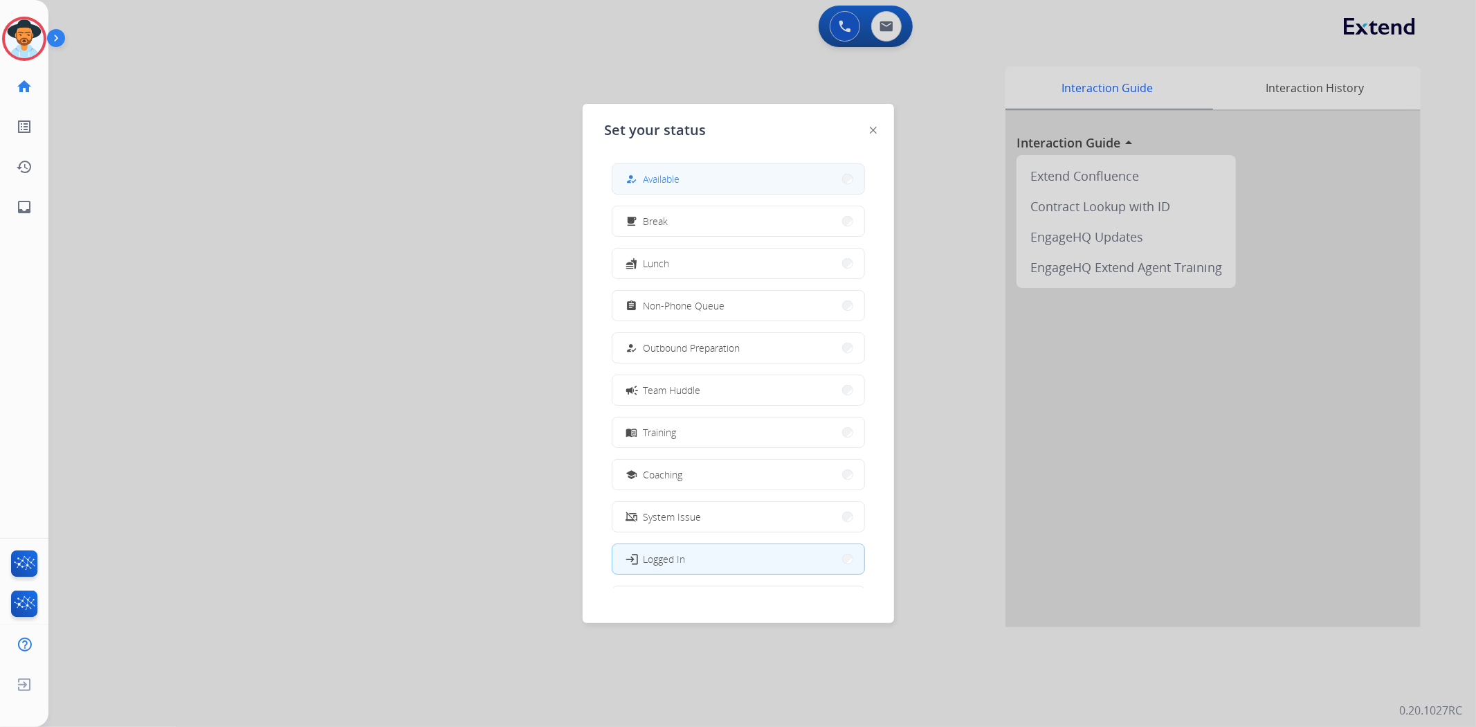
click at [724, 170] on button "how_to_reg Available" at bounding box center [739, 179] width 252 height 30
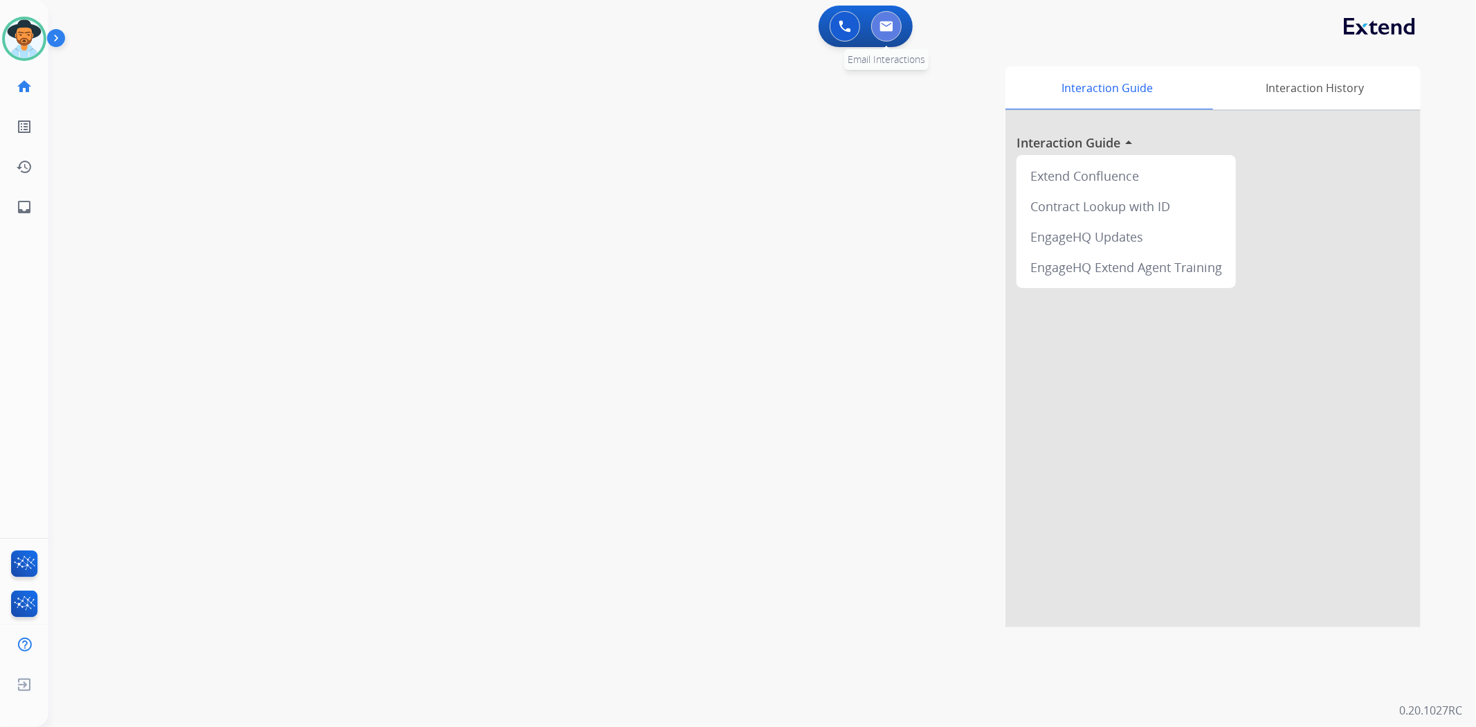
click at [890, 24] on img at bounding box center [887, 26] width 14 height 11
select select "**********"
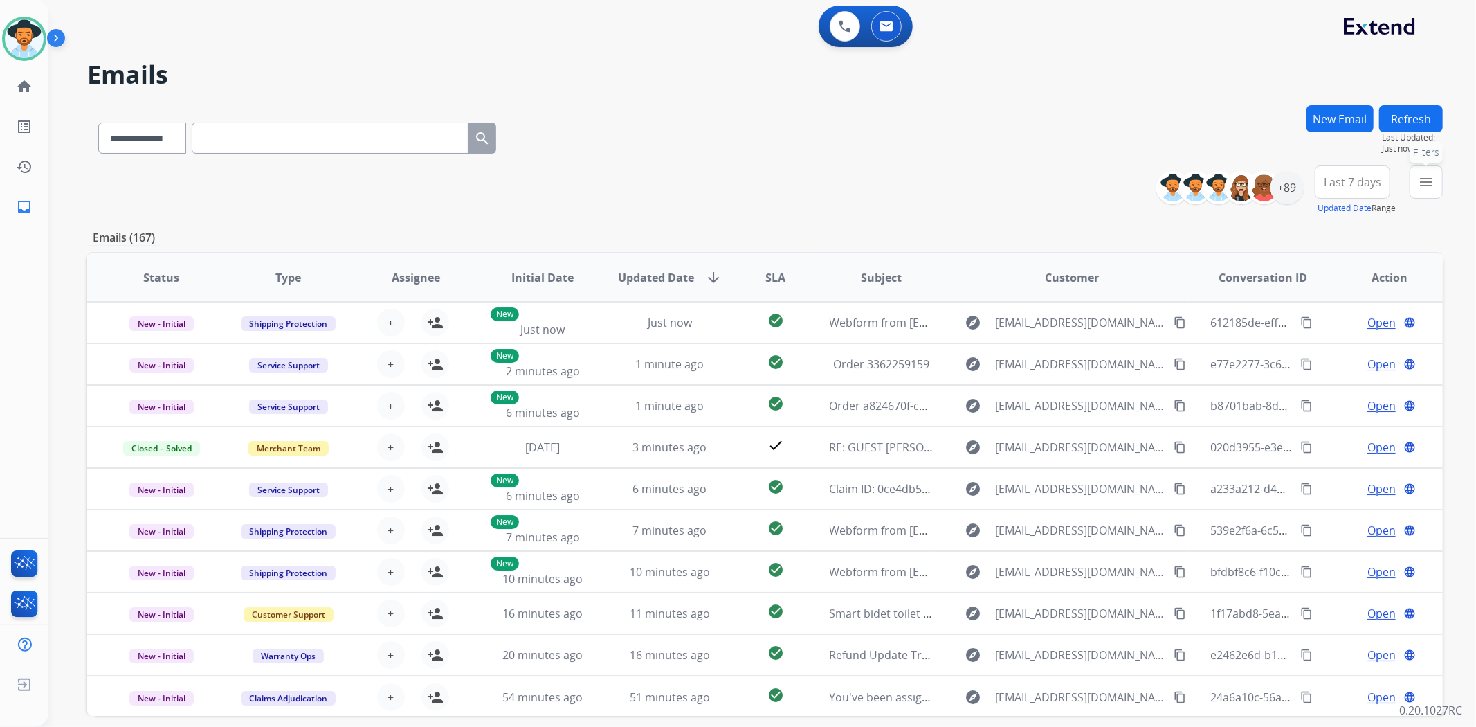
click at [1415, 177] on button "menu Filters" at bounding box center [1426, 181] width 33 height 33
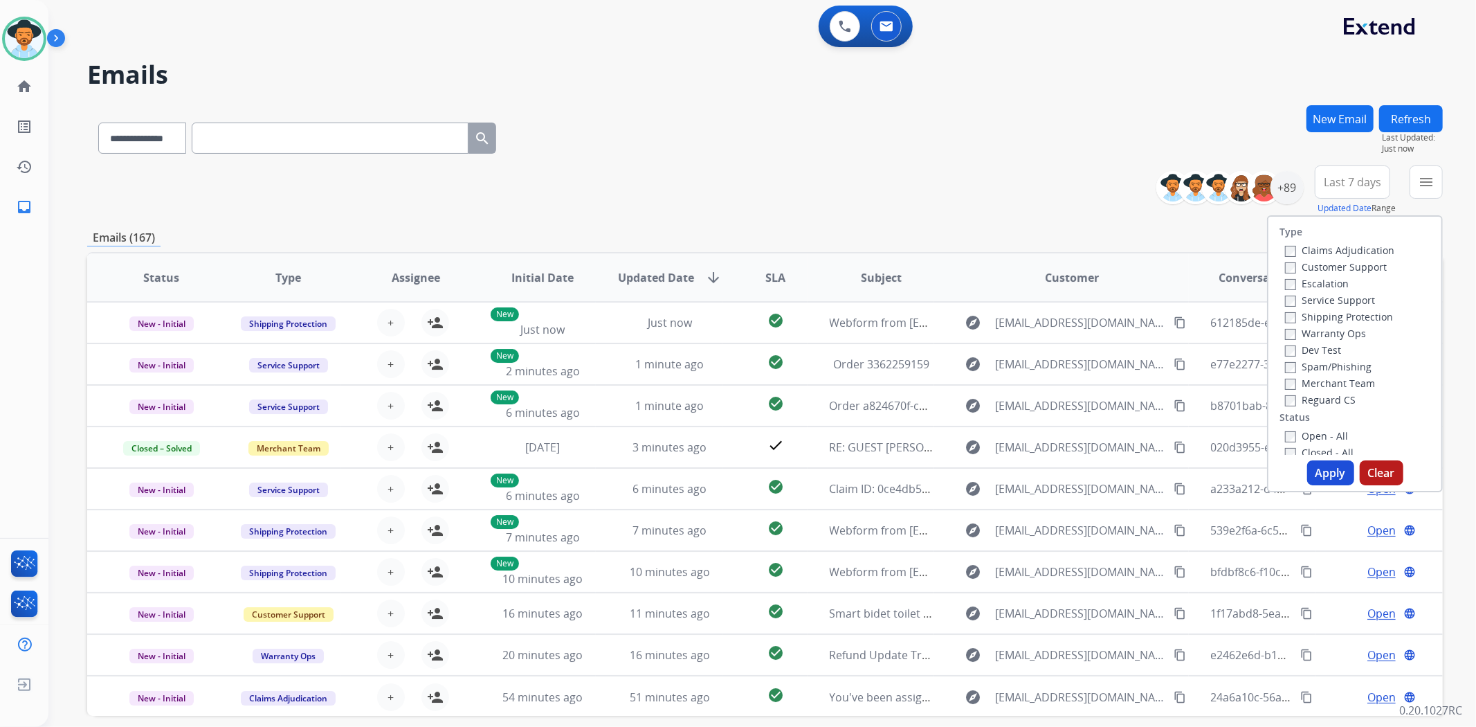
click at [1371, 471] on button "Clear" at bounding box center [1382, 472] width 44 height 25
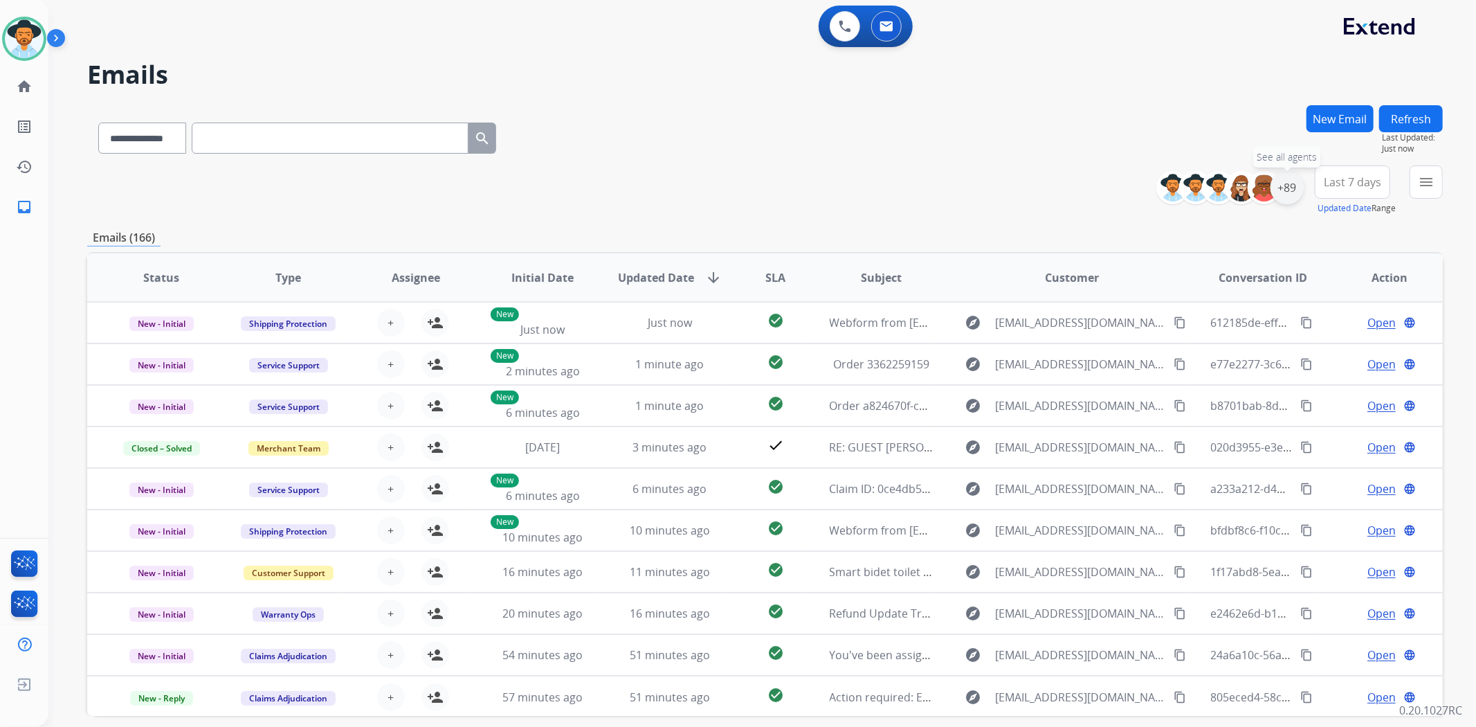
click at [1291, 197] on div "+89" at bounding box center [1287, 187] width 33 height 33
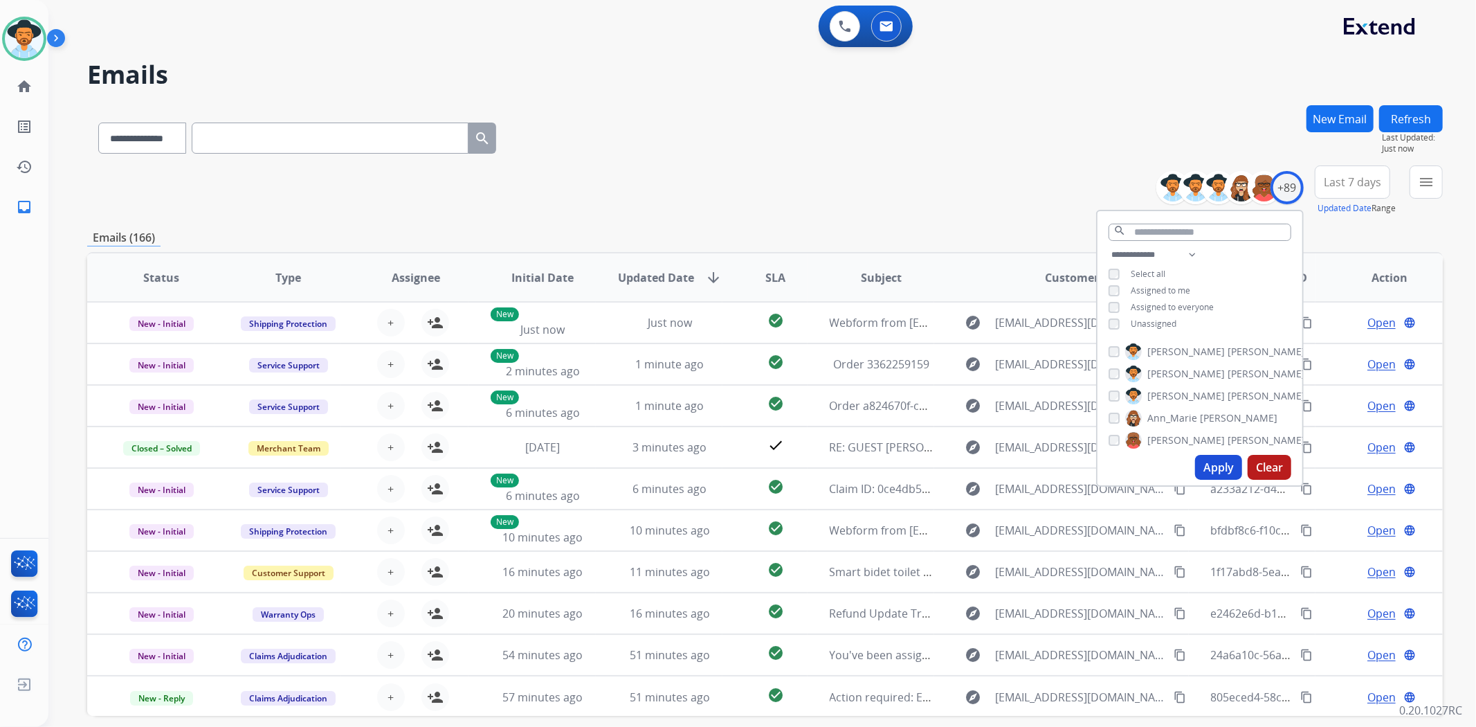
click at [1114, 298] on div "**********" at bounding box center [1200, 290] width 205 height 89
click at [1105, 270] on div "**********" at bounding box center [1200, 290] width 205 height 89
click at [1215, 462] on button "Apply" at bounding box center [1218, 467] width 47 height 25
click at [966, 116] on div "**********" at bounding box center [765, 135] width 1356 height 60
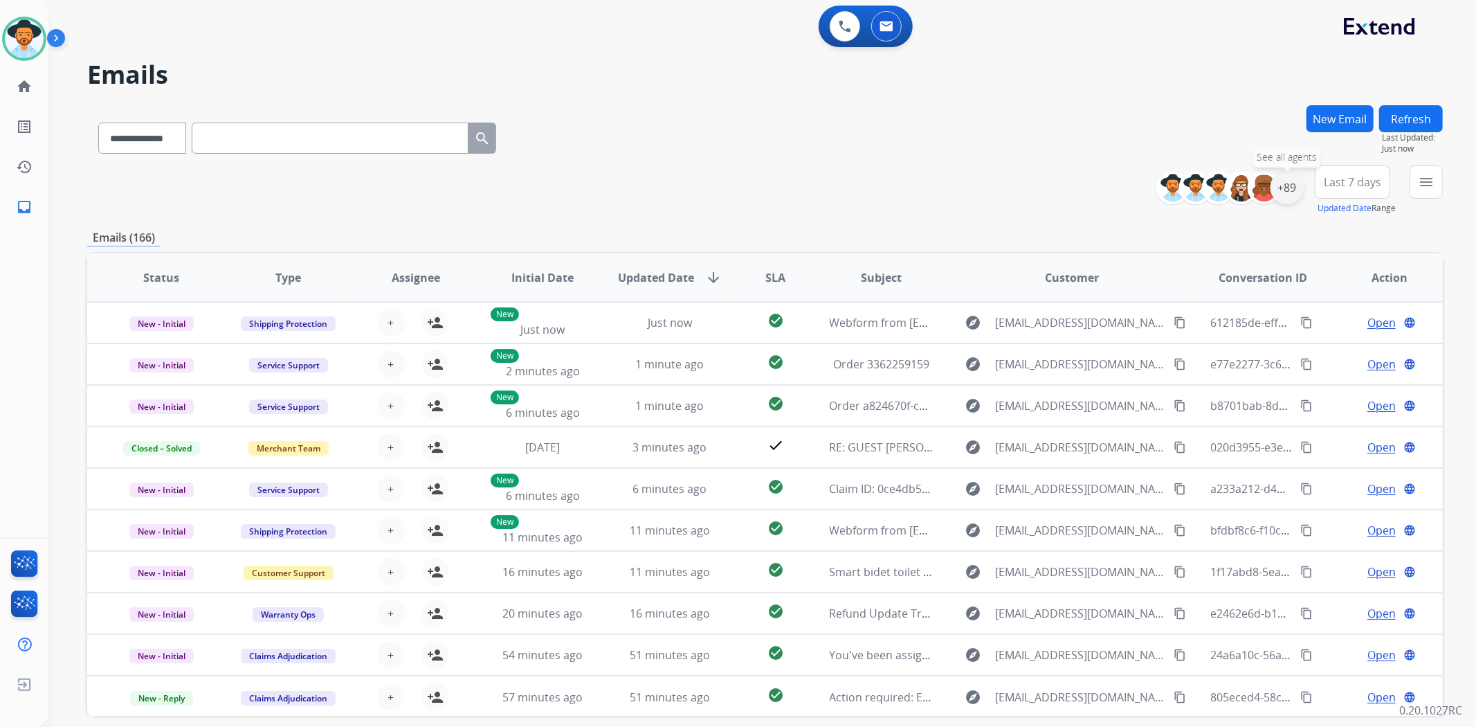
click at [1284, 183] on div "+89" at bounding box center [1287, 187] width 33 height 33
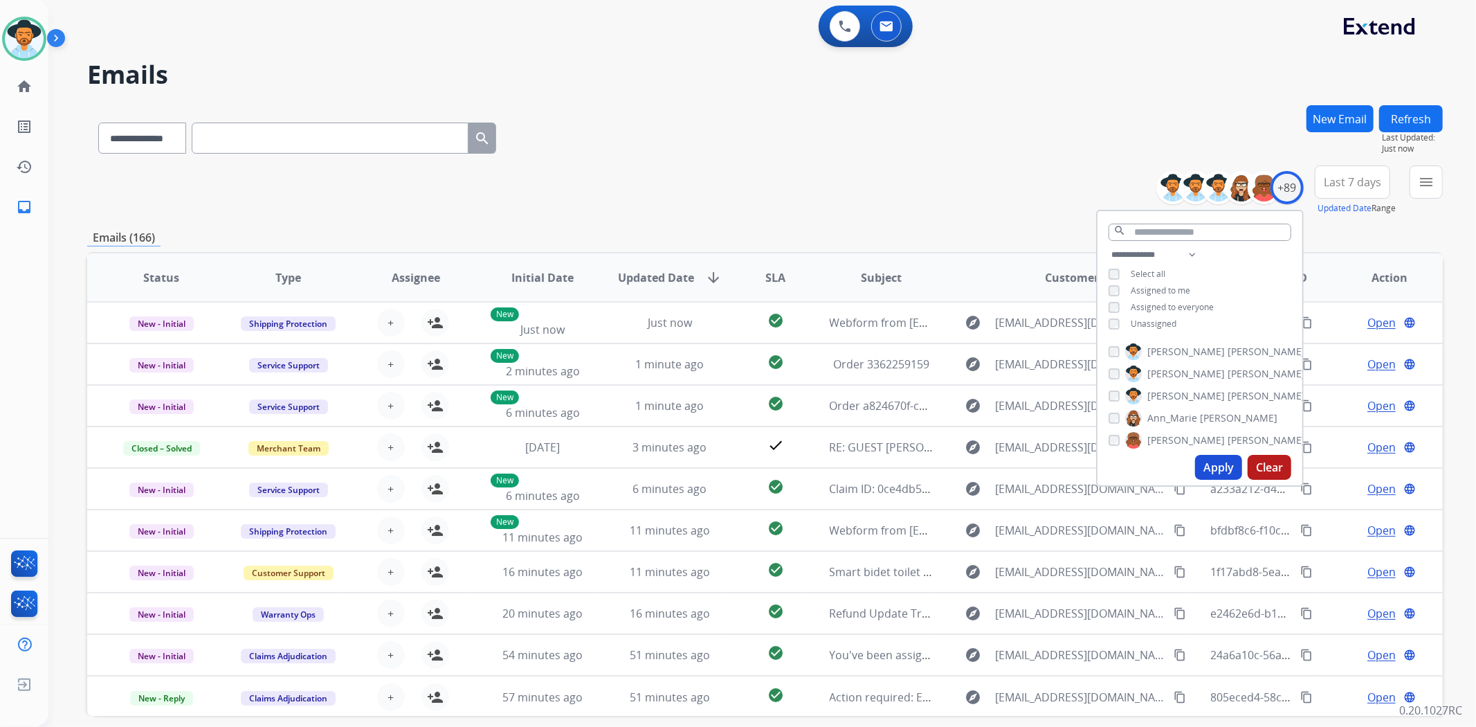
click at [1214, 466] on button "Apply" at bounding box center [1218, 467] width 47 height 25
click at [1014, 149] on div "**********" at bounding box center [765, 135] width 1356 height 60
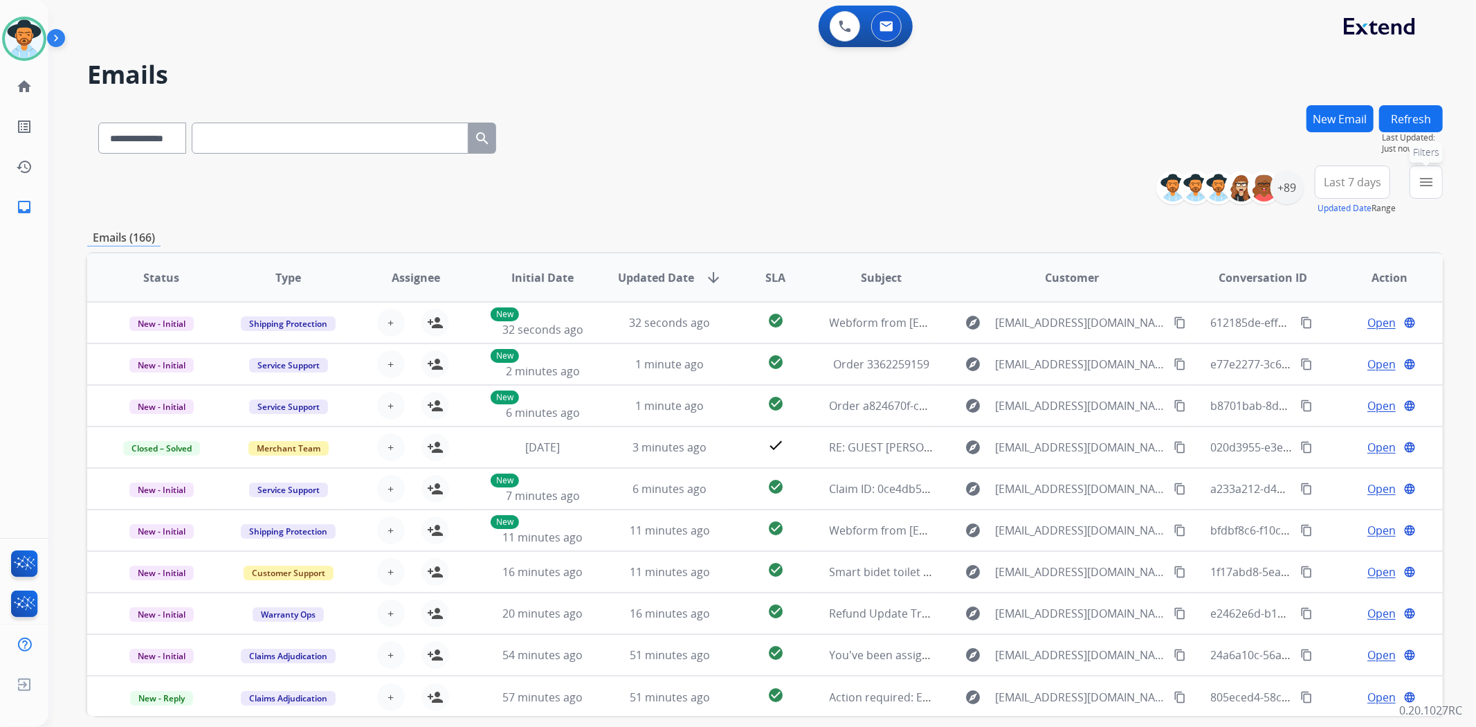
click at [1426, 184] on mat-icon "menu" at bounding box center [1426, 182] width 17 height 17
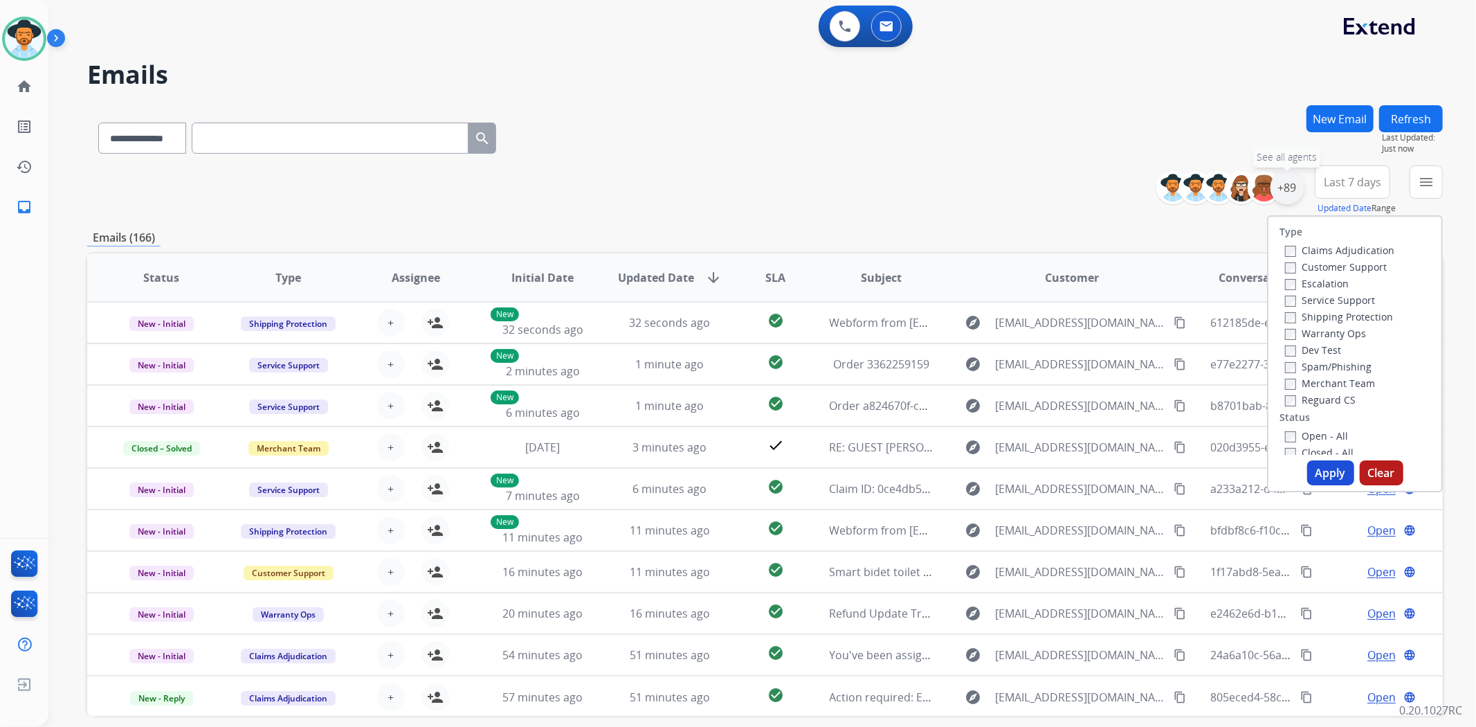
click at [1290, 194] on div "+89" at bounding box center [1287, 187] width 33 height 33
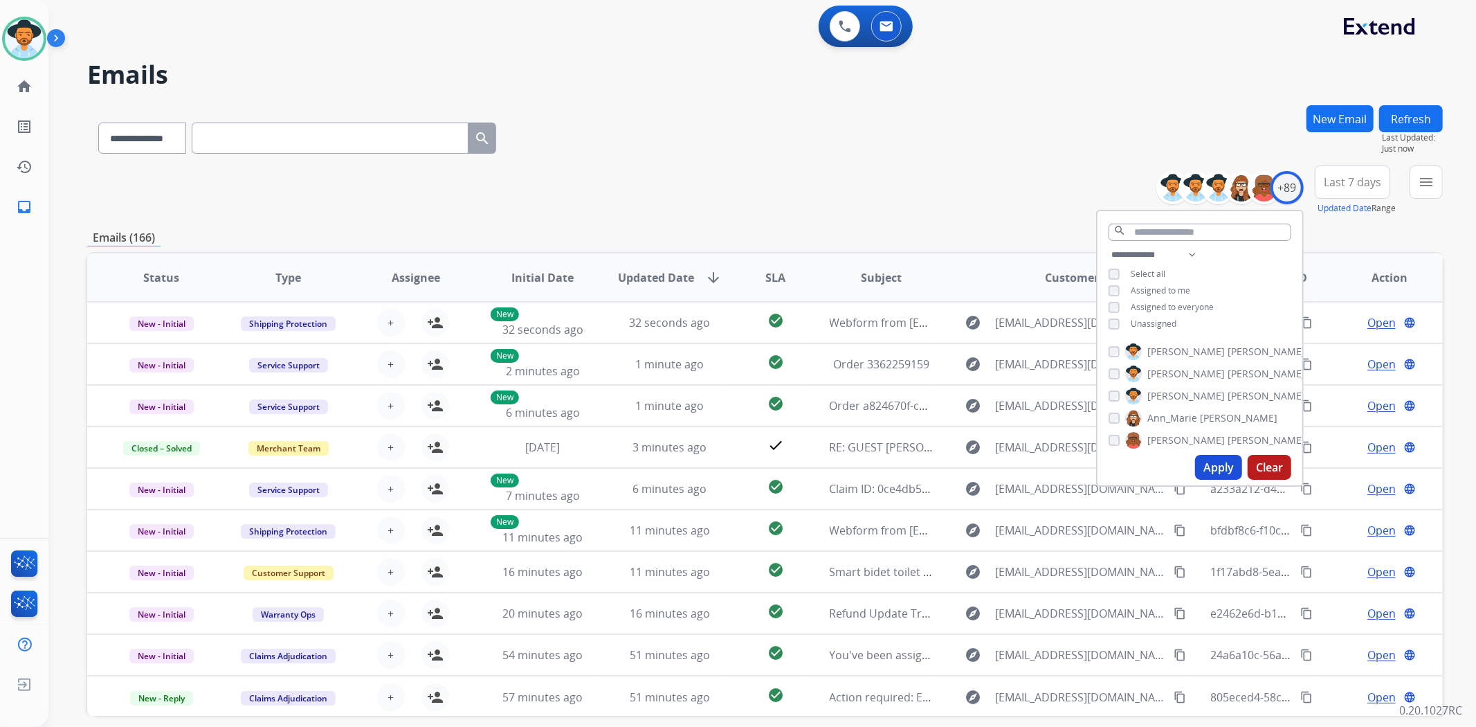
click at [1413, 109] on button "Refresh" at bounding box center [1411, 118] width 64 height 27
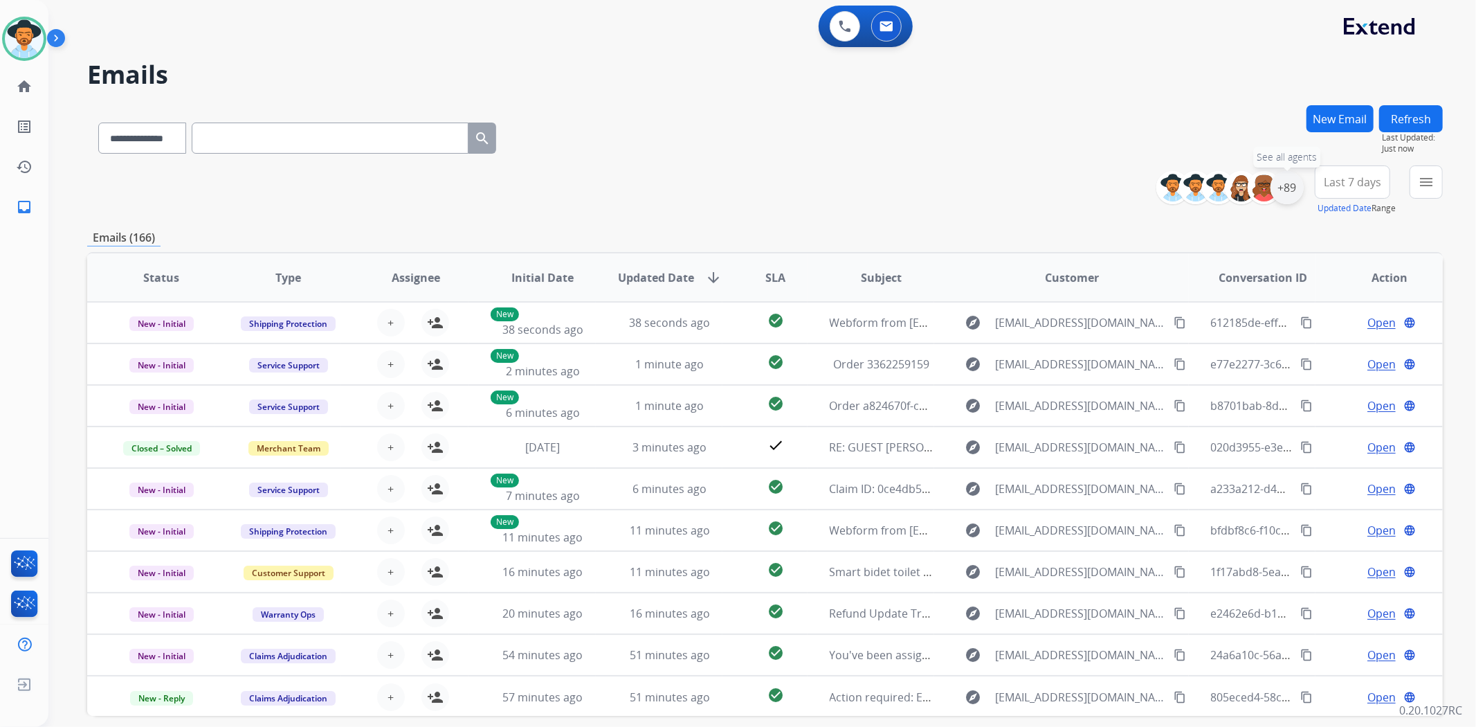
click at [1287, 190] on div "+89" at bounding box center [1287, 187] width 33 height 33
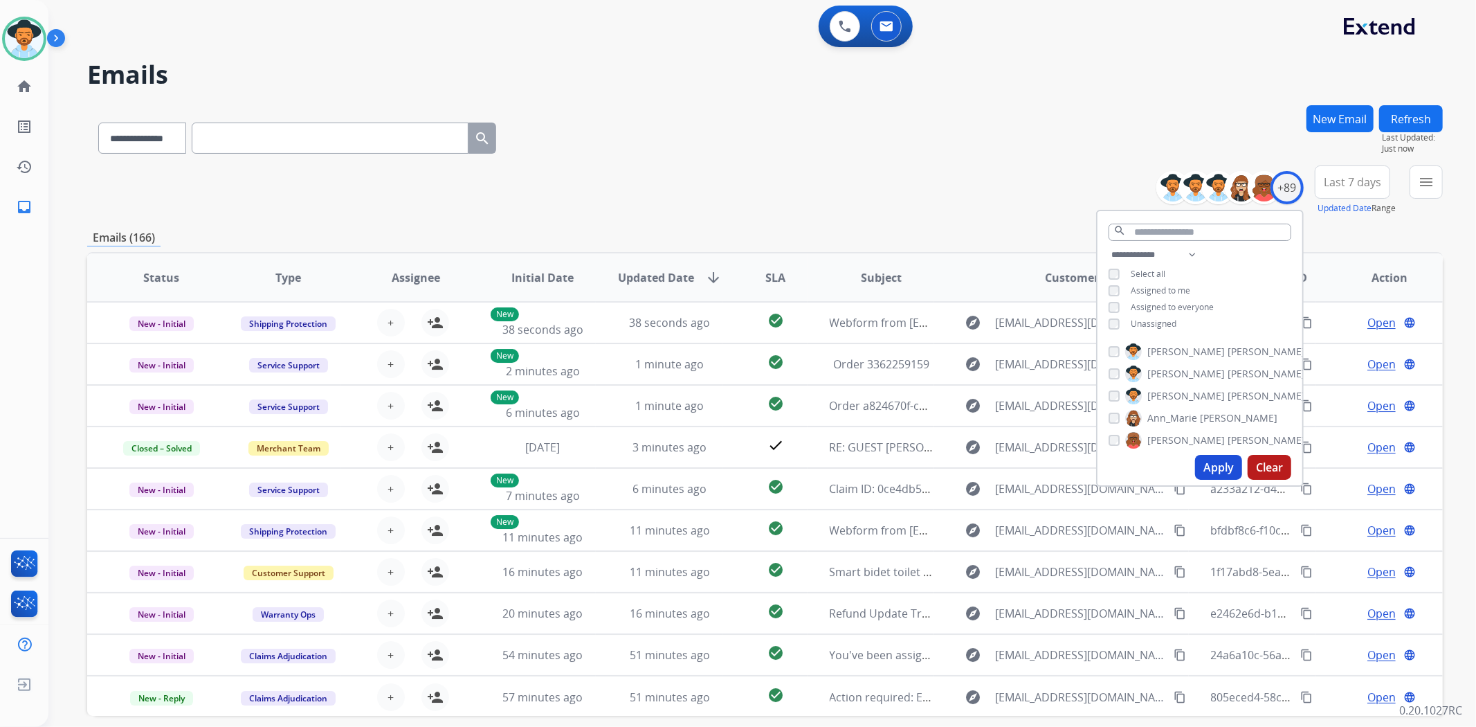
click at [1212, 462] on button "Apply" at bounding box center [1218, 467] width 47 height 25
click at [604, 191] on div "**********" at bounding box center [765, 190] width 1356 height 50
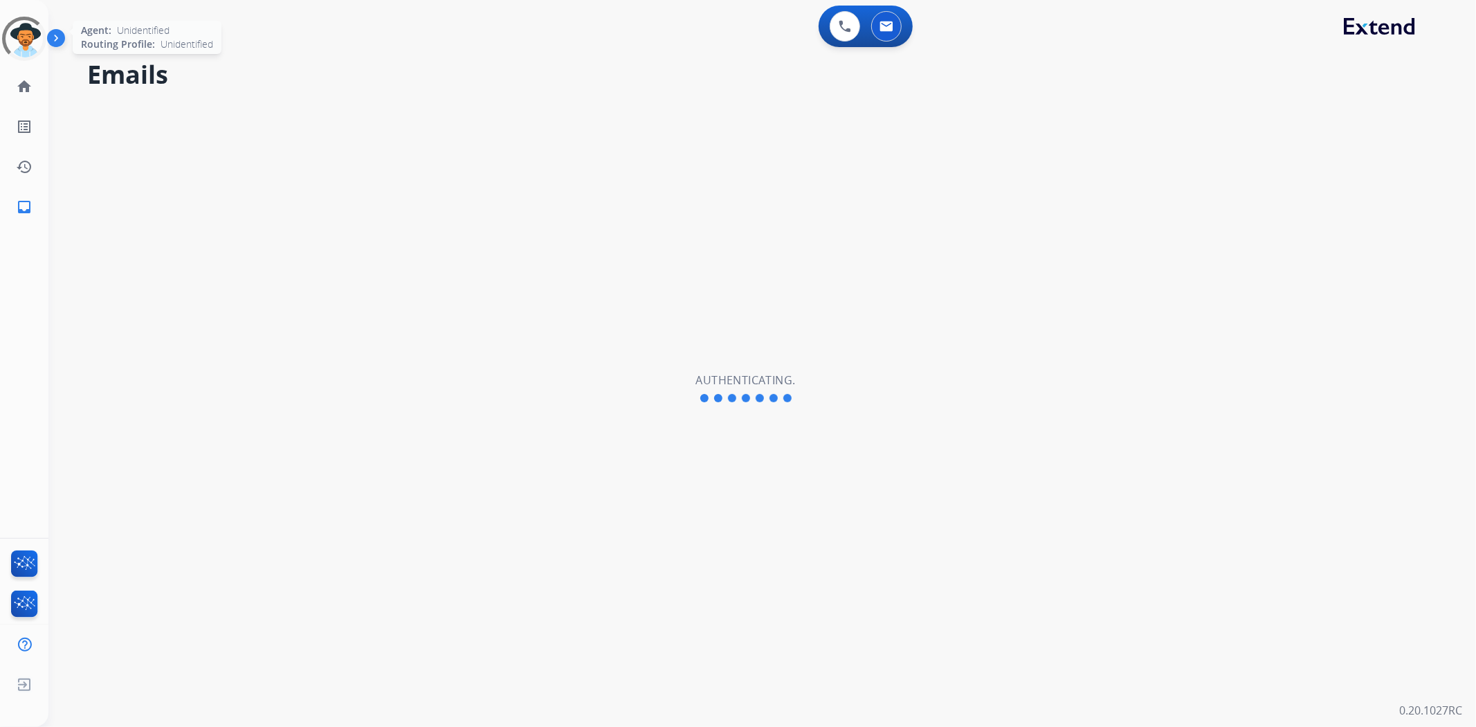
select select "**********"
click at [26, 31] on img at bounding box center [24, 38] width 39 height 39
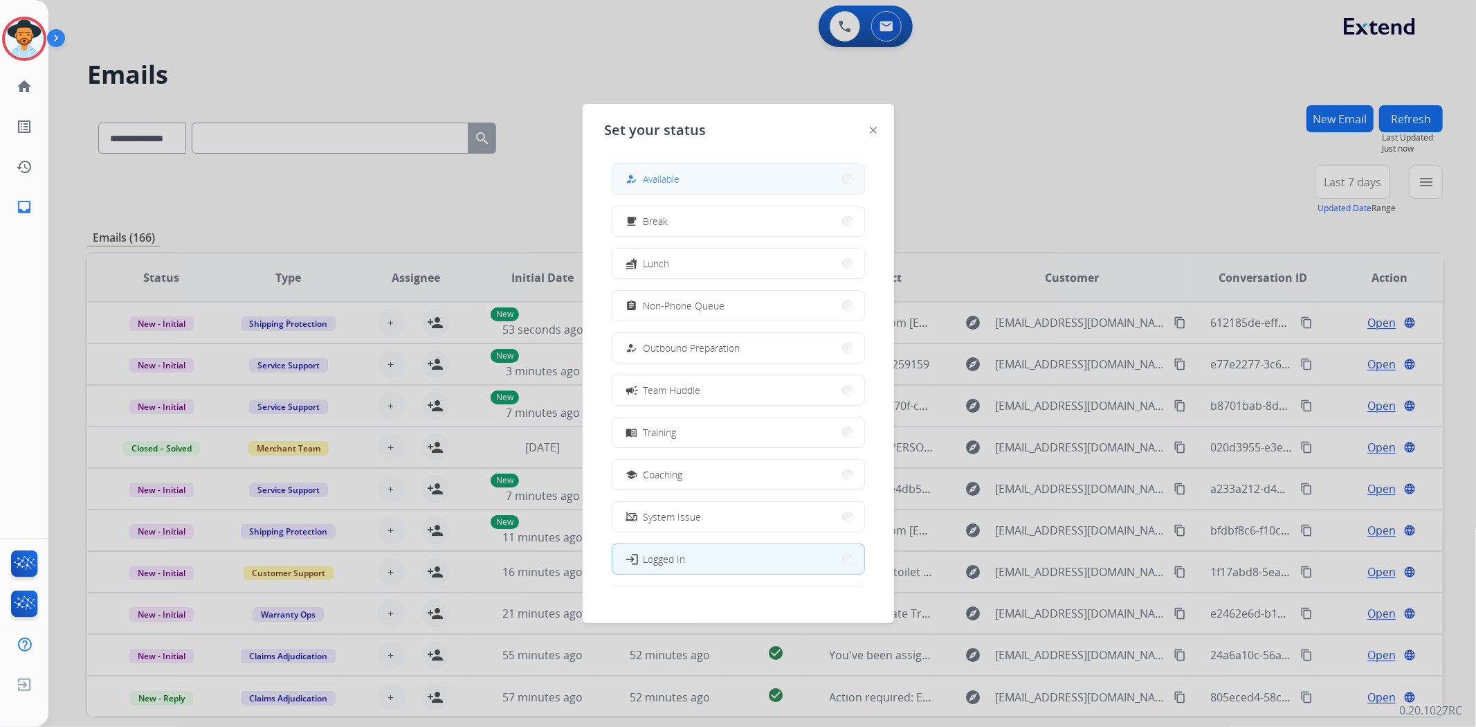
click at [692, 181] on button "how_to_reg Available" at bounding box center [739, 179] width 252 height 30
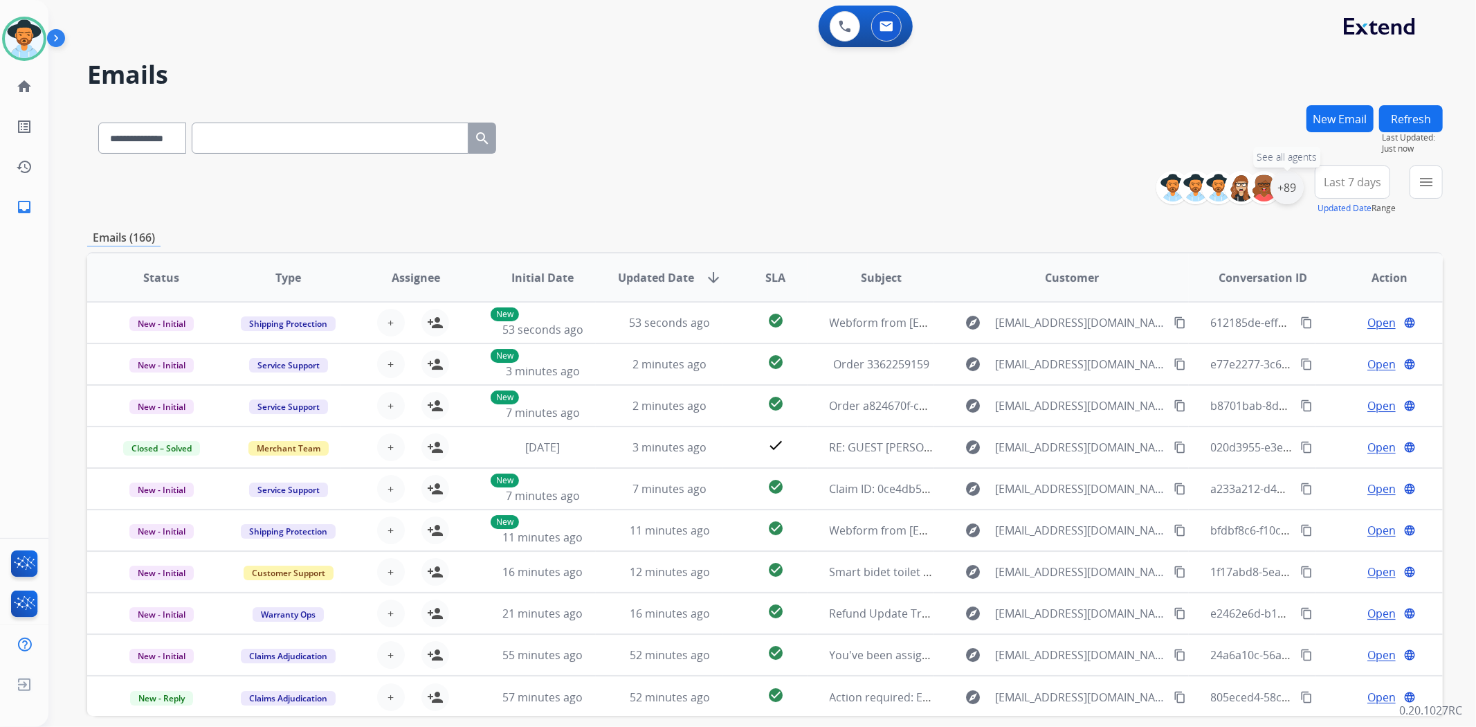
click at [1293, 192] on div "+89" at bounding box center [1287, 187] width 33 height 33
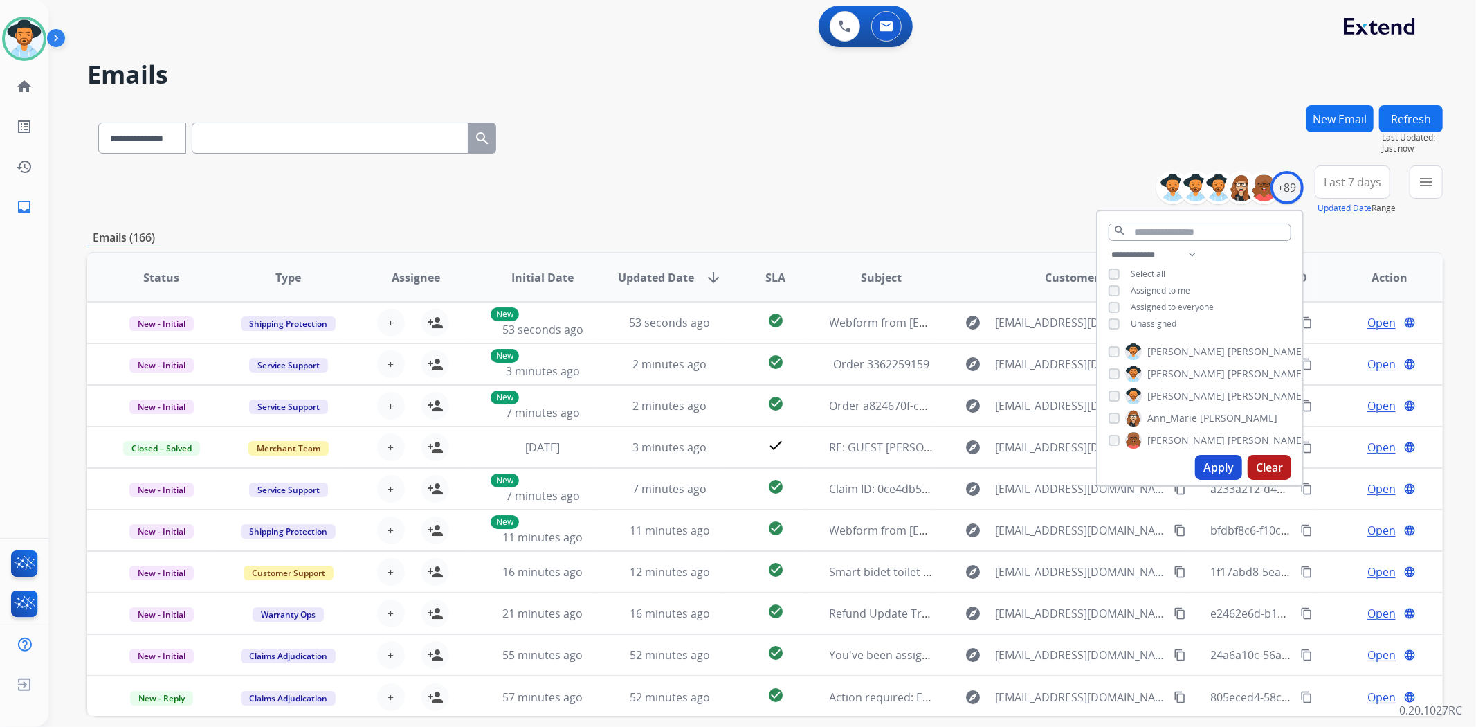
click at [1105, 324] on div "**********" at bounding box center [1200, 290] width 205 height 89
click at [1116, 318] on div "Unassigned" at bounding box center [1143, 323] width 68 height 11
click at [1205, 457] on button "Apply" at bounding box center [1218, 467] width 47 height 25
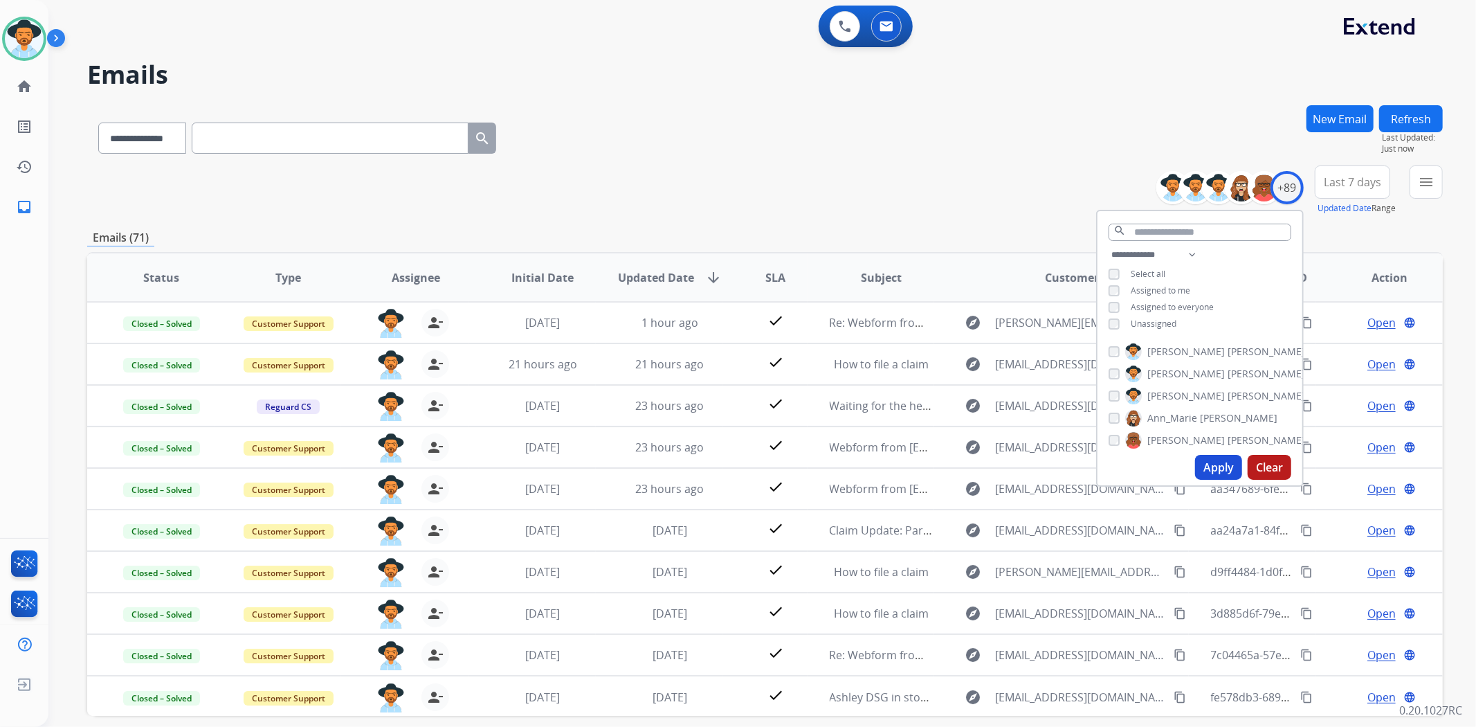
click at [955, 212] on div "**********" at bounding box center [765, 190] width 1356 height 50
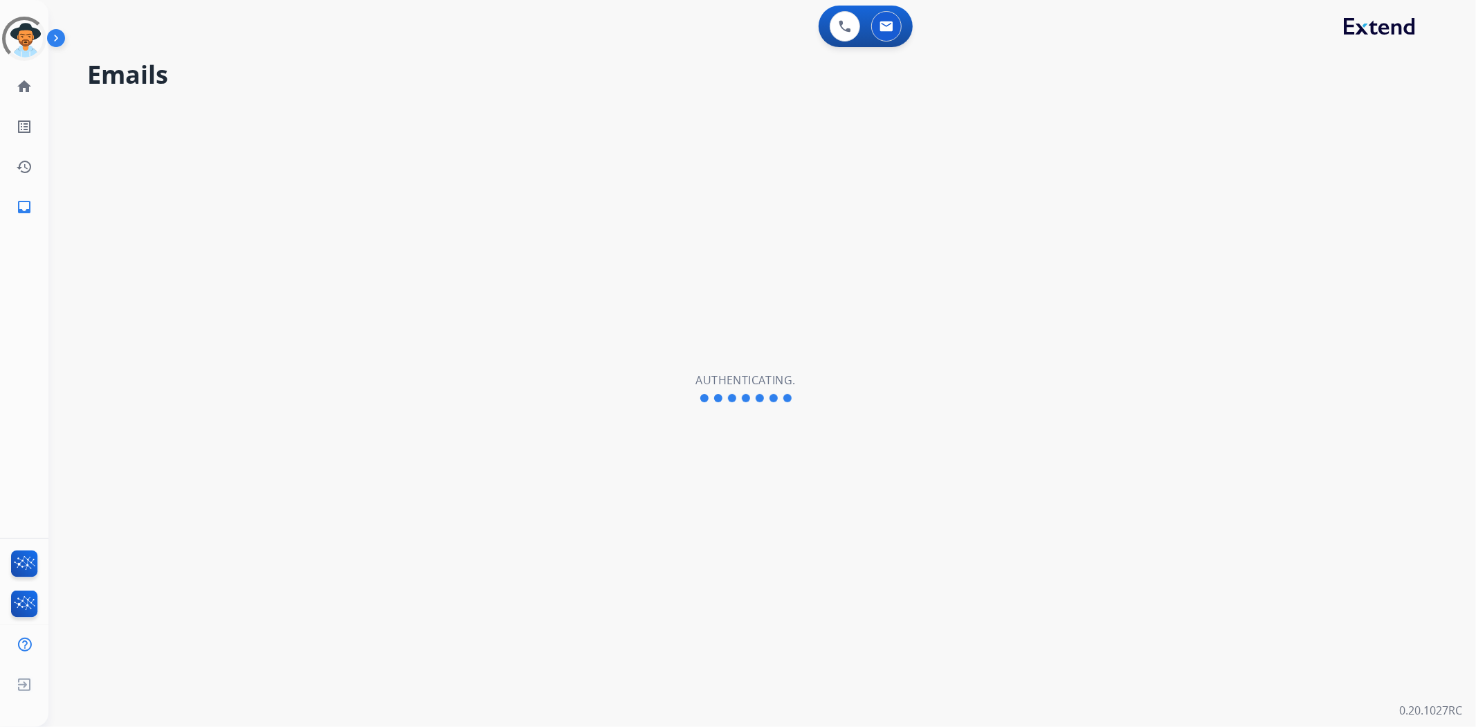
select select "**********"
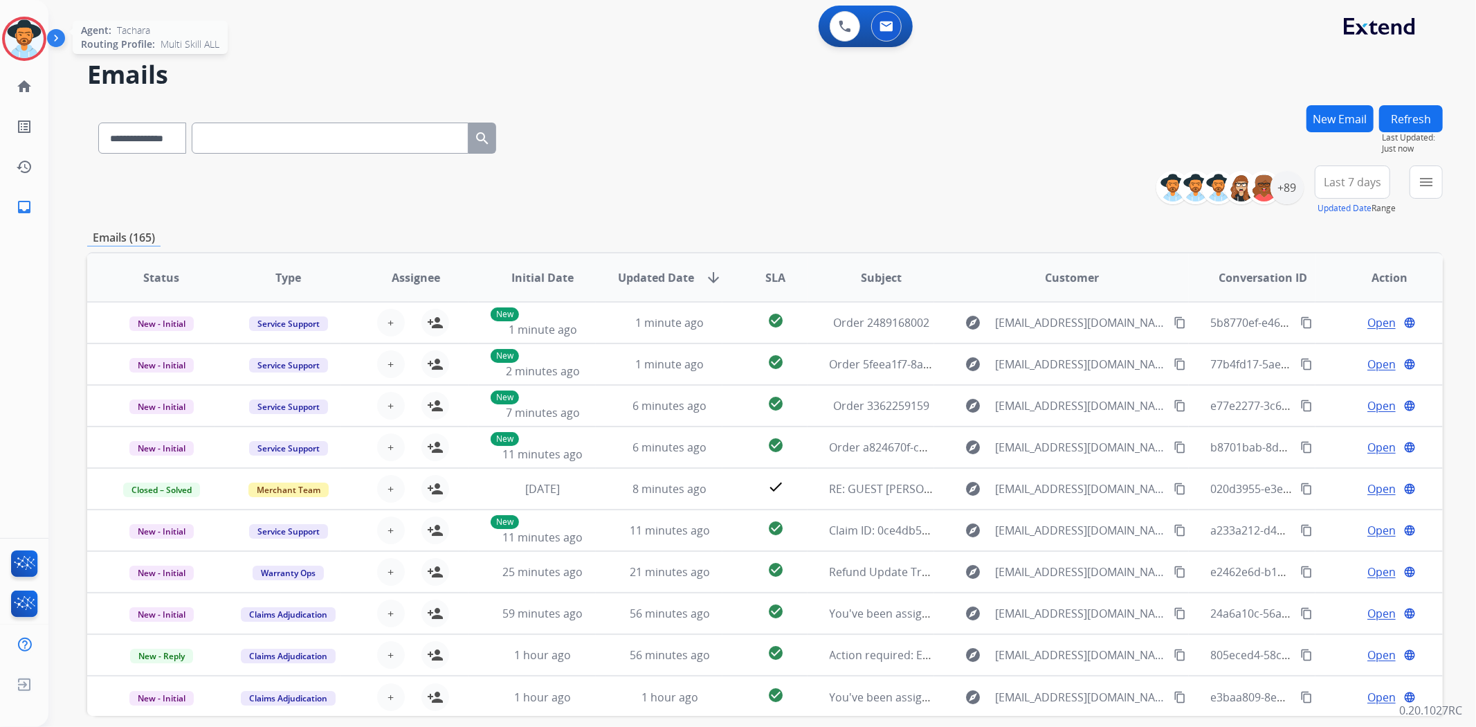
click at [21, 21] on img at bounding box center [24, 38] width 39 height 39
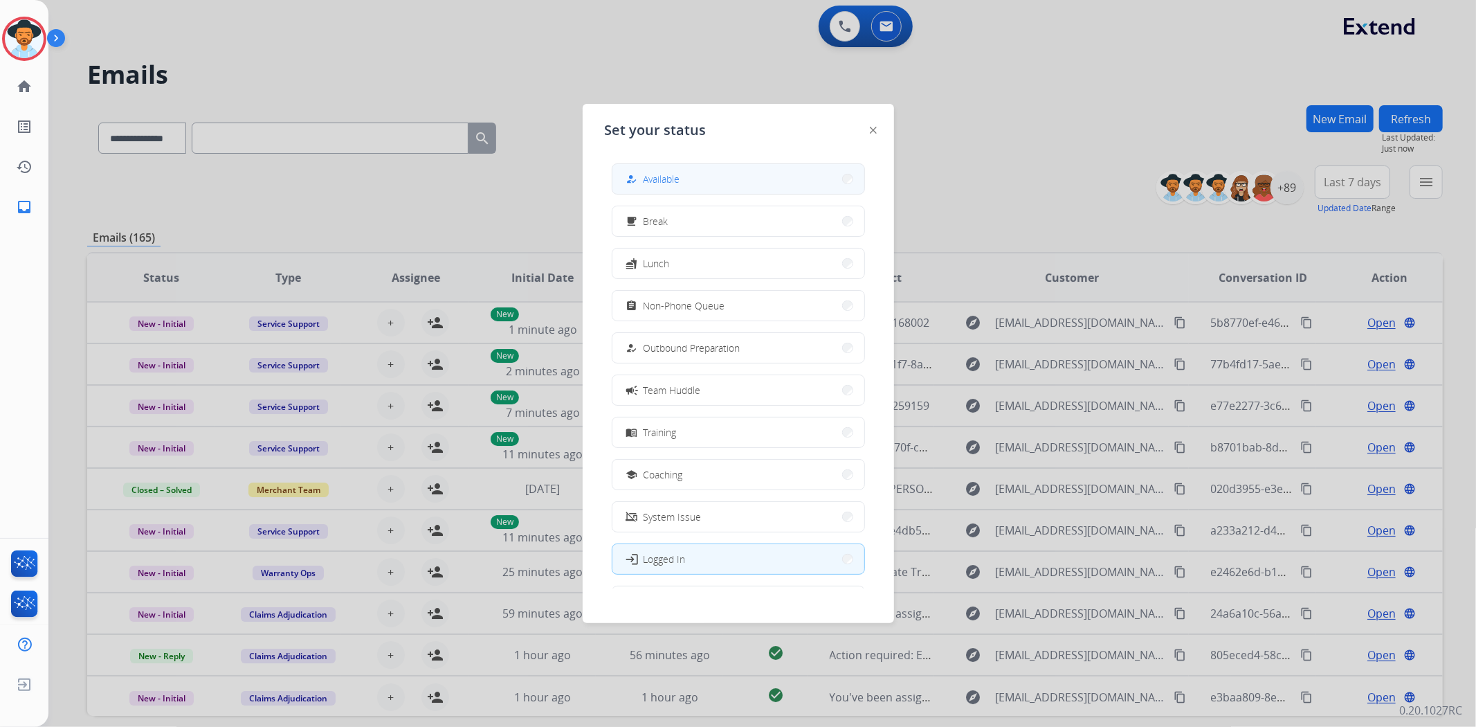
click at [704, 188] on button "how_to_reg Available" at bounding box center [739, 179] width 252 height 30
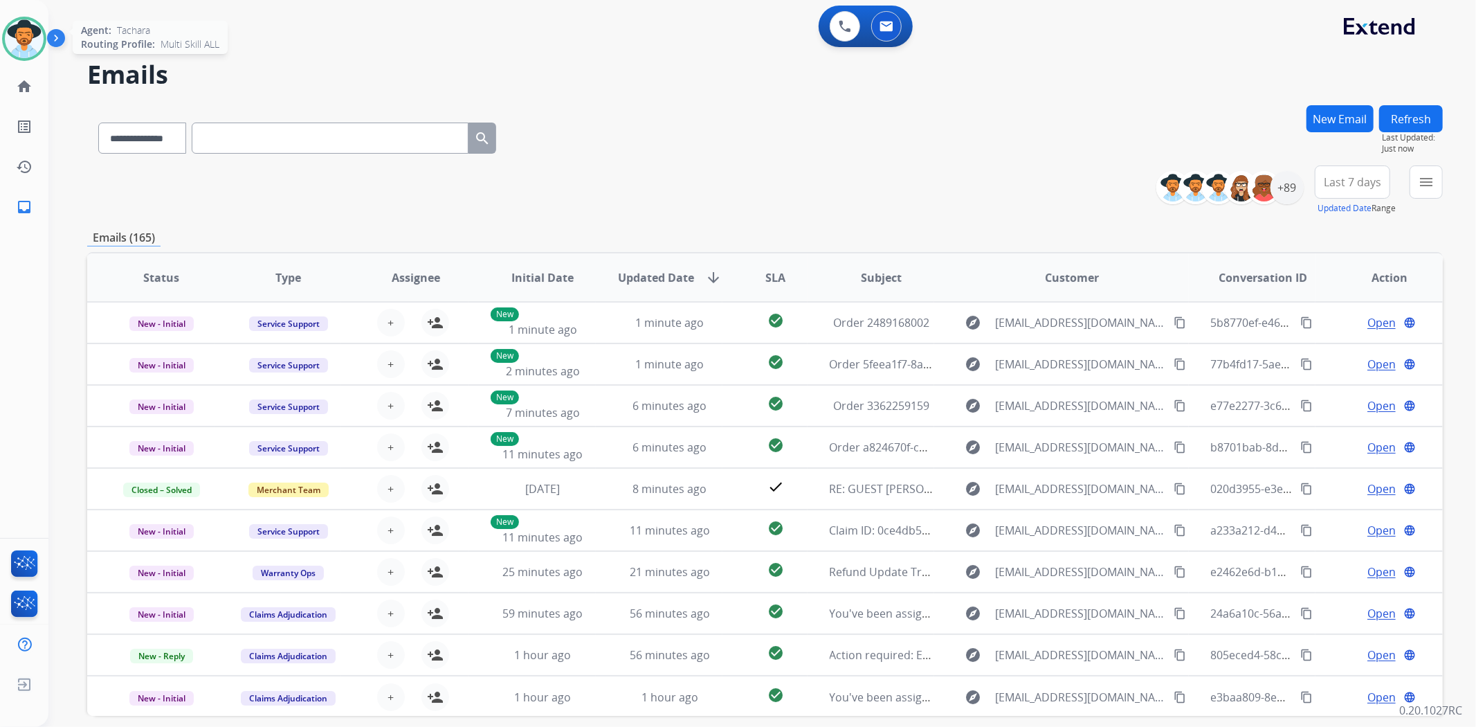
click at [32, 44] on img at bounding box center [24, 38] width 39 height 39
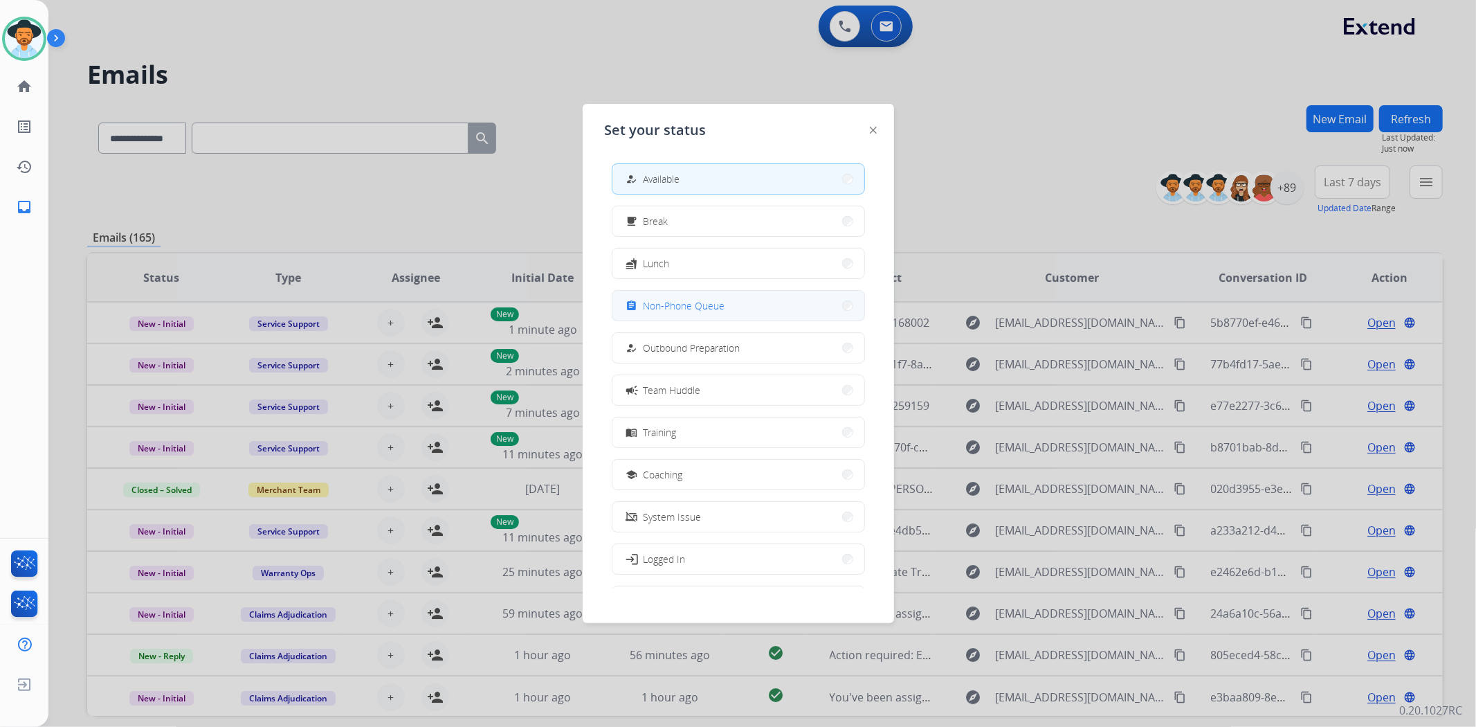
click at [687, 312] on span "Non-Phone Queue" at bounding box center [685, 305] width 82 height 15
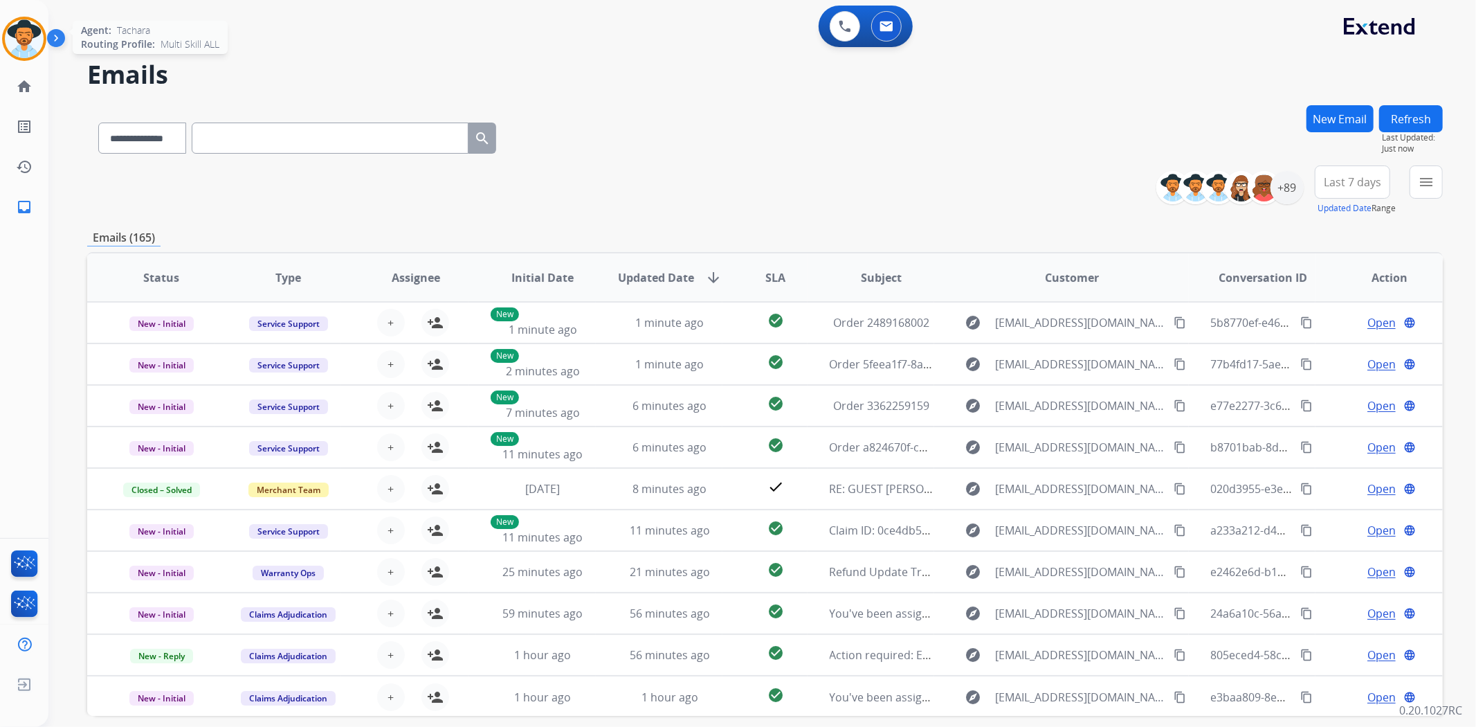
click at [19, 37] on img at bounding box center [24, 38] width 39 height 39
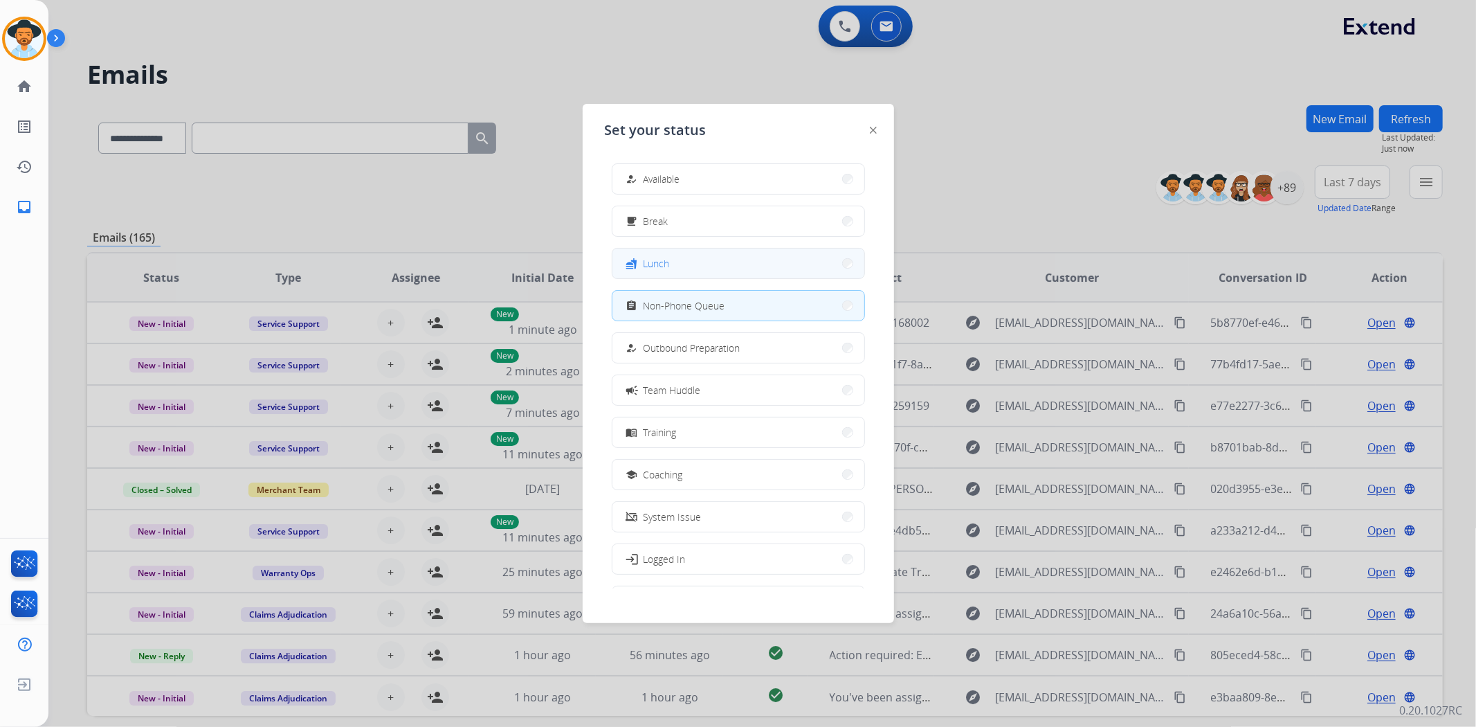
click at [714, 250] on button "fastfood Lunch" at bounding box center [739, 263] width 252 height 30
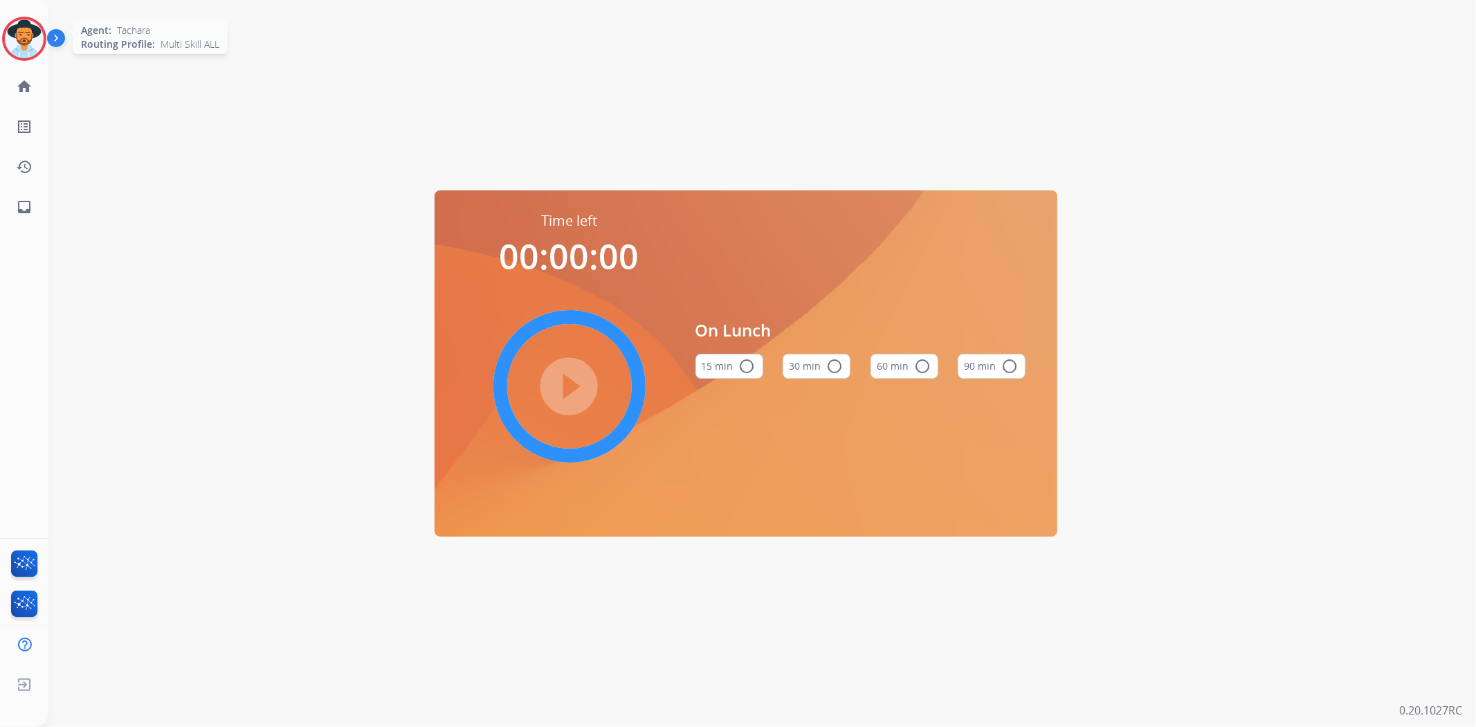
click at [24, 45] on img at bounding box center [24, 38] width 39 height 39
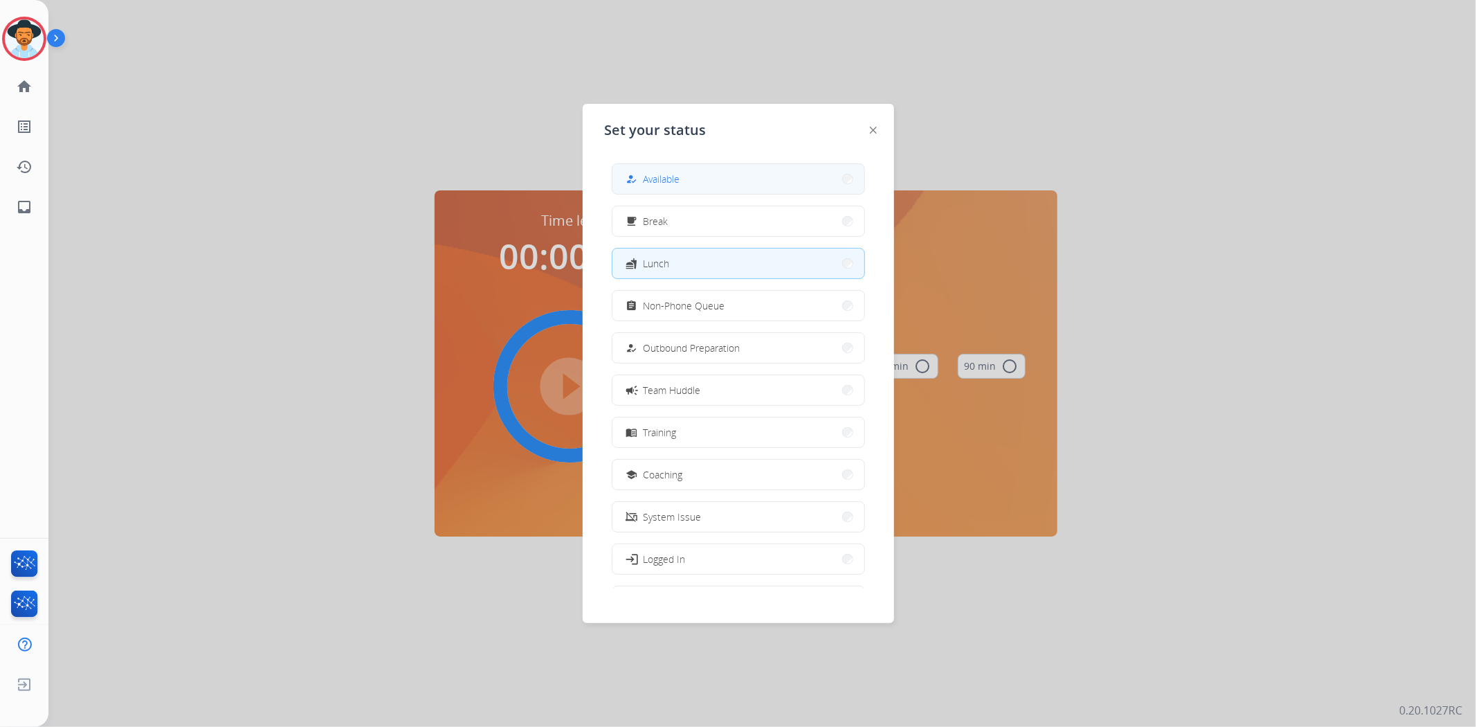
click at [697, 171] on button "how_to_reg Available" at bounding box center [739, 179] width 252 height 30
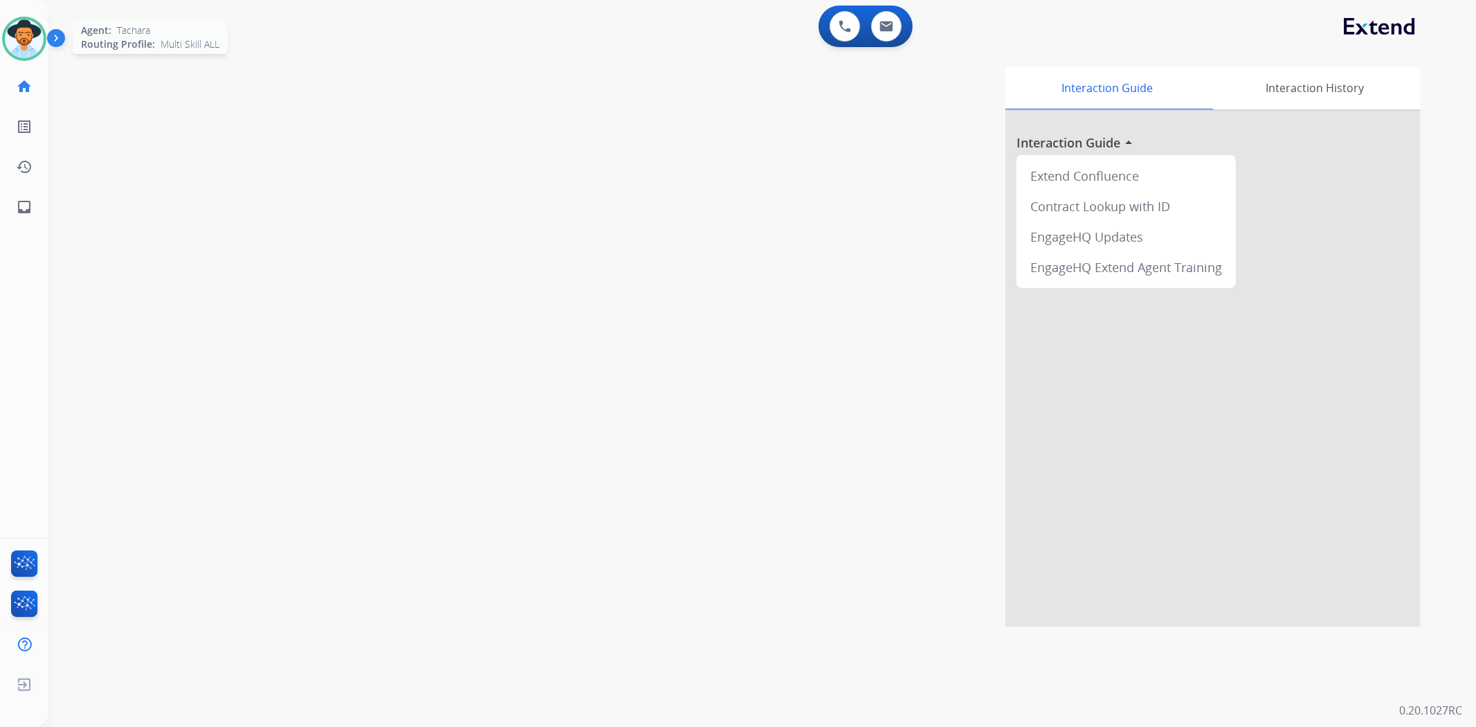
click at [36, 35] on img at bounding box center [24, 38] width 39 height 39
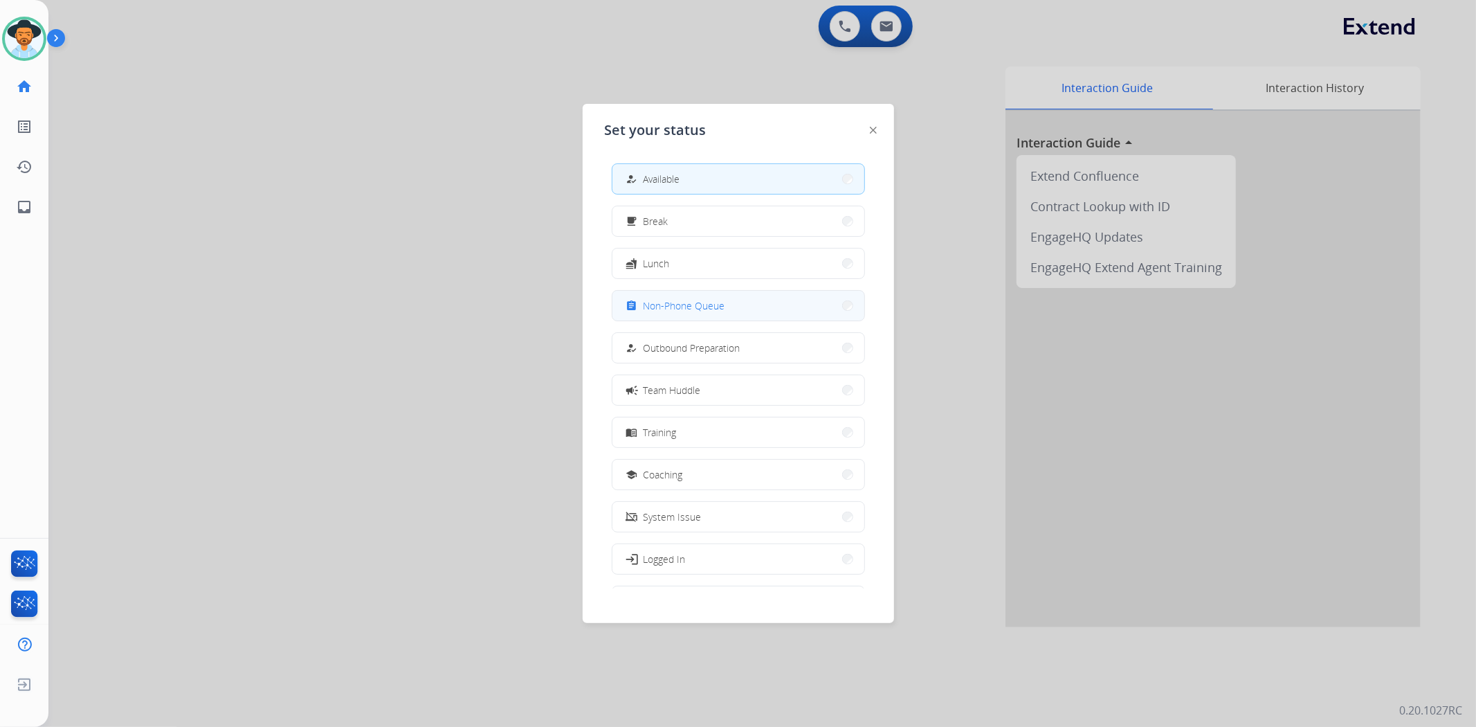
click at [728, 300] on button "assignment Non-Phone Queue" at bounding box center [739, 306] width 252 height 30
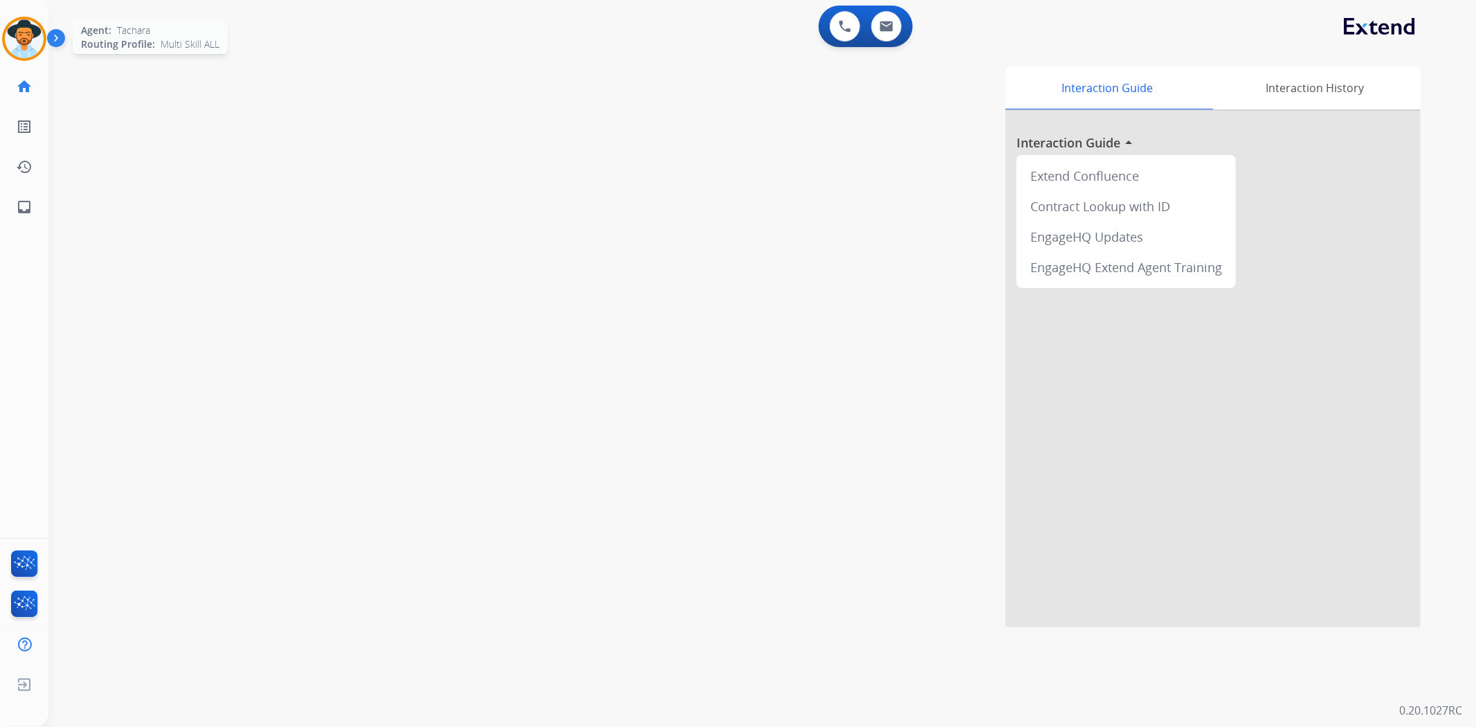
click at [28, 46] on img at bounding box center [24, 38] width 39 height 39
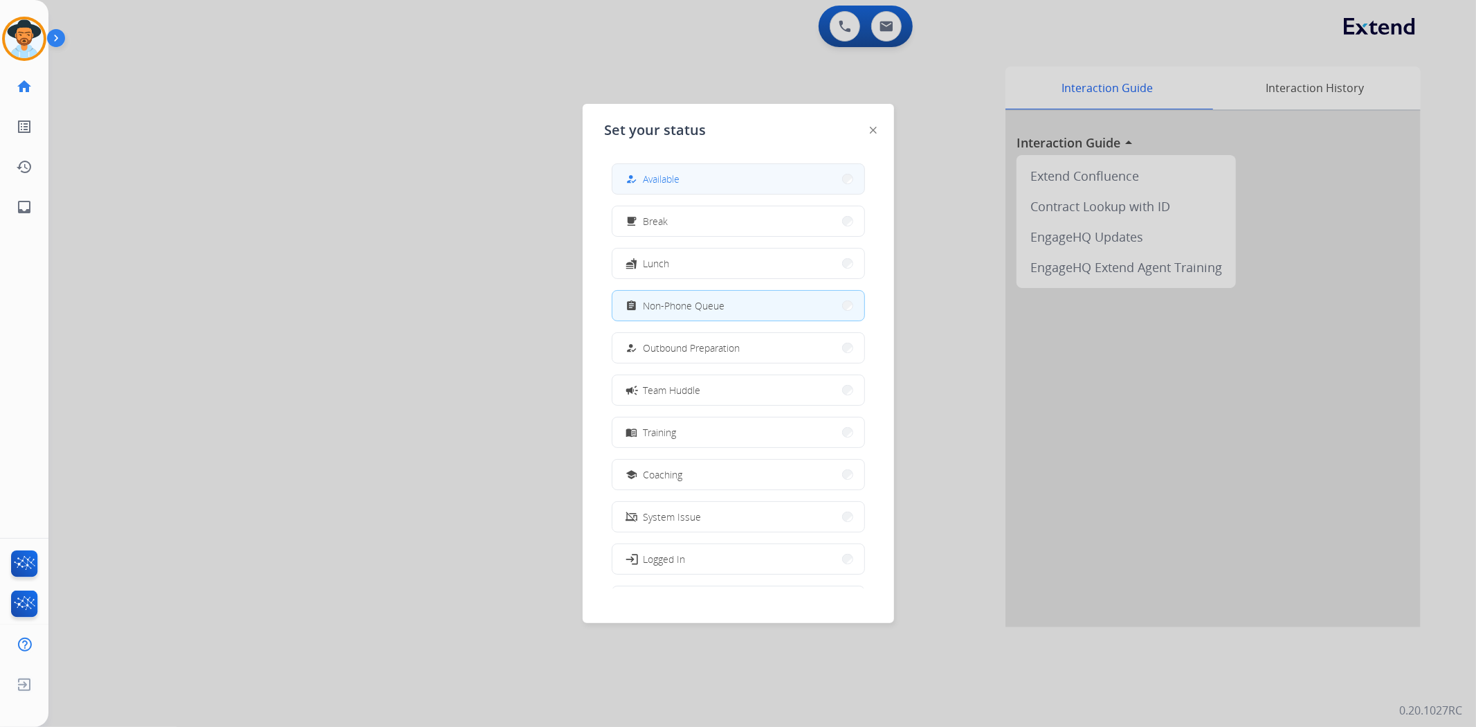
click at [690, 185] on button "how_to_reg Available" at bounding box center [739, 179] width 252 height 30
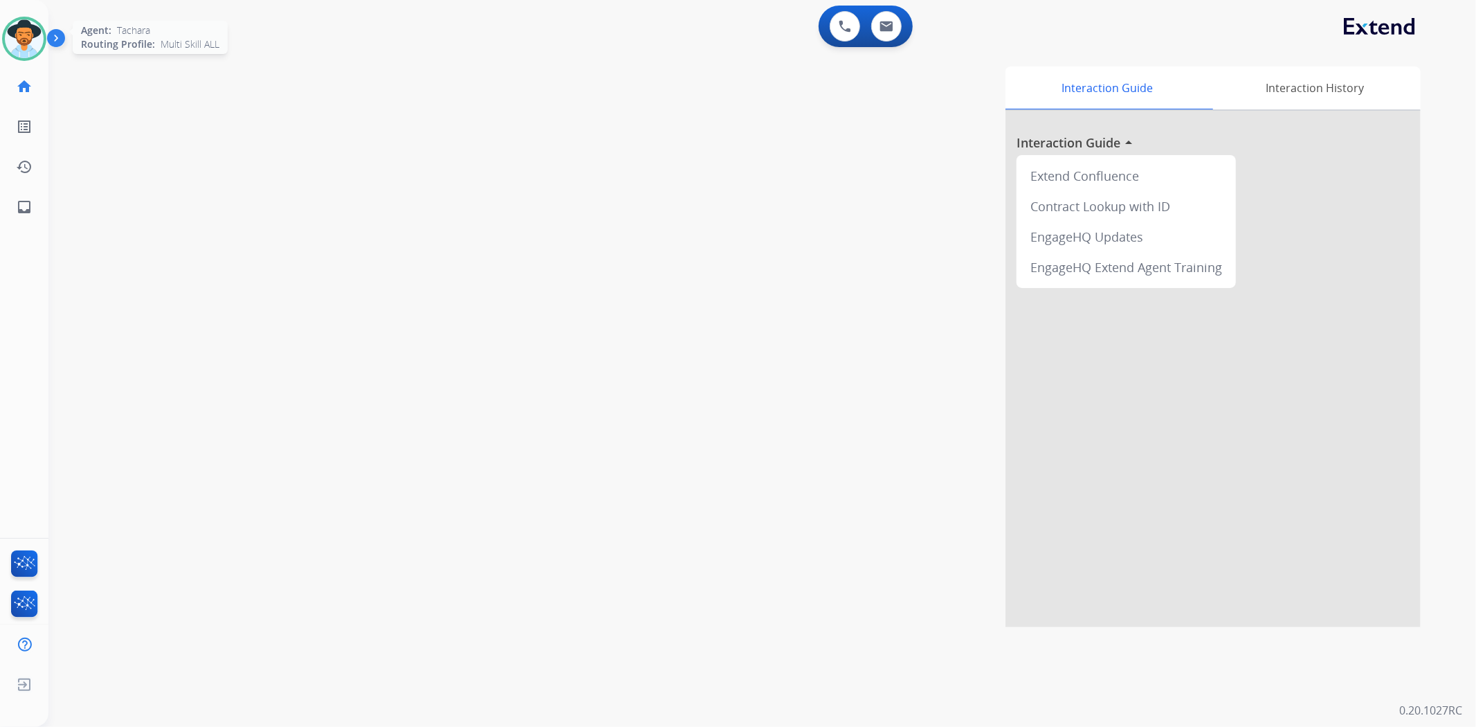
click at [17, 51] on img at bounding box center [24, 38] width 39 height 39
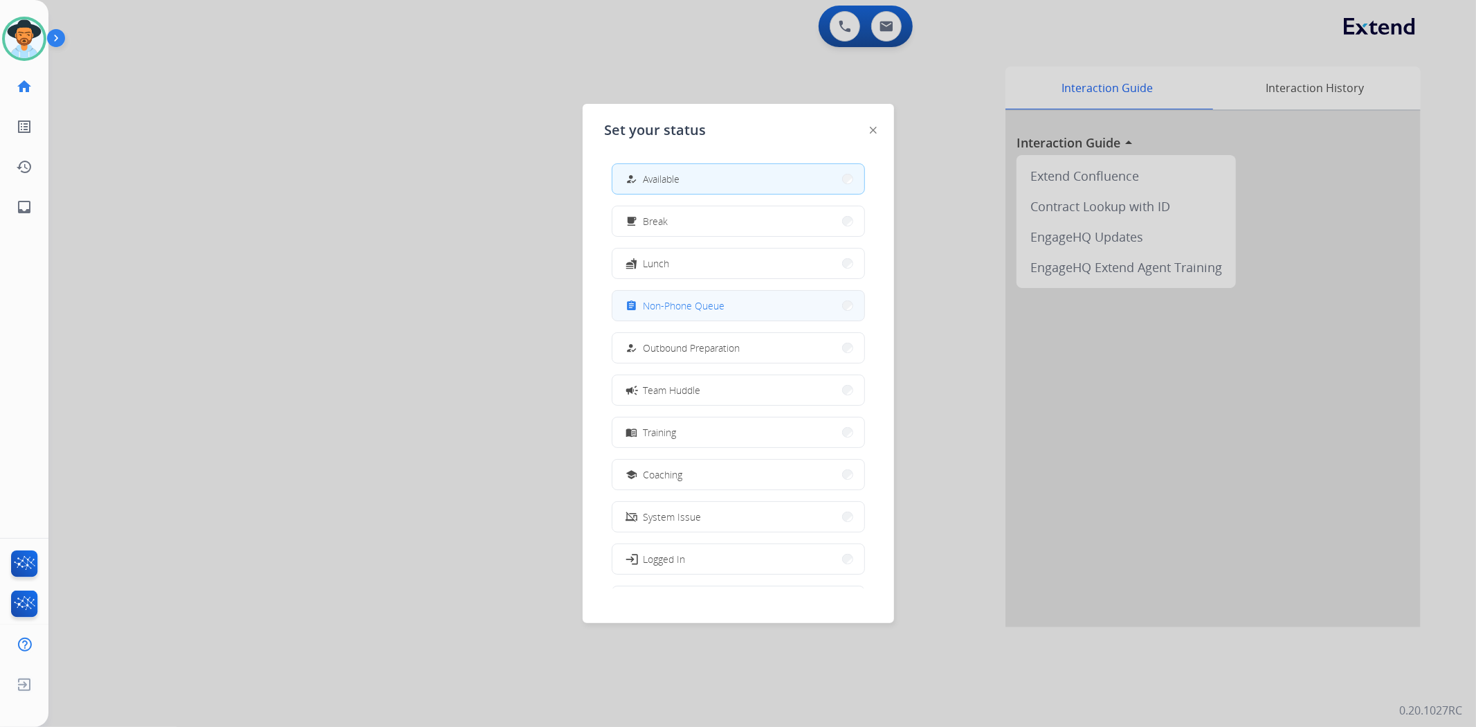
click at [668, 311] on span "Non-Phone Queue" at bounding box center [685, 305] width 82 height 15
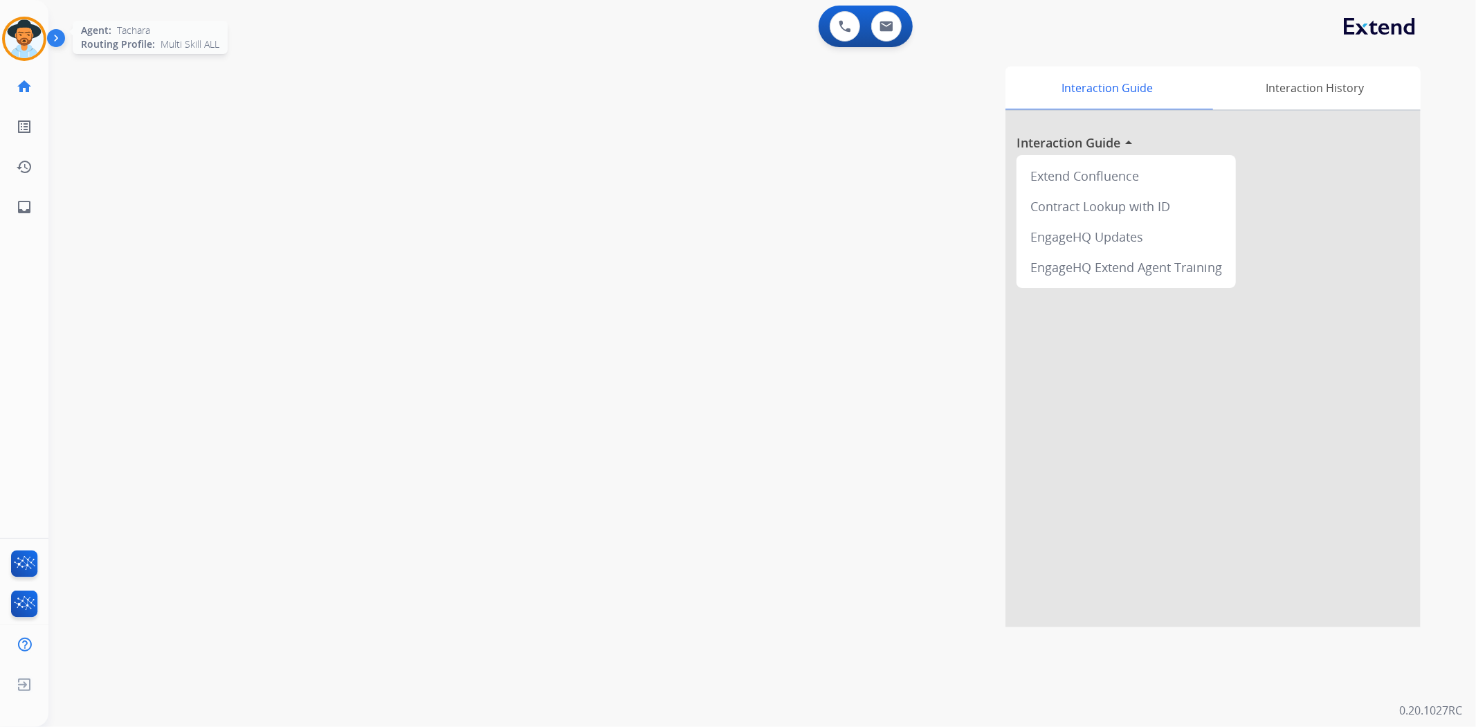
click at [26, 47] on img at bounding box center [24, 38] width 39 height 39
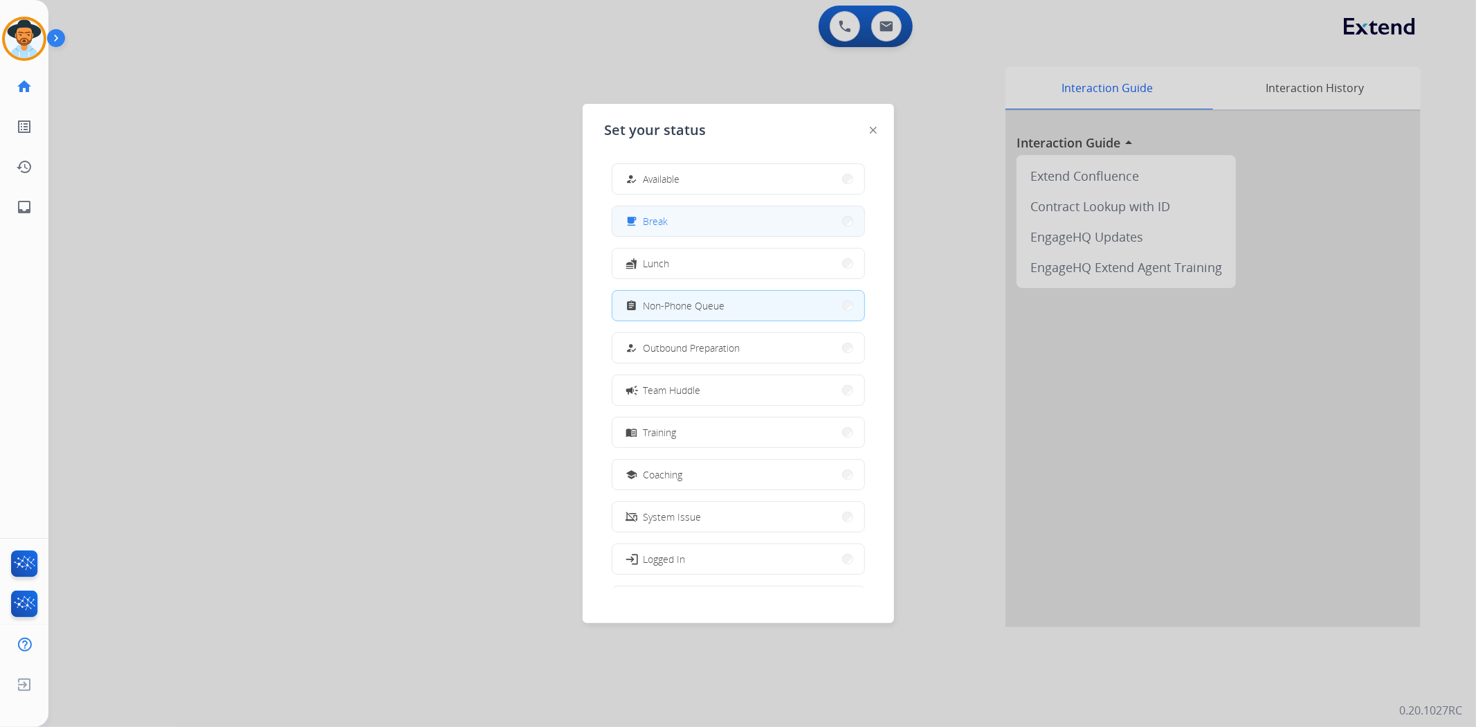
click at [680, 222] on button "free_breakfast Break" at bounding box center [739, 221] width 252 height 30
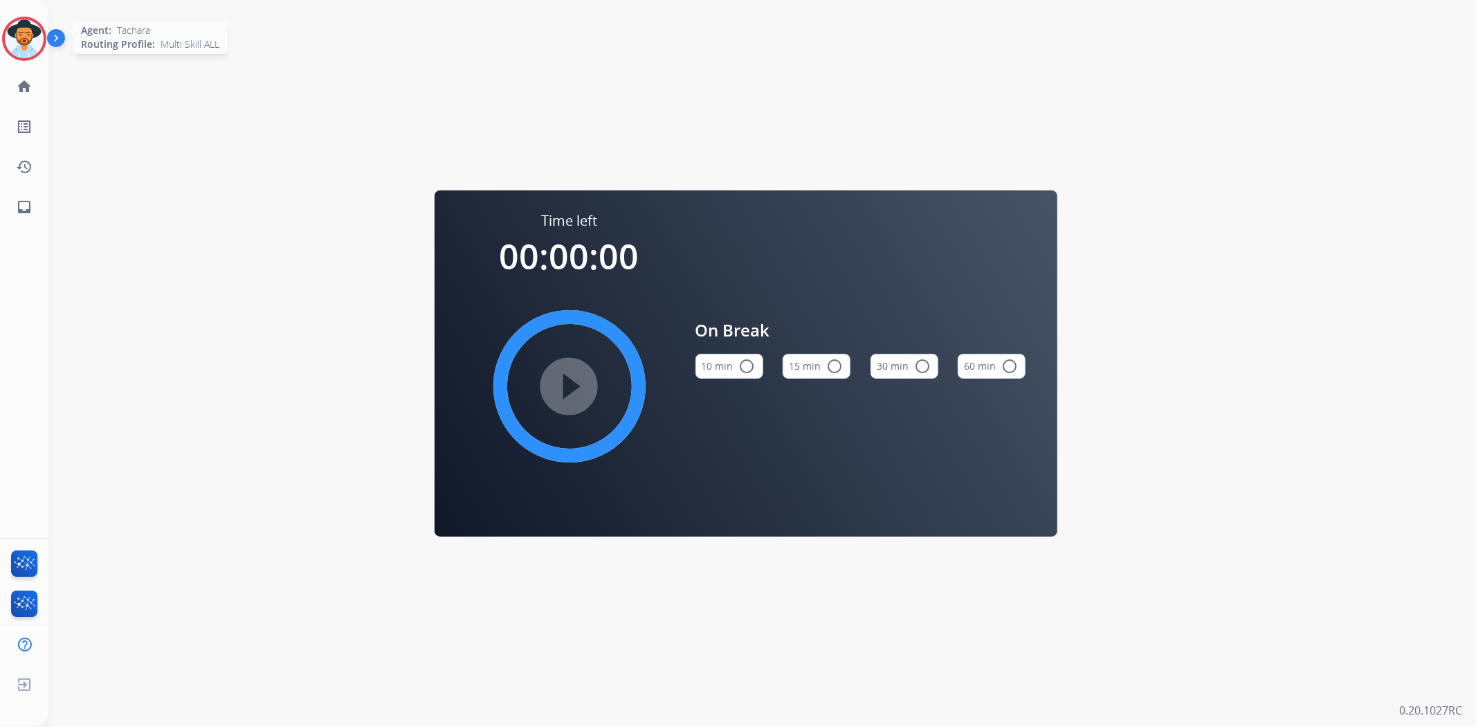
click at [17, 30] on img at bounding box center [24, 38] width 39 height 39
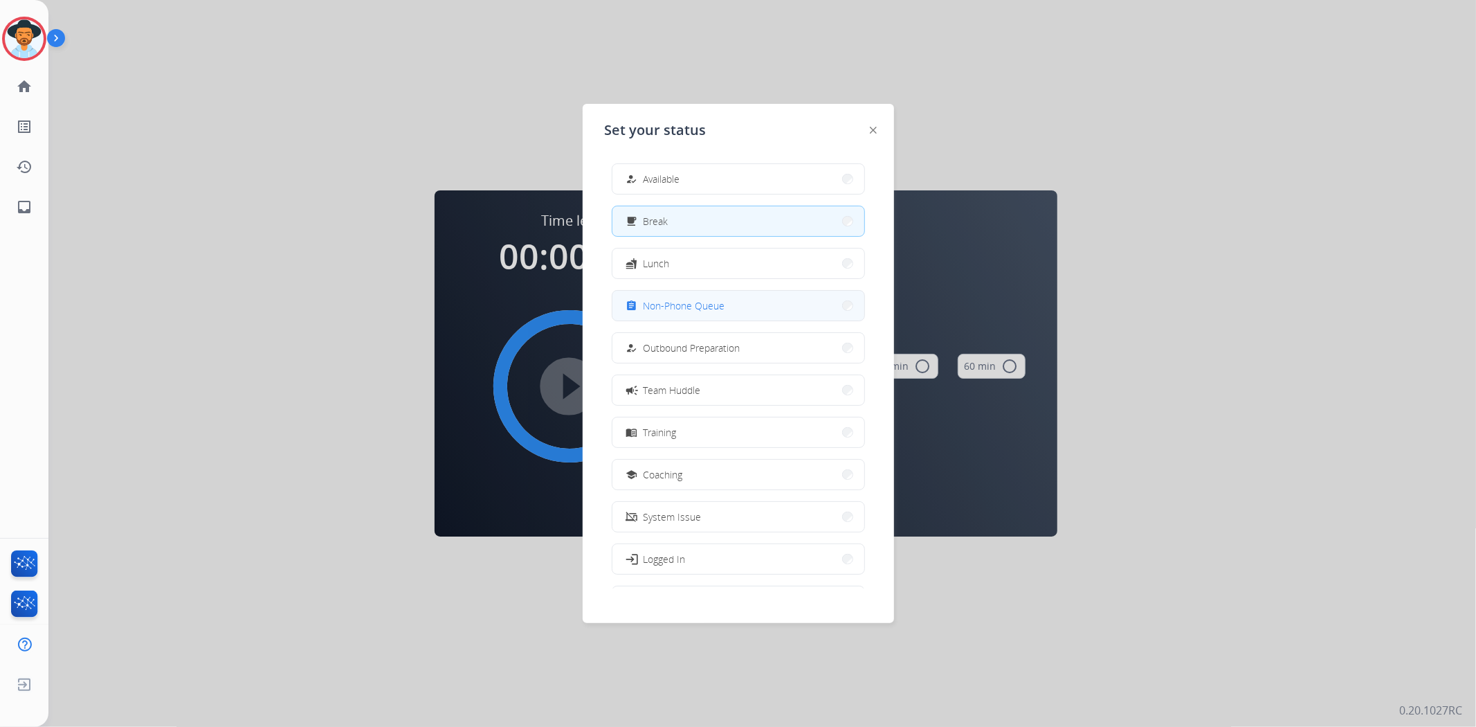
click at [676, 307] on span "Non-Phone Queue" at bounding box center [685, 305] width 82 height 15
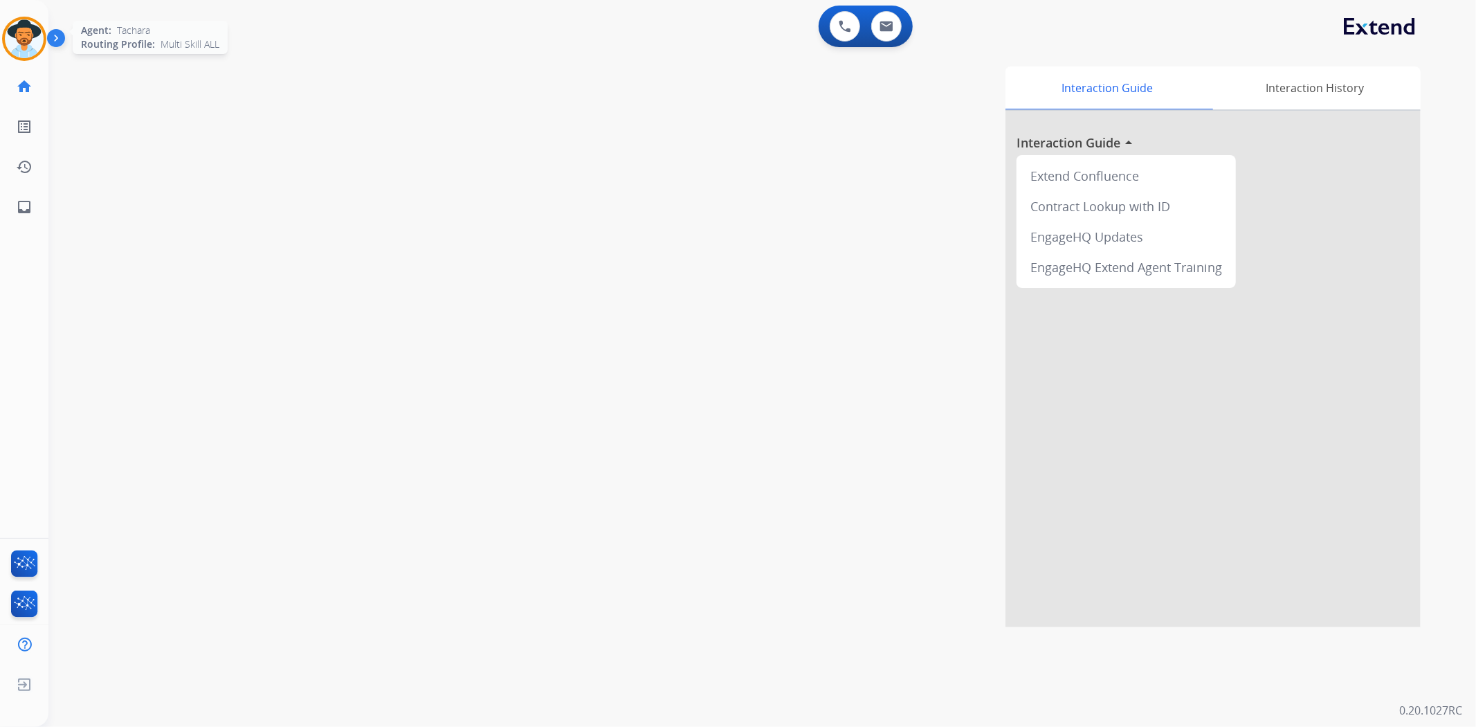
click at [26, 36] on img at bounding box center [24, 38] width 39 height 39
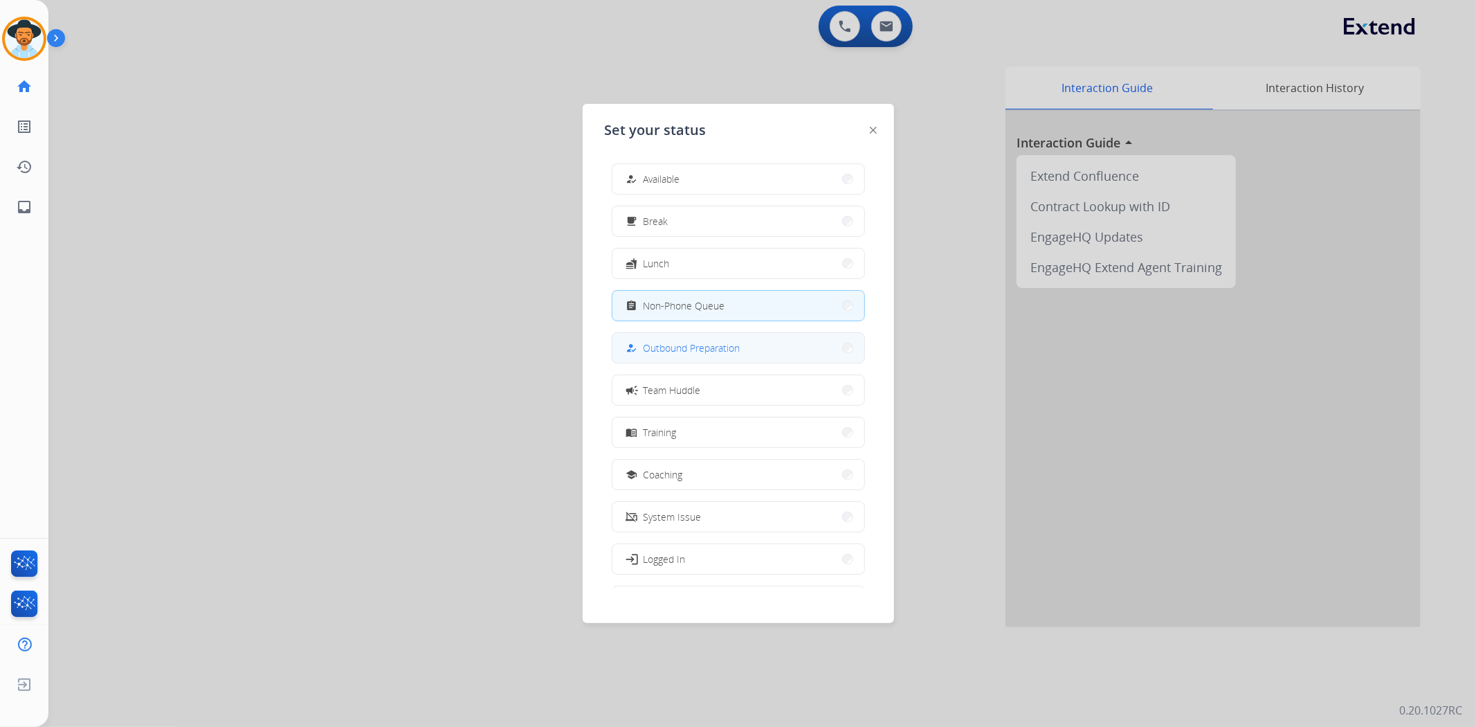
click at [813, 354] on button "how_to_reg Outbound Preparation" at bounding box center [739, 348] width 252 height 30
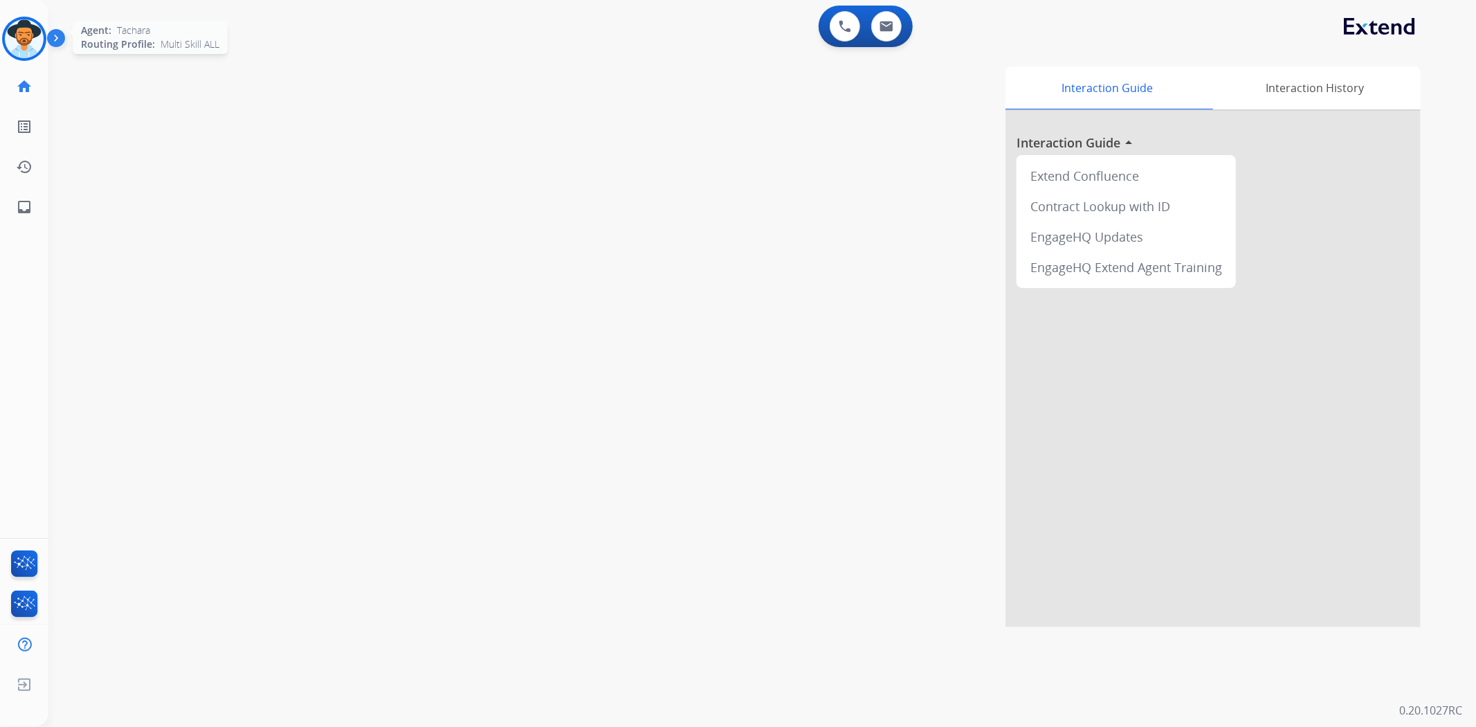
click at [26, 50] on img at bounding box center [24, 38] width 39 height 39
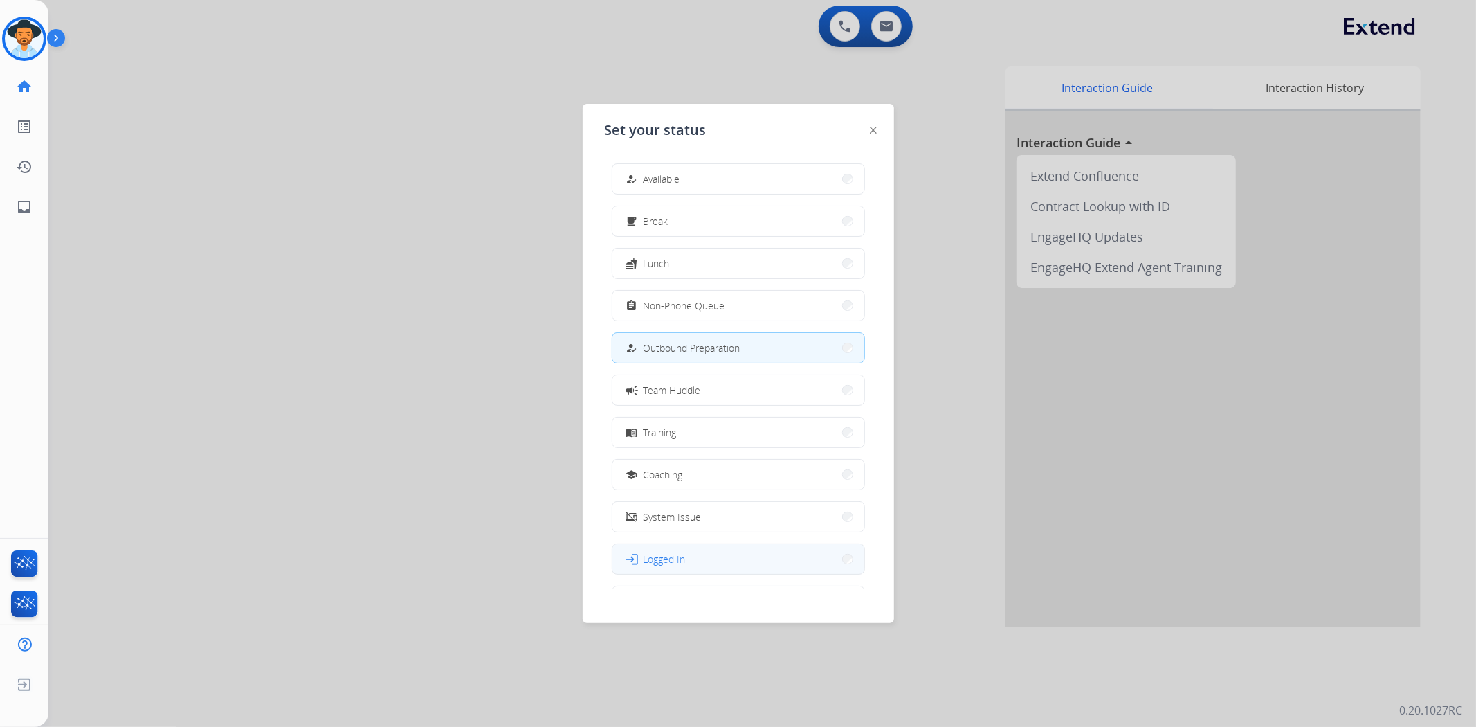
click at [677, 555] on span "Logged In" at bounding box center [665, 559] width 42 height 15
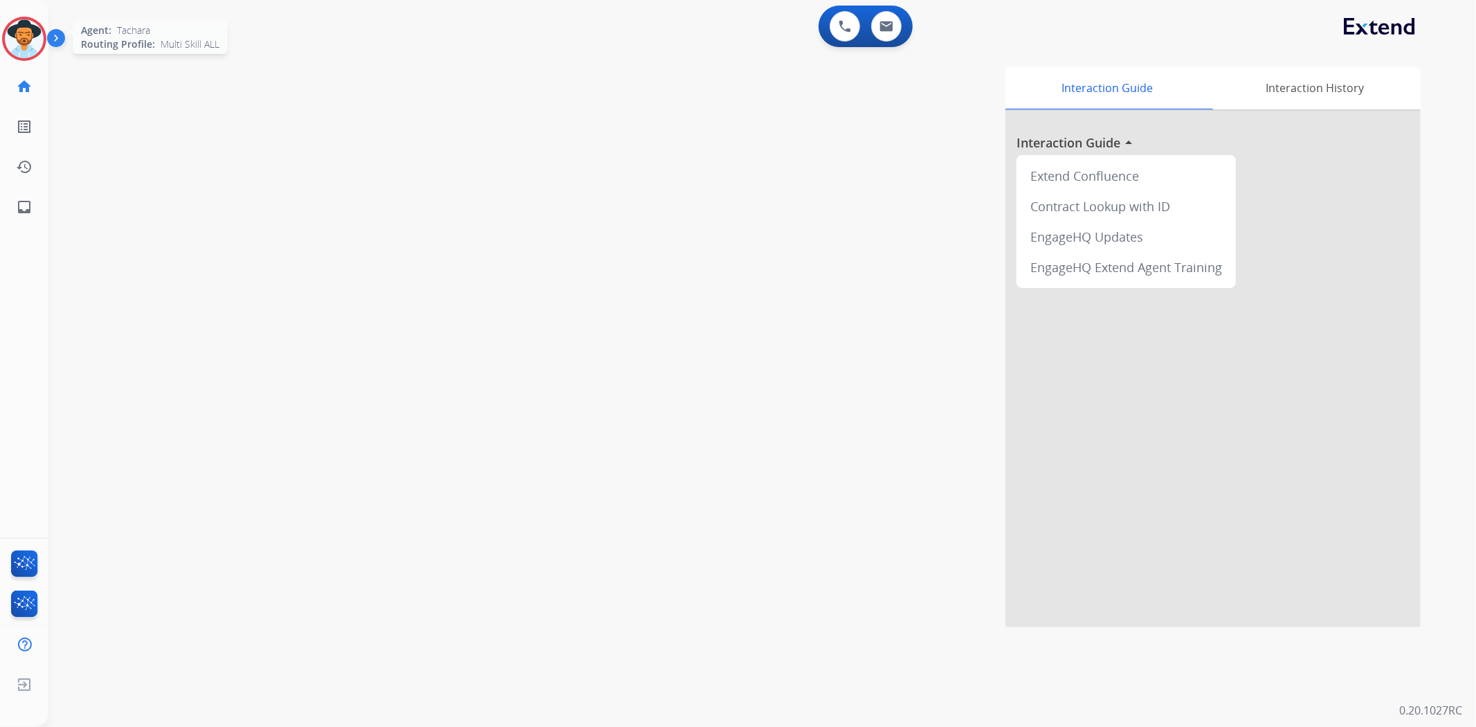
click at [42, 28] on div at bounding box center [24, 39] width 44 height 44
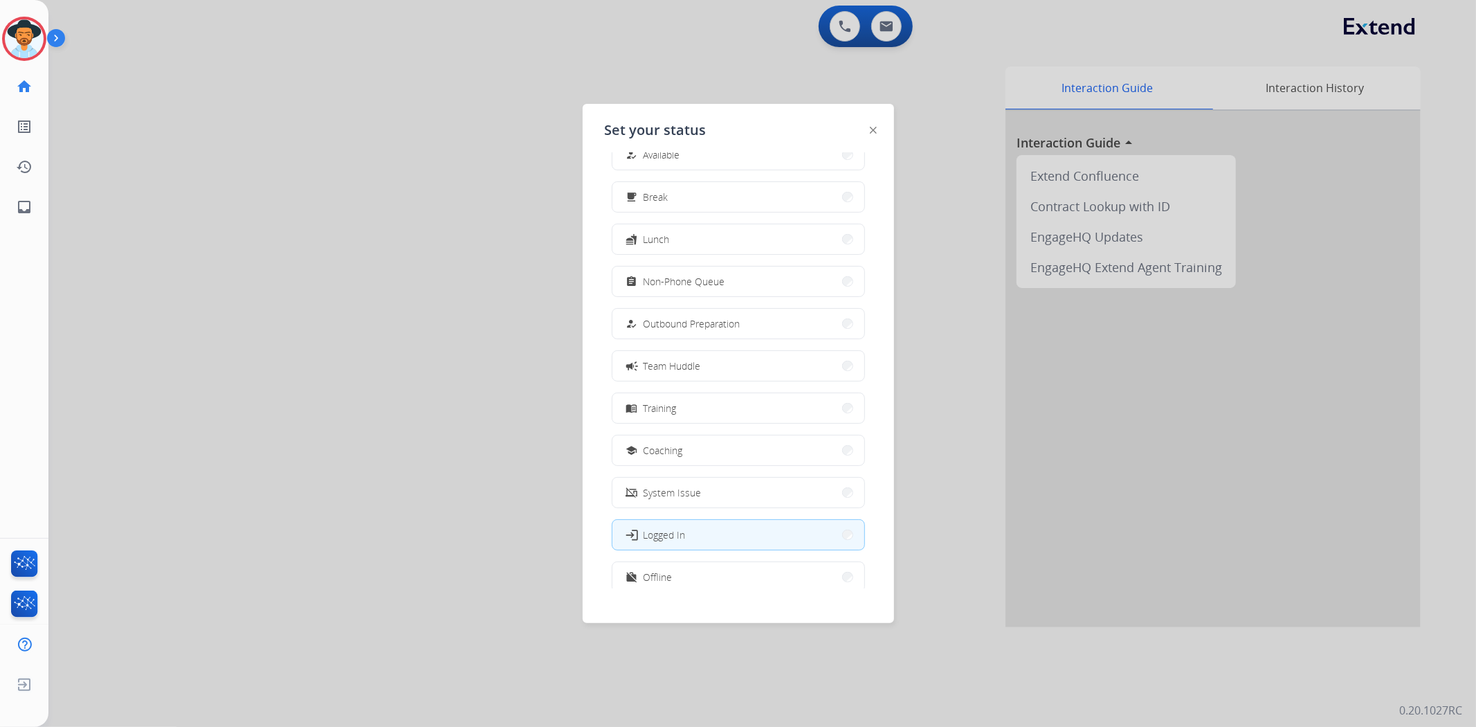
scroll to position [46, 0]
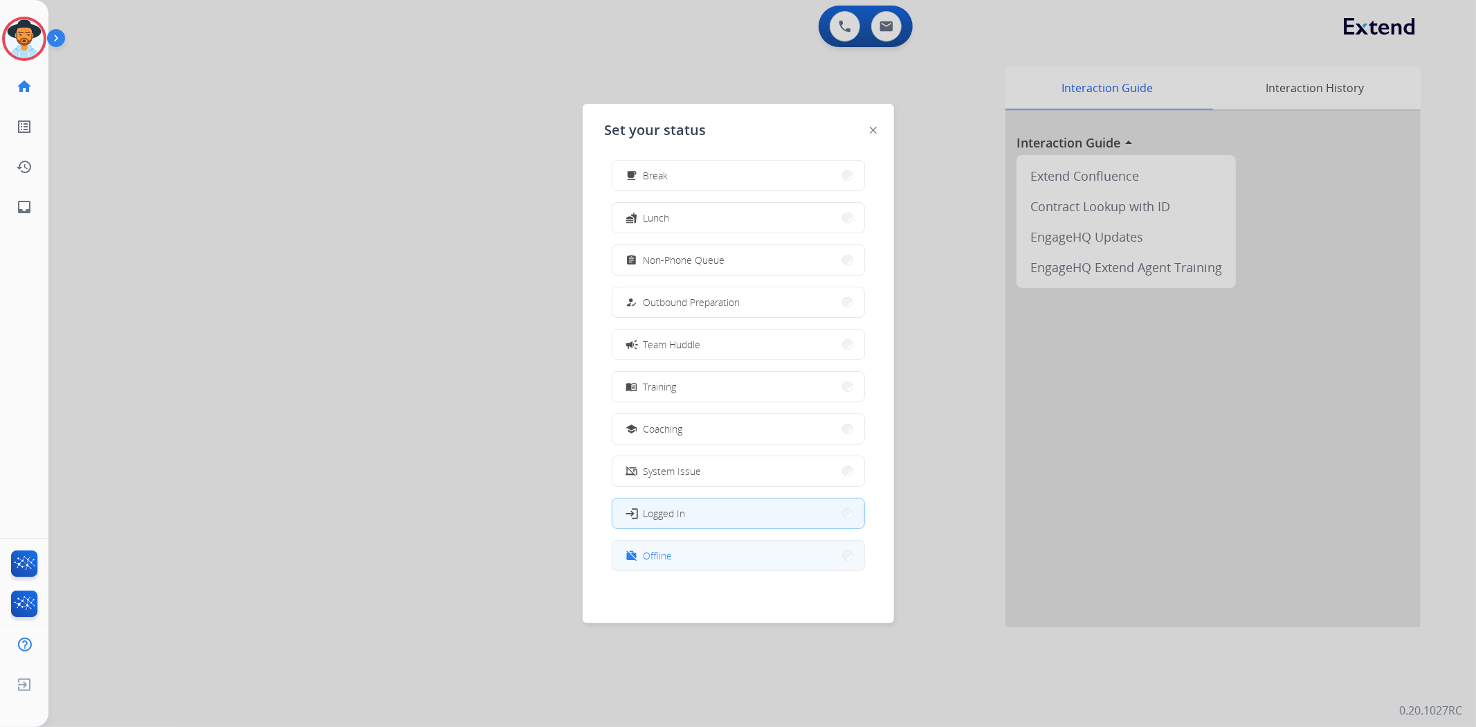
click at [673, 563] on button "work_off Offline" at bounding box center [739, 556] width 252 height 30
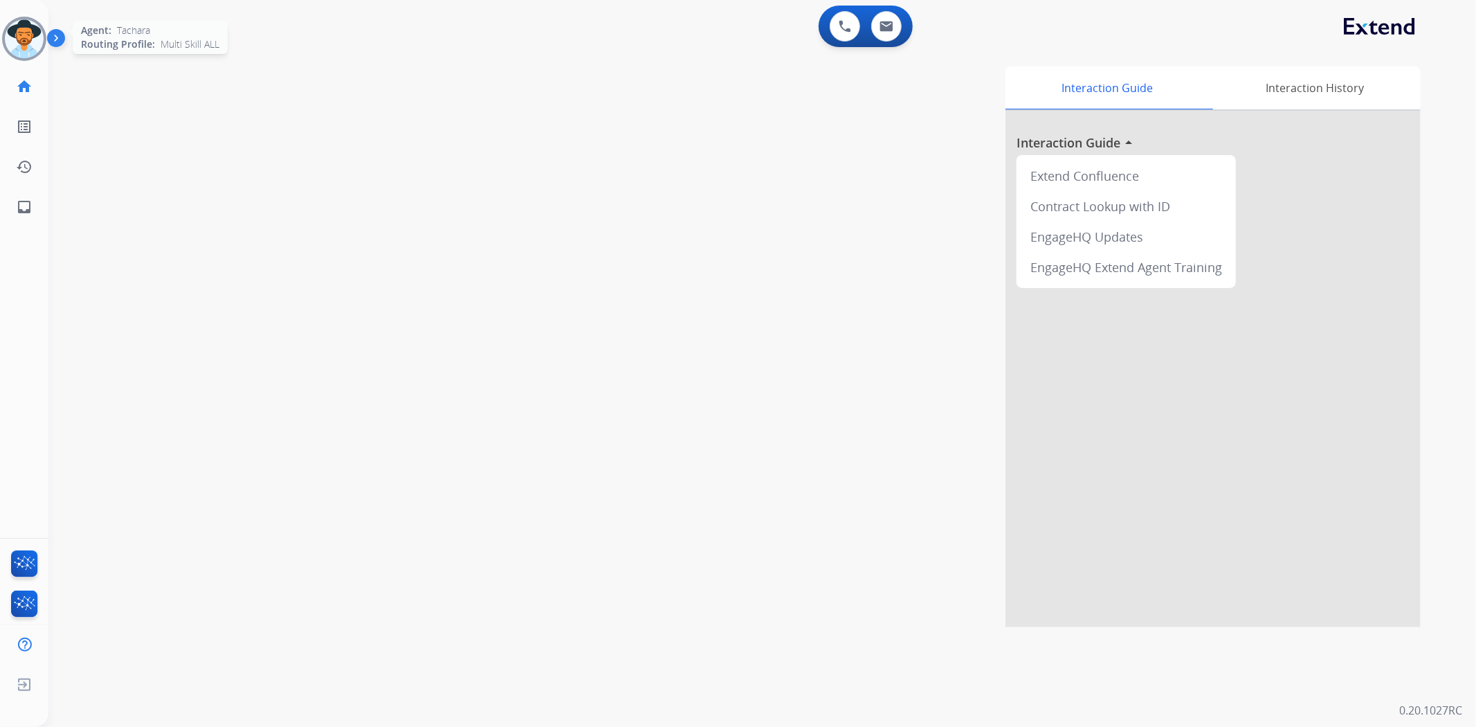
click at [24, 44] on img at bounding box center [24, 38] width 39 height 39
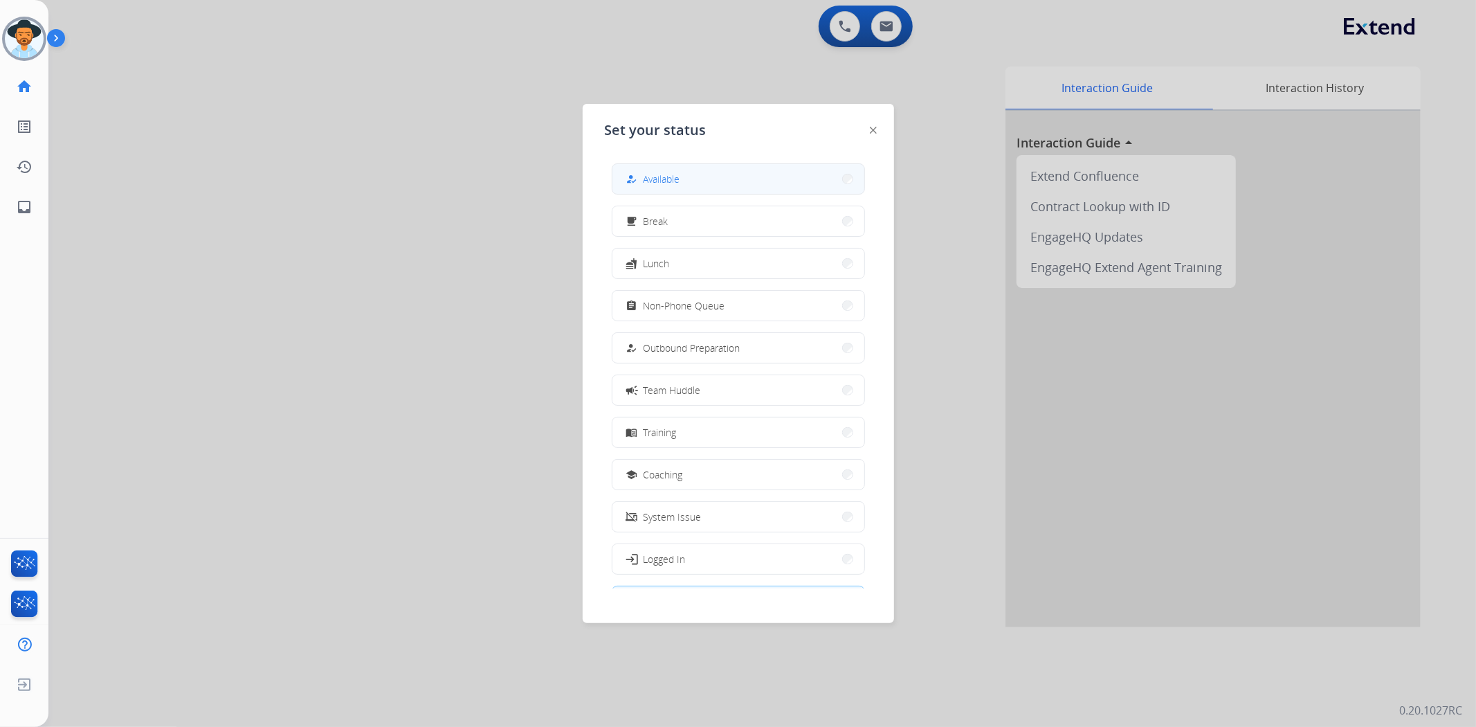
click at [680, 180] on span "Available" at bounding box center [662, 179] width 37 height 15
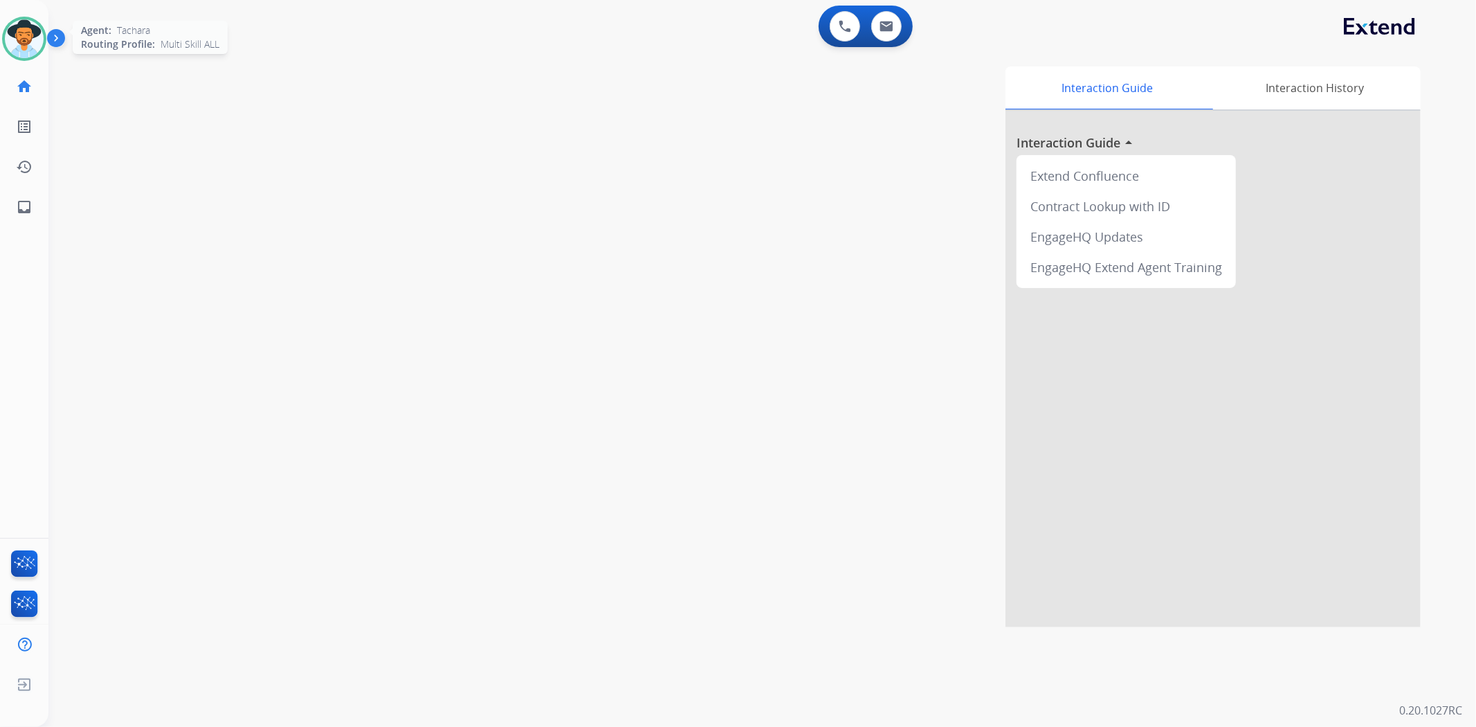
click at [43, 38] on img at bounding box center [24, 38] width 39 height 39
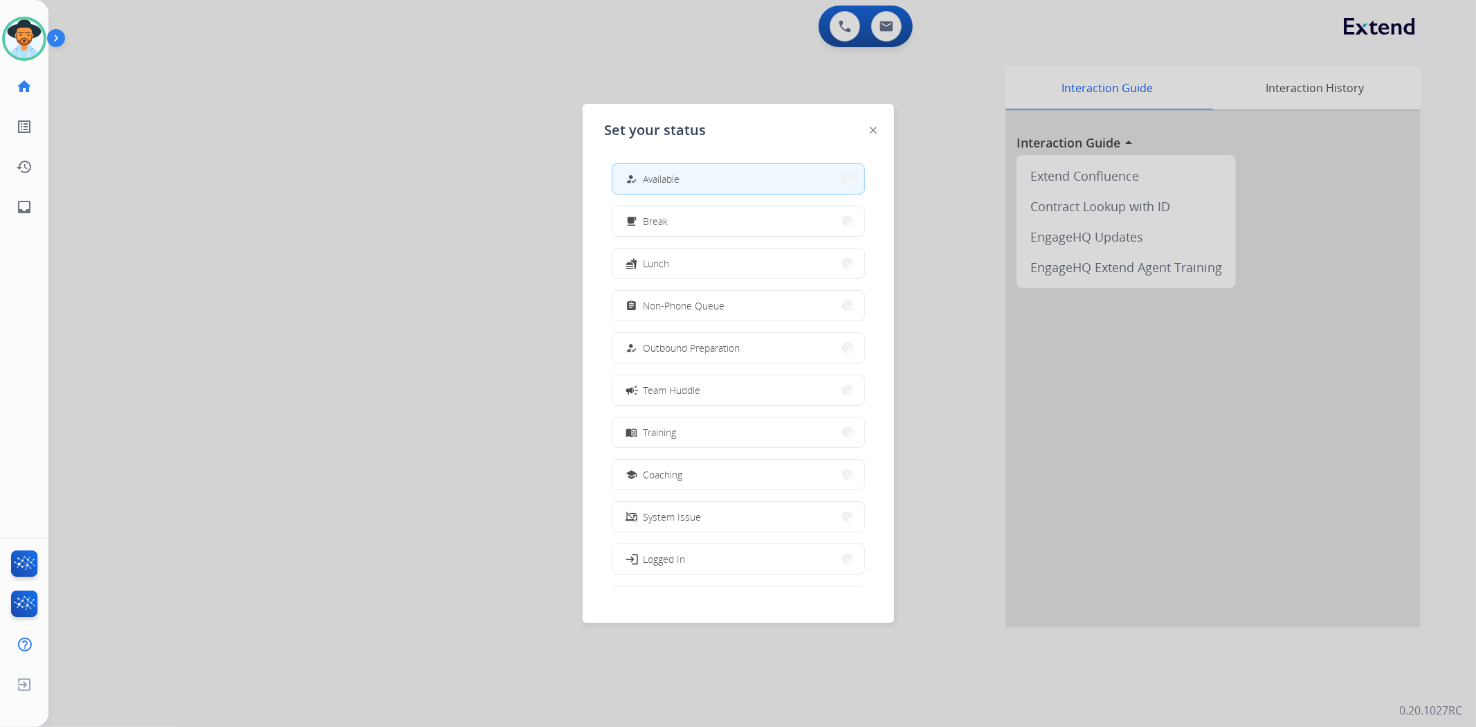
click at [272, 157] on div at bounding box center [738, 363] width 1476 height 727
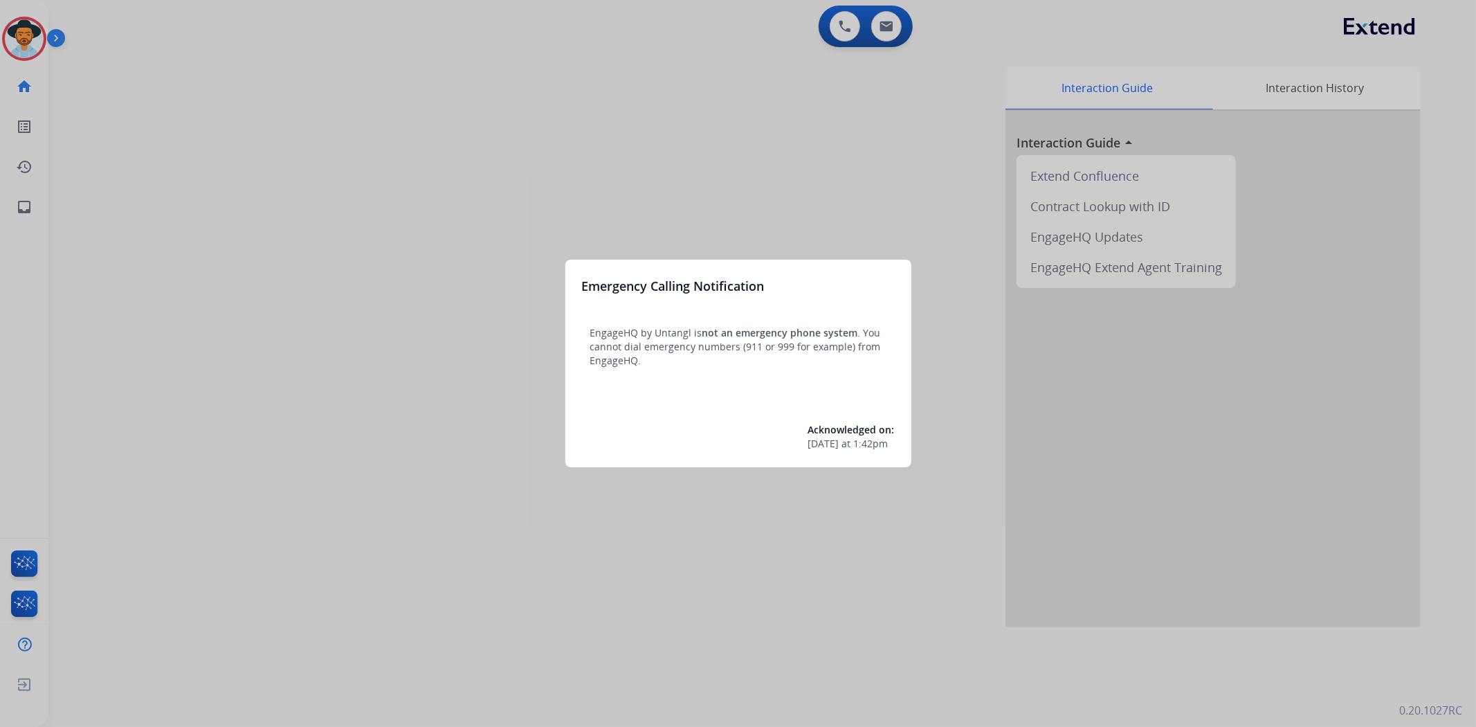
click at [28, 37] on div at bounding box center [738, 363] width 1476 height 727
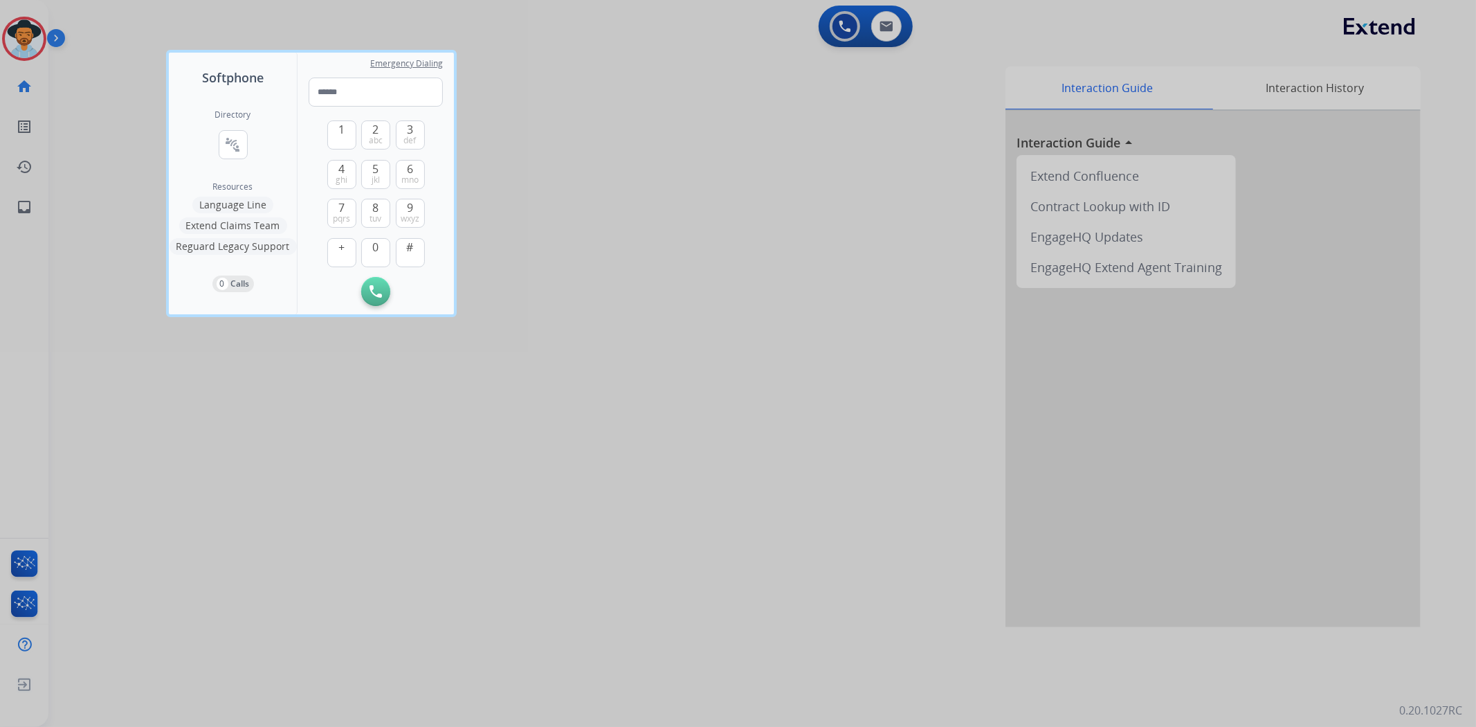
click at [33, 35] on div at bounding box center [738, 363] width 1476 height 727
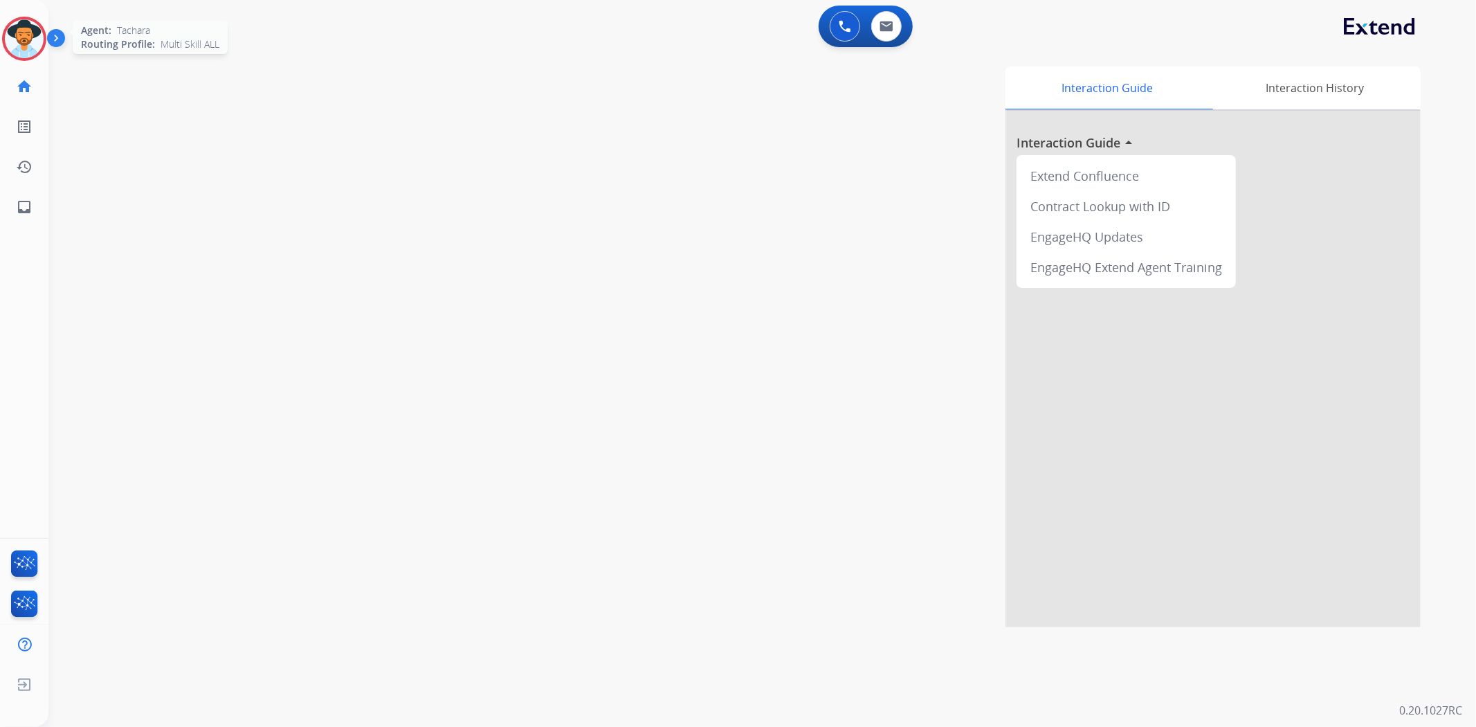
click at [3, 24] on div "Agent: [PERSON_NAME] Profile: Multi Skill ALL" at bounding box center [24, 39] width 44 height 44
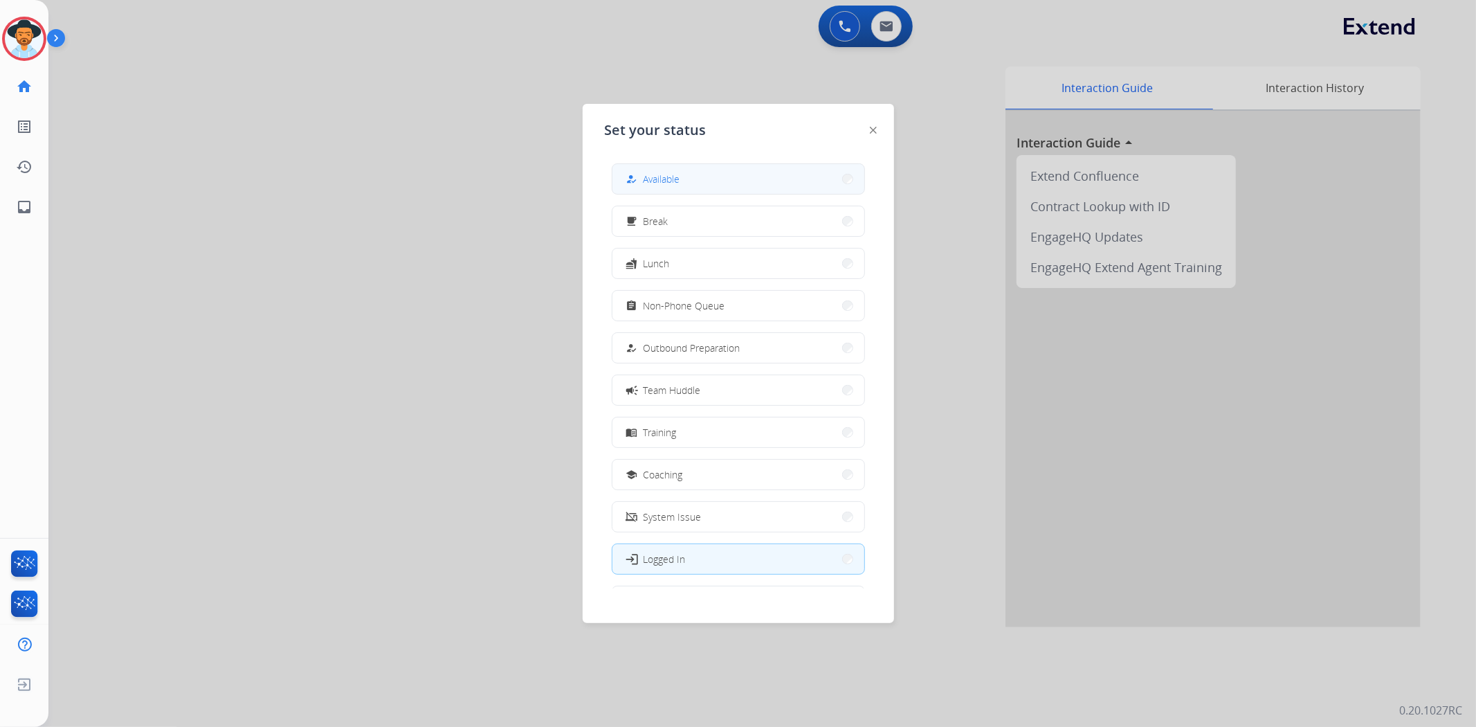
click at [661, 181] on span "Available" at bounding box center [662, 179] width 37 height 15
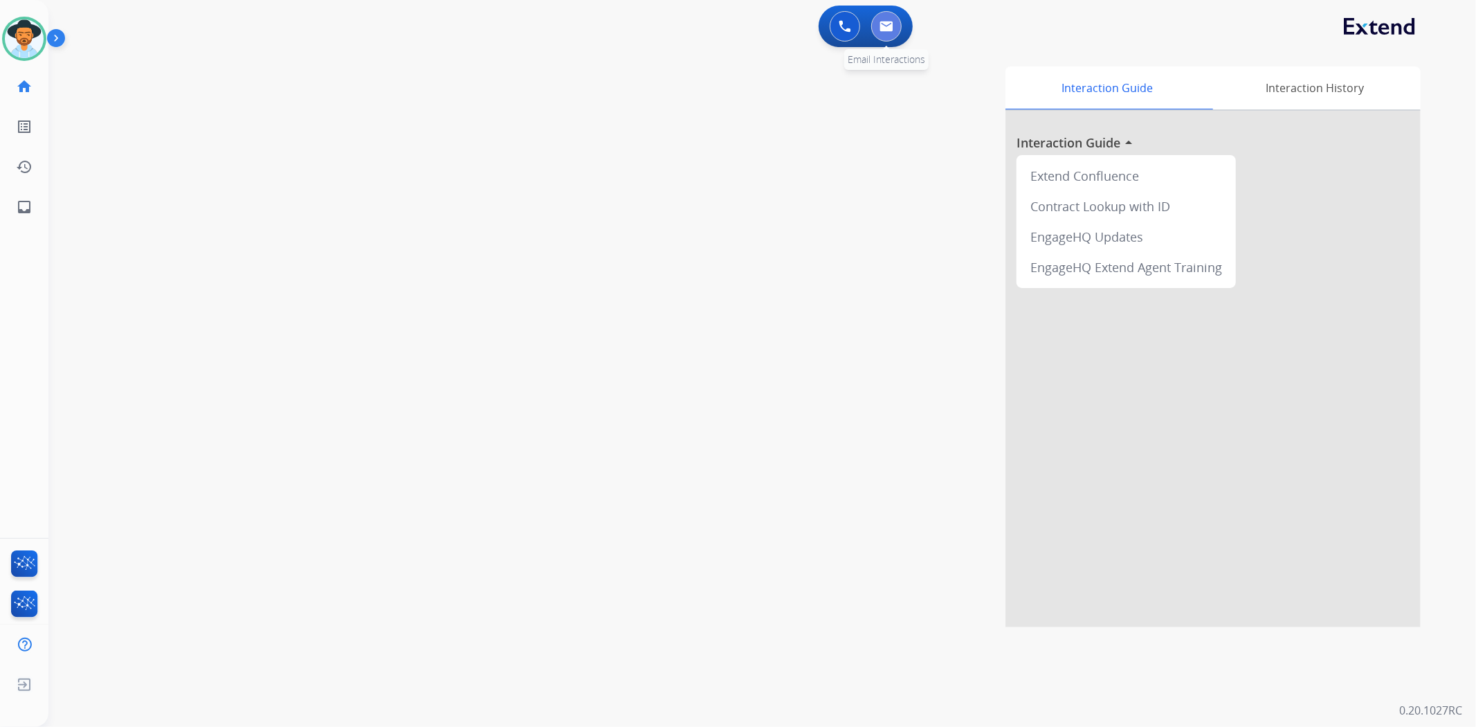
click at [890, 32] on button at bounding box center [886, 26] width 30 height 30
select select "**********"
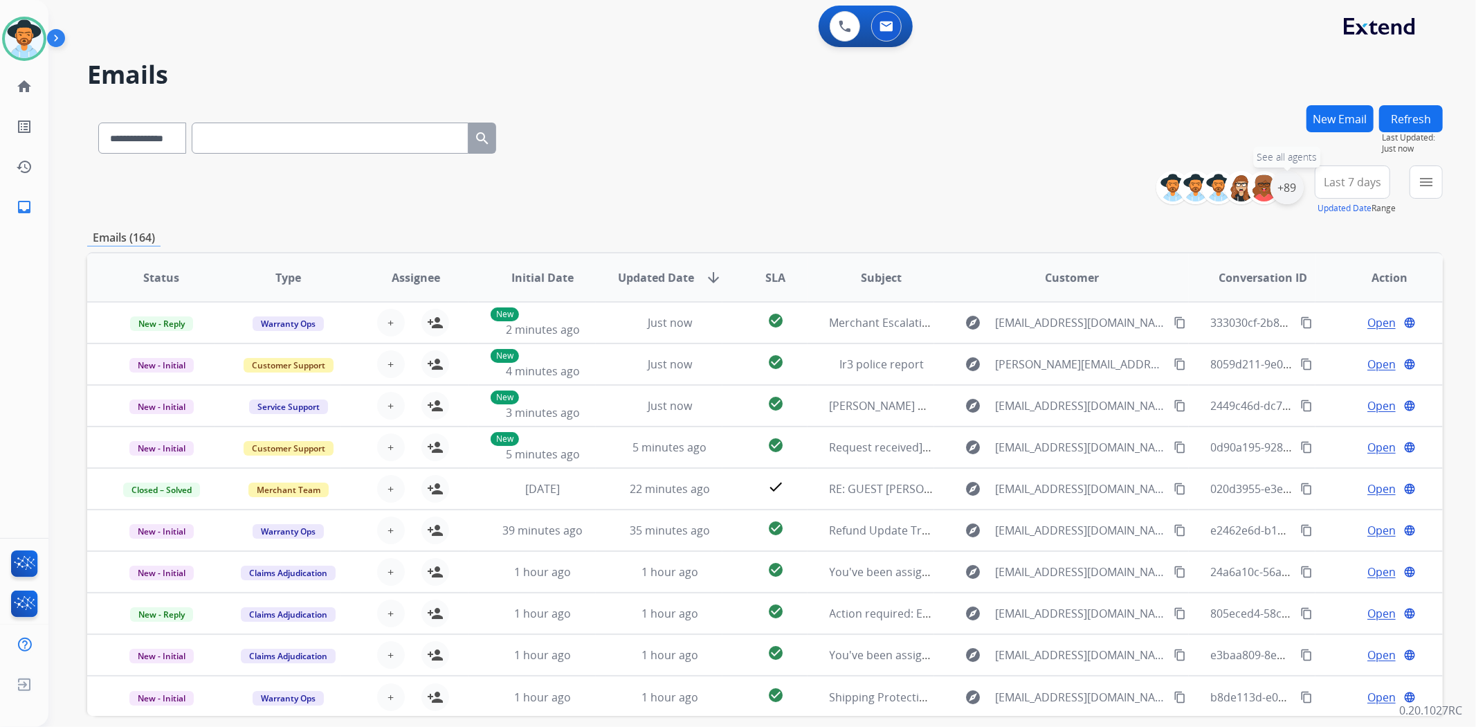
click at [1288, 191] on div "+89" at bounding box center [1287, 187] width 33 height 33
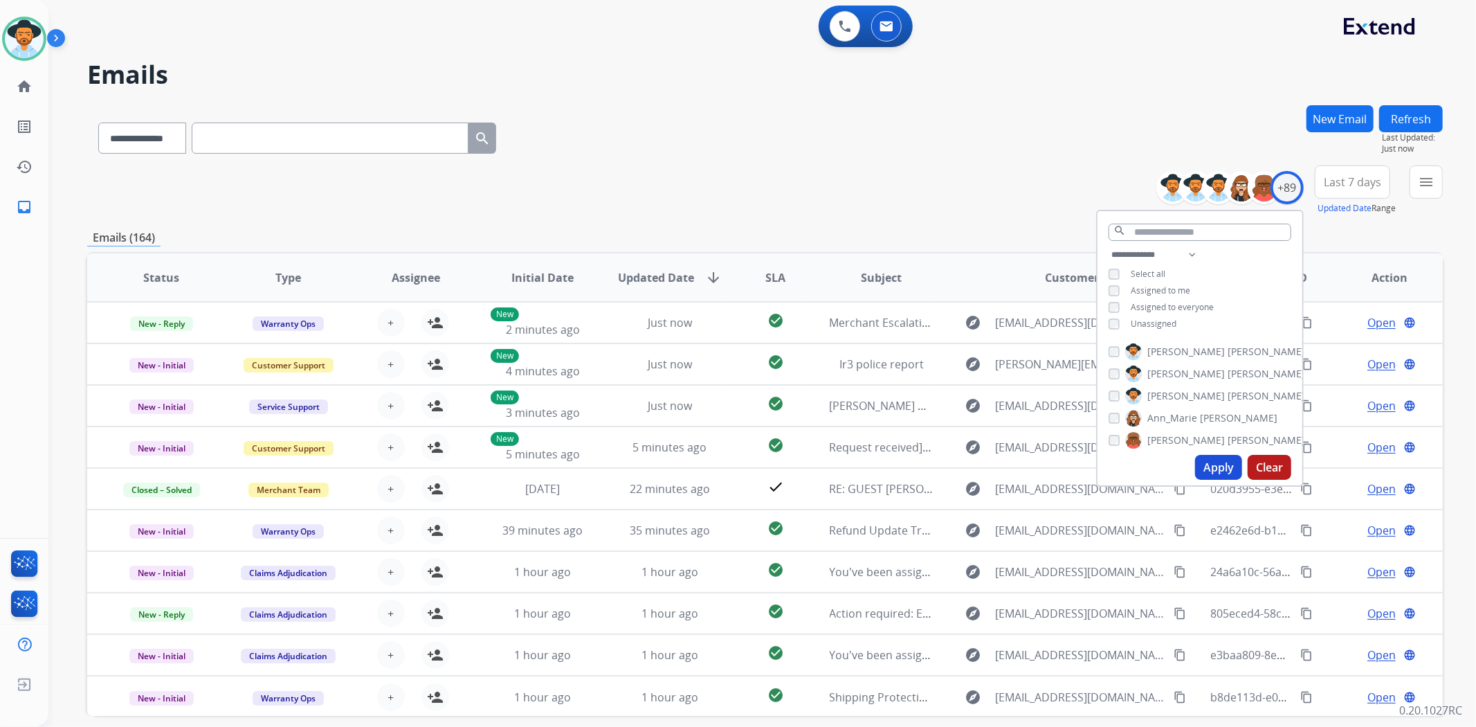
click at [1228, 472] on button "Apply" at bounding box center [1218, 467] width 47 height 25
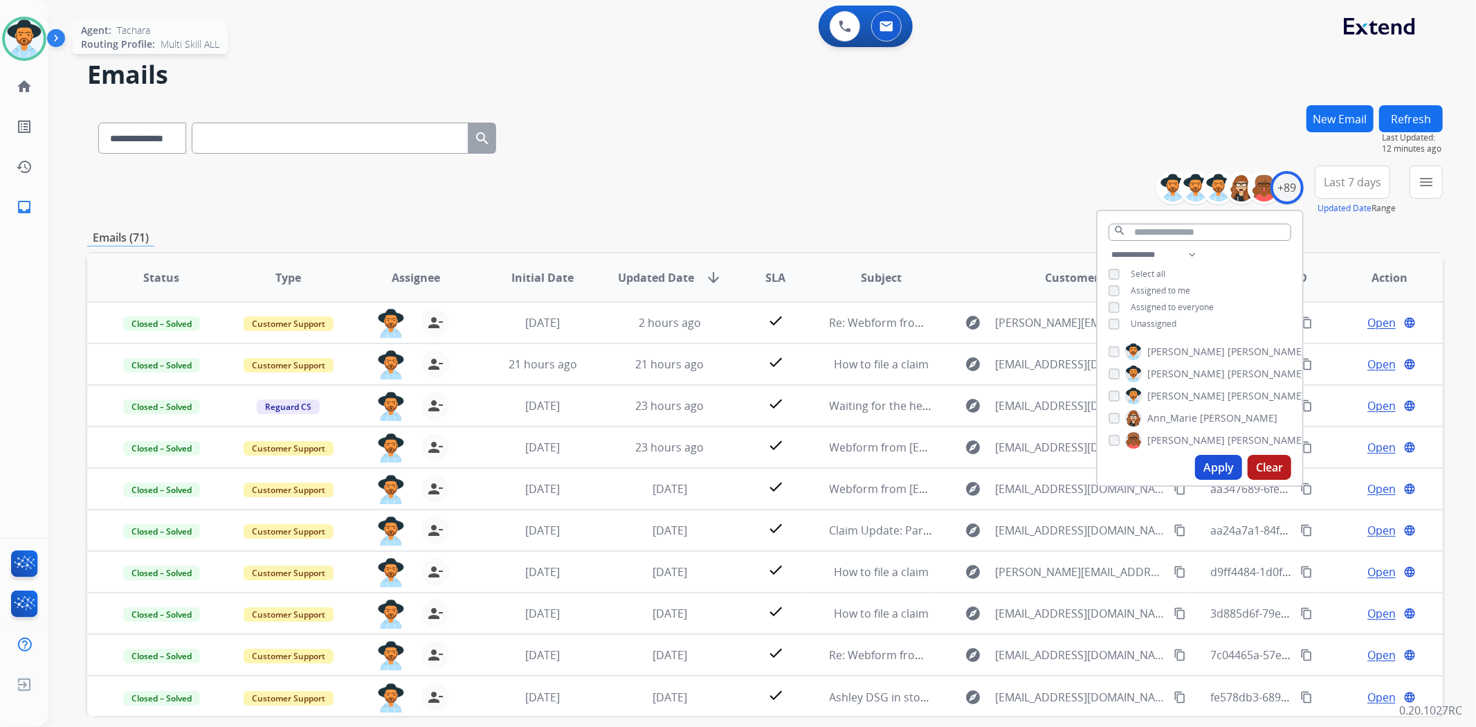
click at [8, 39] on img at bounding box center [24, 38] width 39 height 39
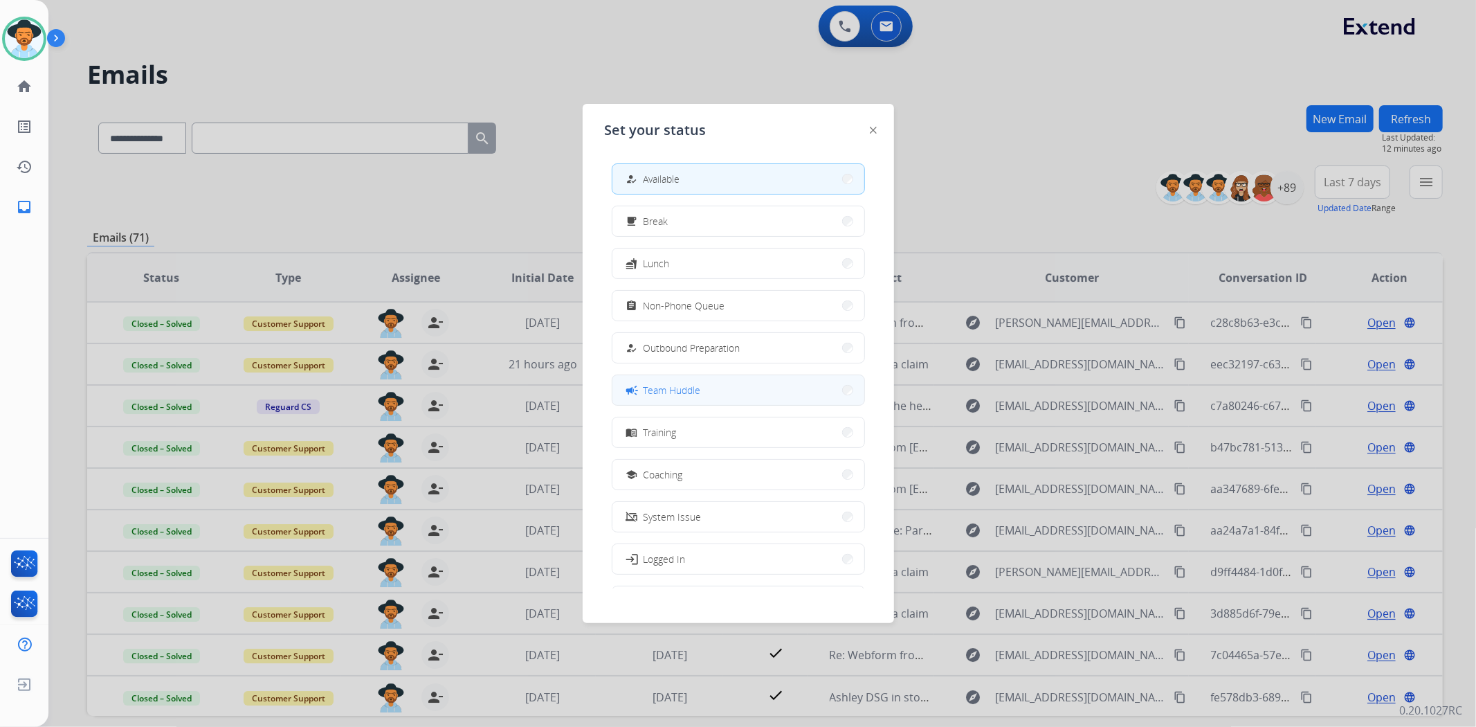
click at [693, 396] on span "Team Huddle" at bounding box center [672, 390] width 57 height 15
